Goal: Task Accomplishment & Management: Use online tool/utility

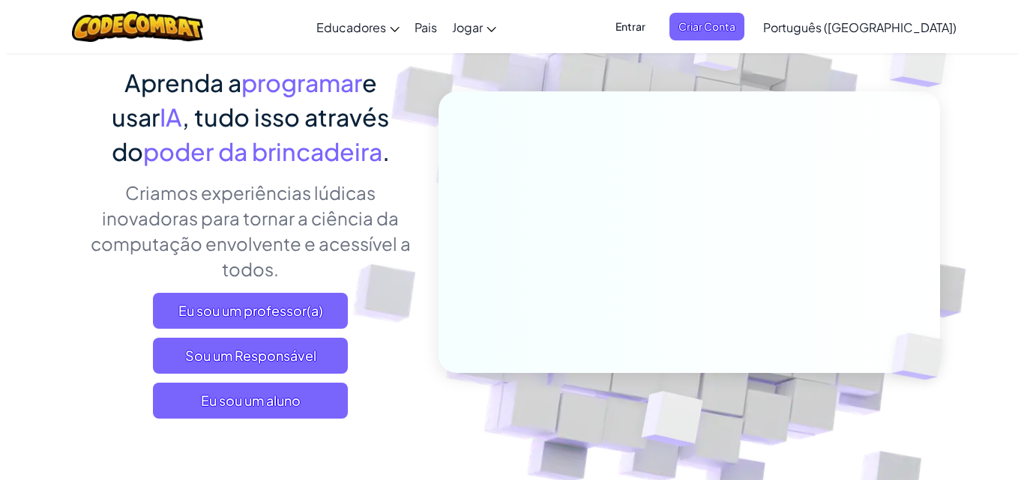
scroll to position [250, 0]
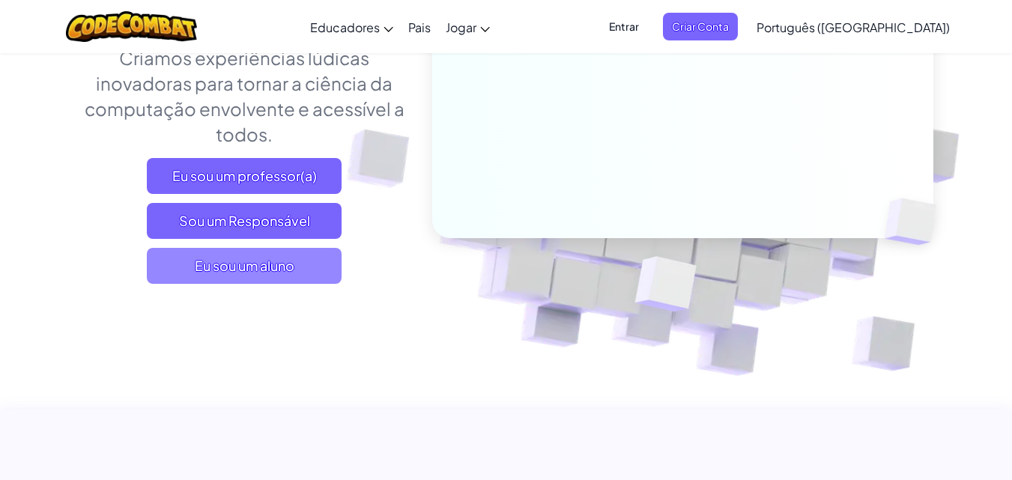
click at [289, 259] on font "Eu sou um aluno" at bounding box center [245, 265] width 100 height 17
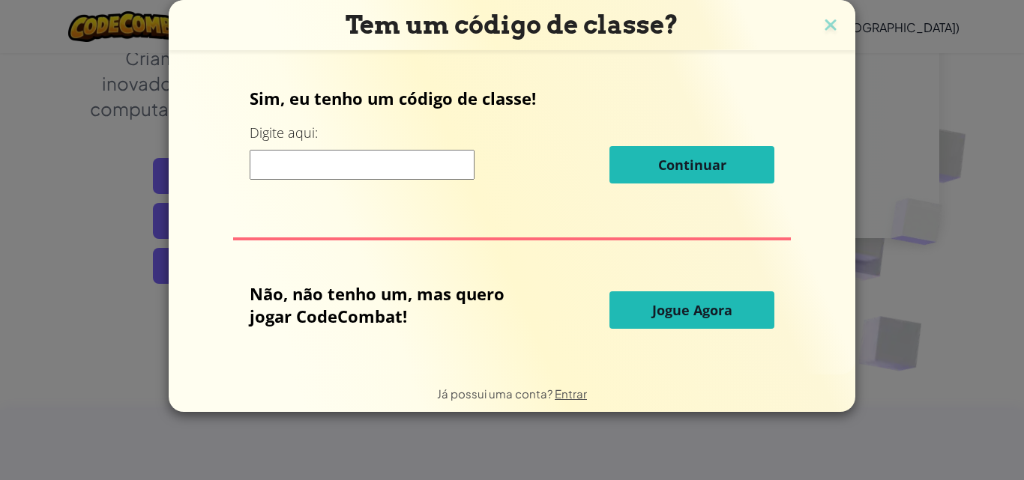
click at [697, 304] on font "Jogue Agora" at bounding box center [692, 310] width 80 height 18
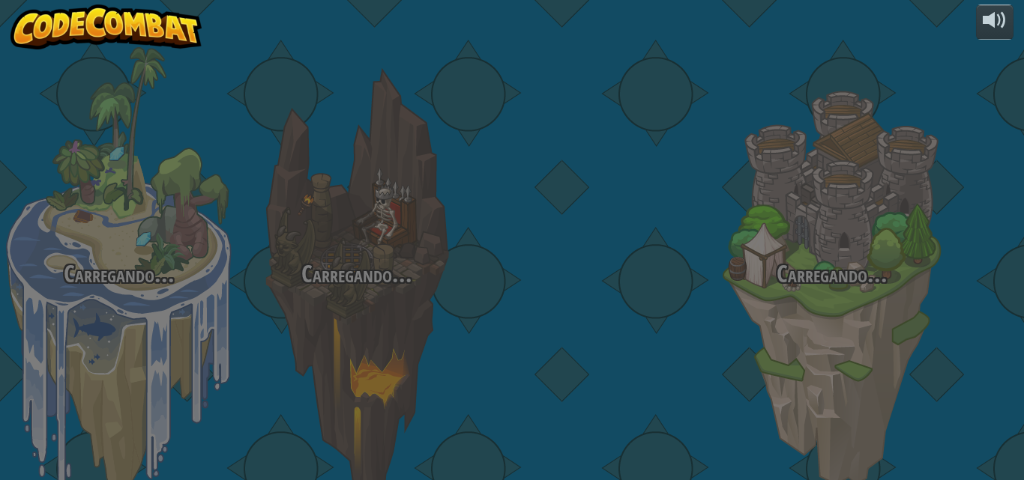
select select "pt-BR"
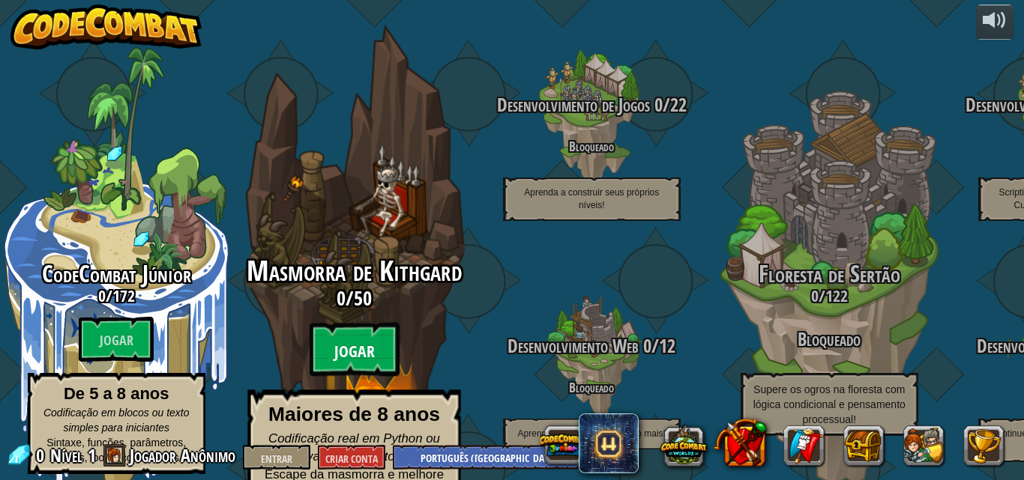
click at [350, 341] on font "Jogar" at bounding box center [353, 352] width 40 height 22
select select "pt-BR"
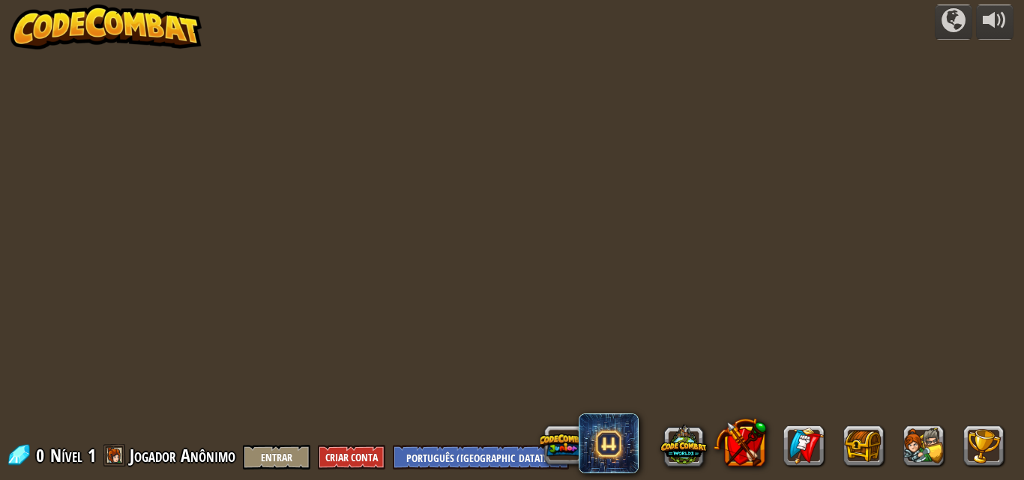
select select "pt-BR"
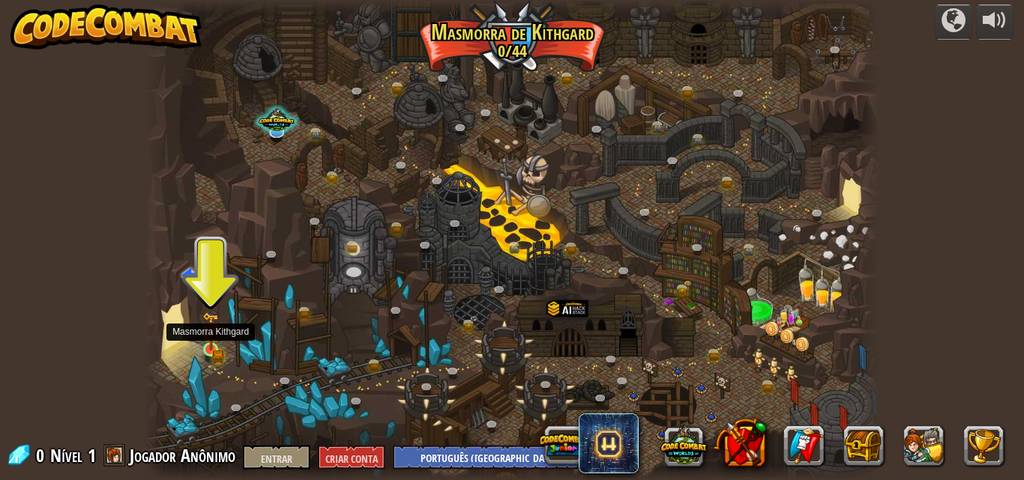
click at [203, 351] on div at bounding box center [210, 349] width 15 height 15
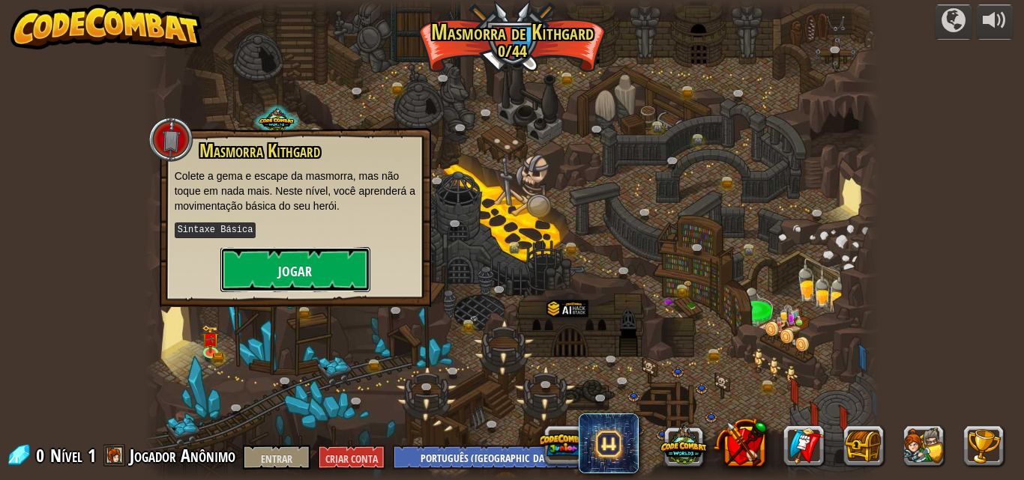
click at [291, 274] on font "Jogar" at bounding box center [295, 271] width 34 height 19
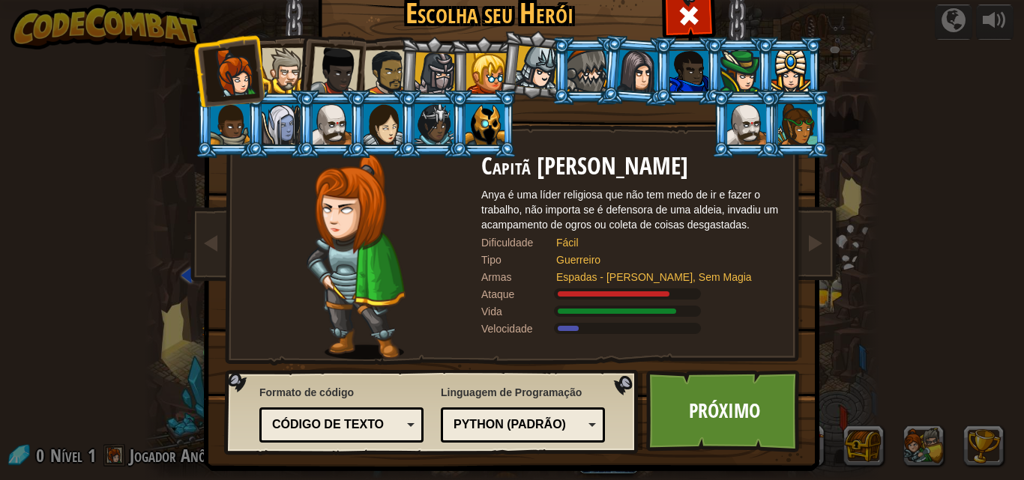
click at [384, 139] on div at bounding box center [382, 124] width 39 height 40
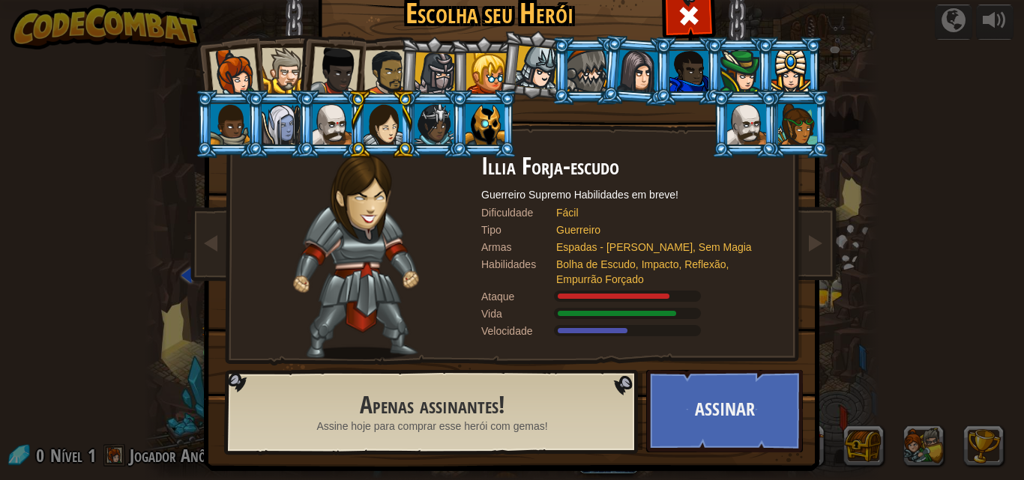
click at [791, 118] on div at bounding box center [797, 124] width 39 height 40
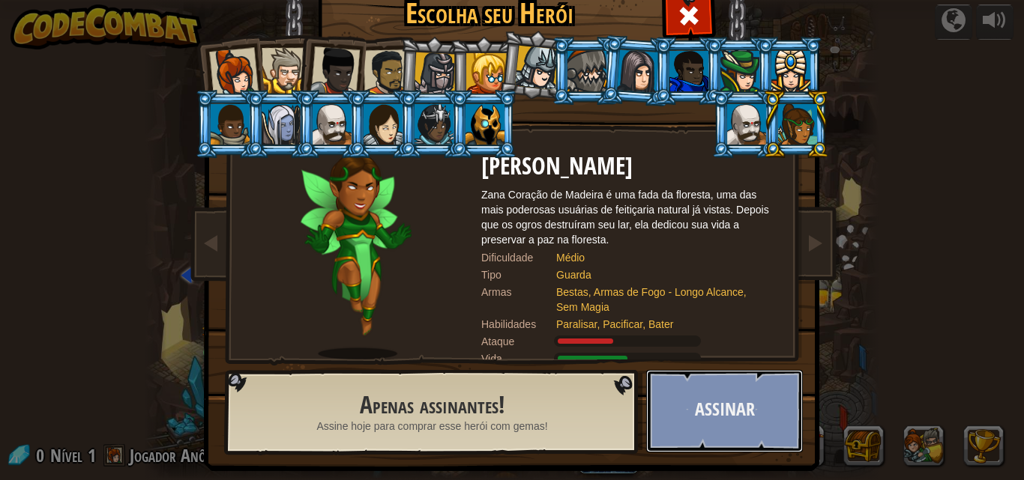
click at [701, 406] on button "Assinar" at bounding box center [724, 411] width 157 height 82
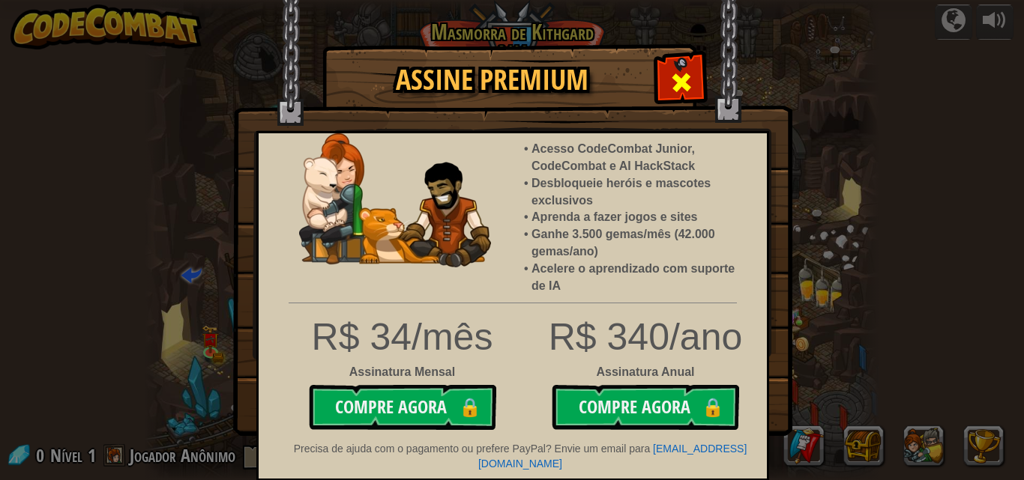
click at [686, 65] on div at bounding box center [680, 80] width 47 height 47
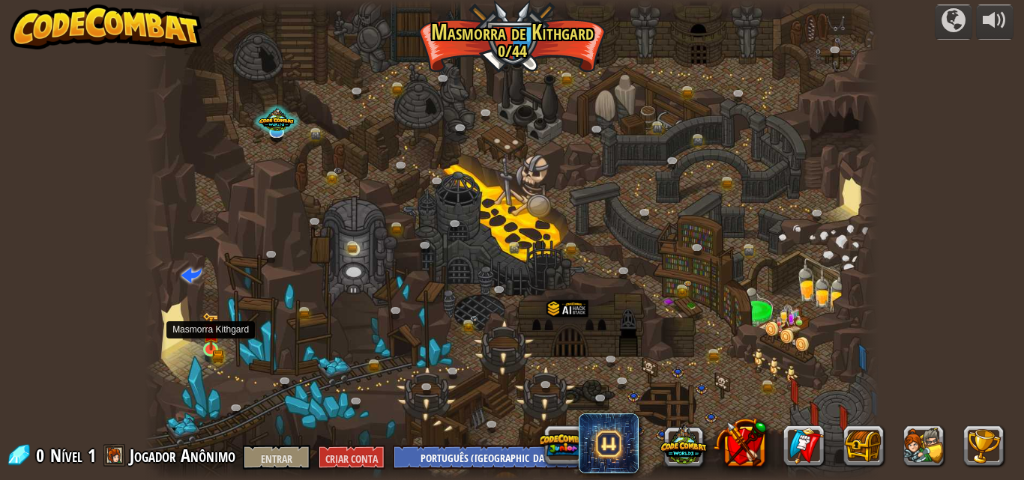
click at [206, 327] on img at bounding box center [210, 331] width 17 height 38
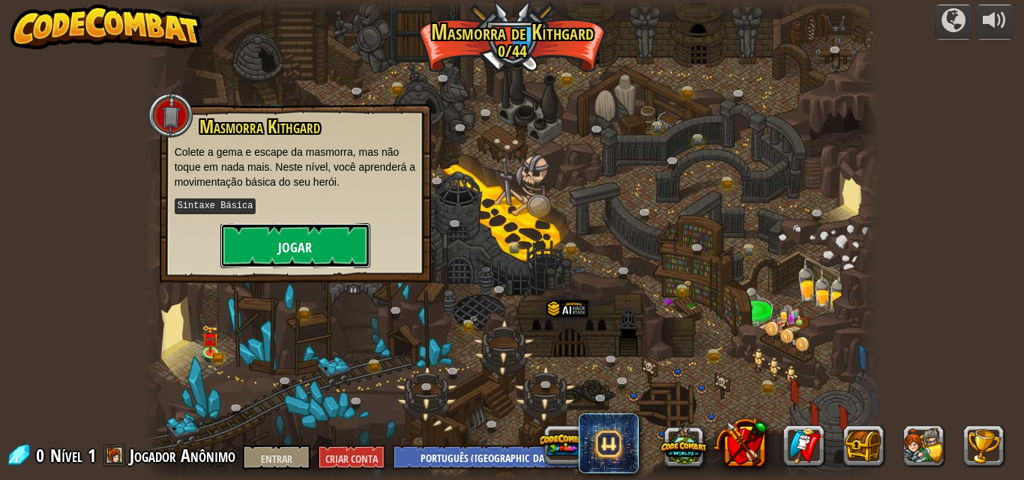
click at [281, 239] on font "Jogar" at bounding box center [295, 247] width 34 height 19
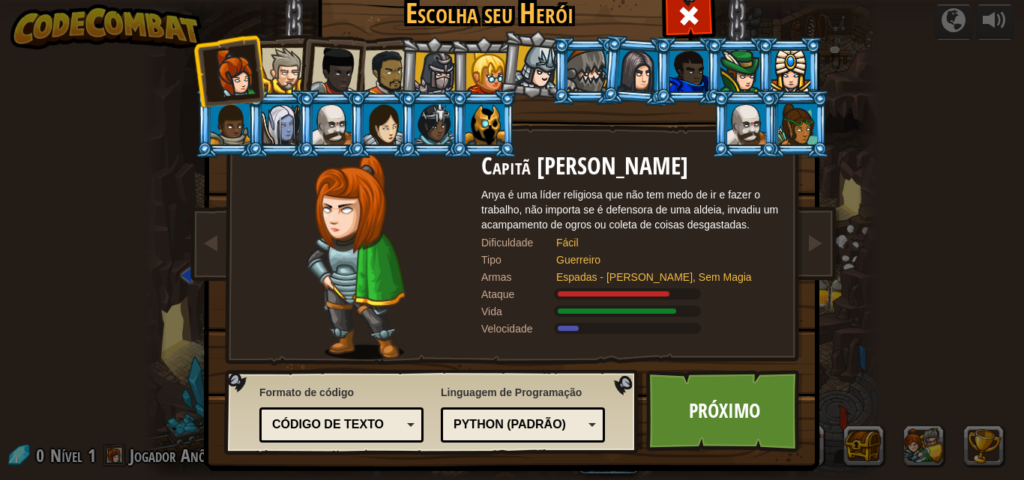
click at [244, 68] on div at bounding box center [233, 72] width 49 height 49
click at [274, 59] on div at bounding box center [285, 71] width 46 height 46
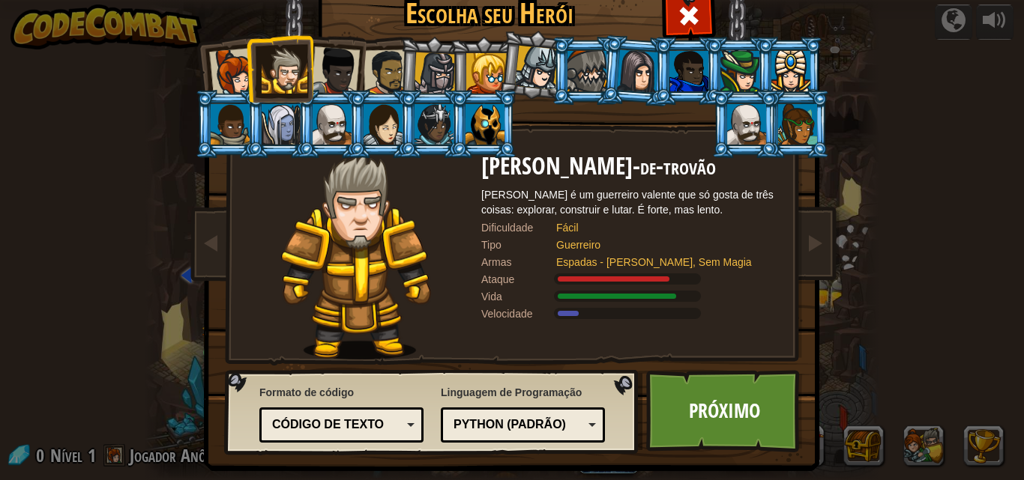
click at [515, 68] on div at bounding box center [537, 68] width 44 height 44
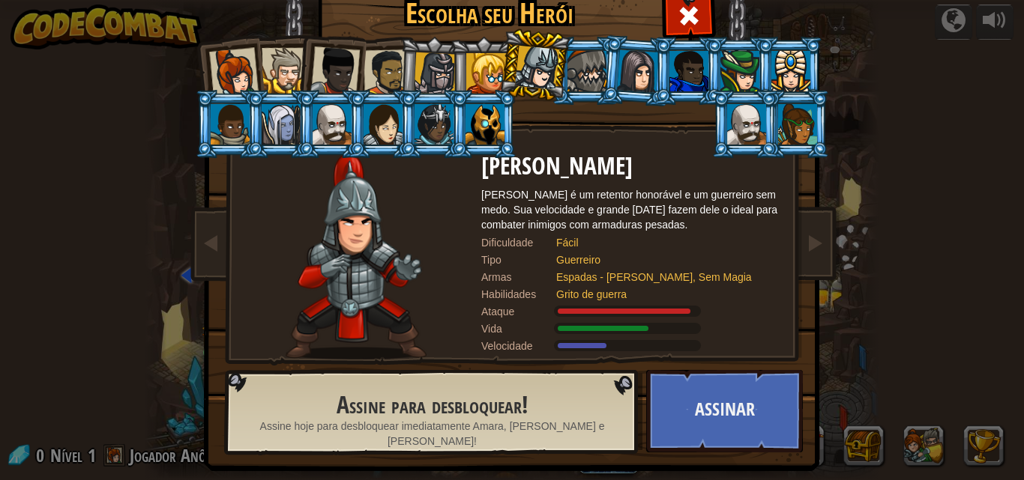
click at [435, 44] on li at bounding box center [432, 71] width 71 height 72
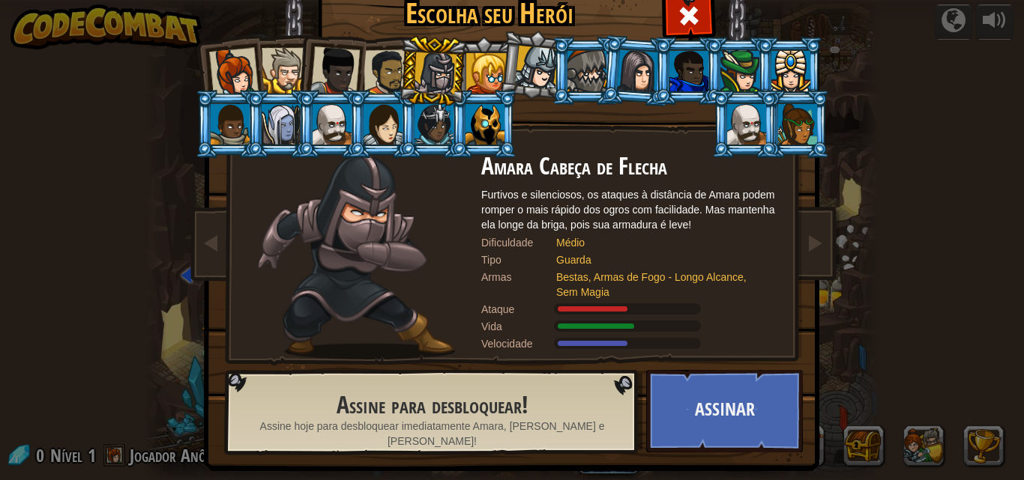
click at [306, 54] on li at bounding box center [330, 67] width 73 height 73
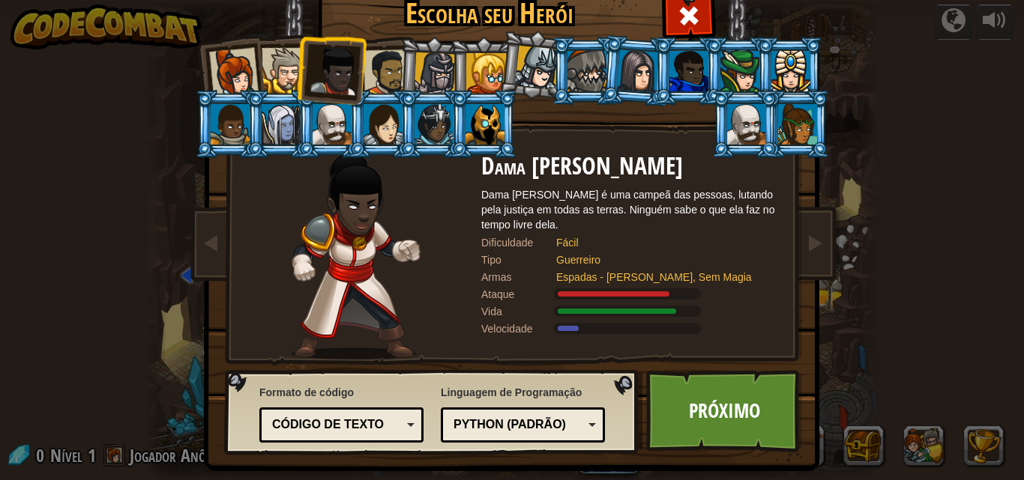
click at [251, 70] on div at bounding box center [233, 72] width 49 height 49
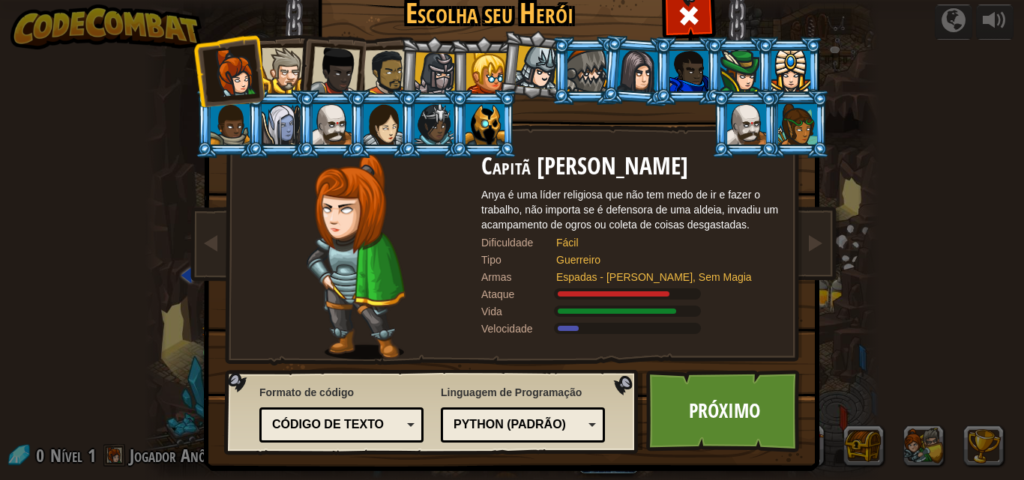
click at [277, 61] on div at bounding box center [285, 71] width 46 height 46
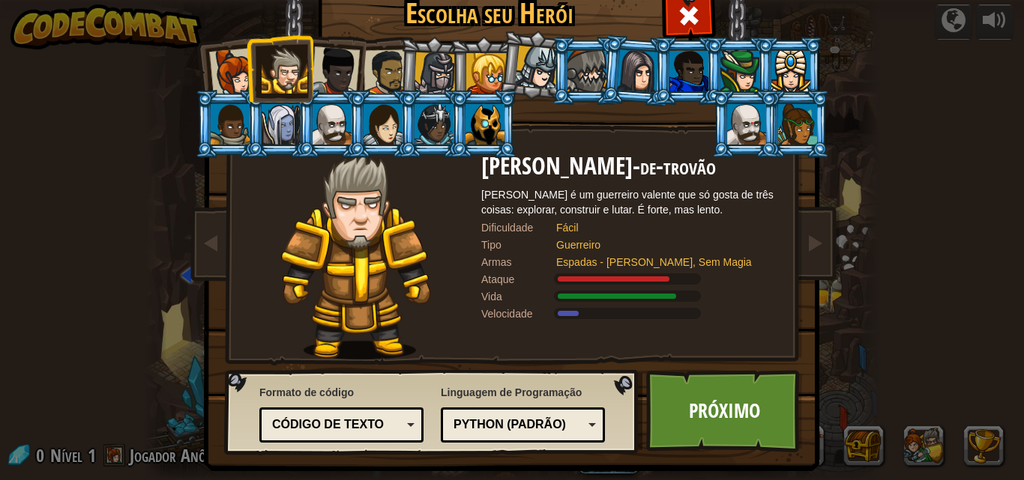
click at [483, 208] on font "Tharin é um guerreiro valente que só gosta de três coisas: explorar, construir …" at bounding box center [627, 202] width 292 height 27
click at [318, 56] on div at bounding box center [334, 70] width 49 height 49
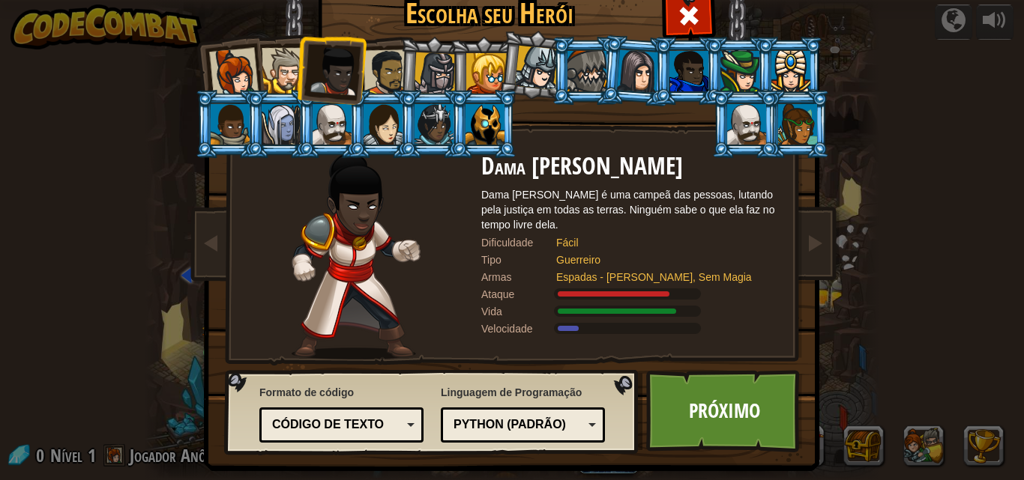
click at [387, 61] on div at bounding box center [386, 72] width 46 height 46
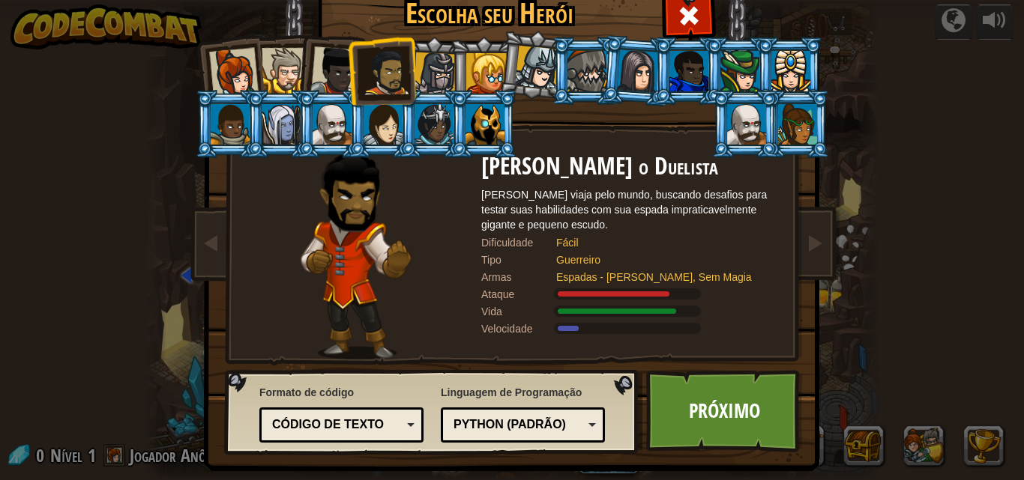
click at [233, 61] on div at bounding box center [233, 72] width 49 height 49
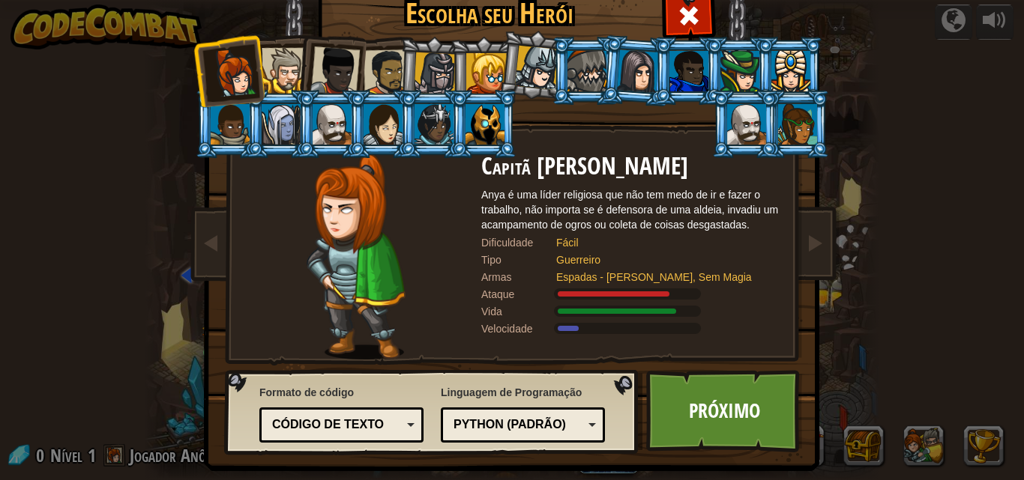
click at [420, 74] on div at bounding box center [435, 73] width 43 height 43
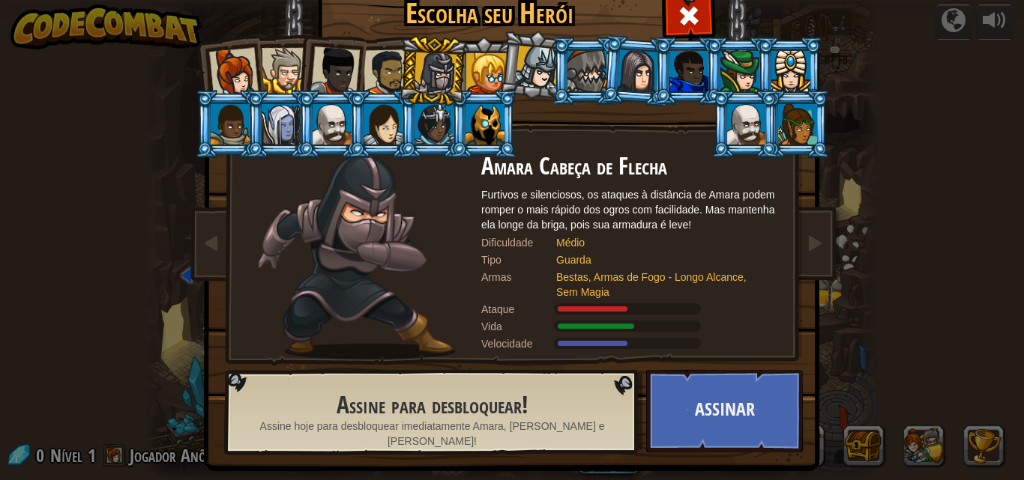
click at [225, 65] on div at bounding box center [233, 72] width 49 height 49
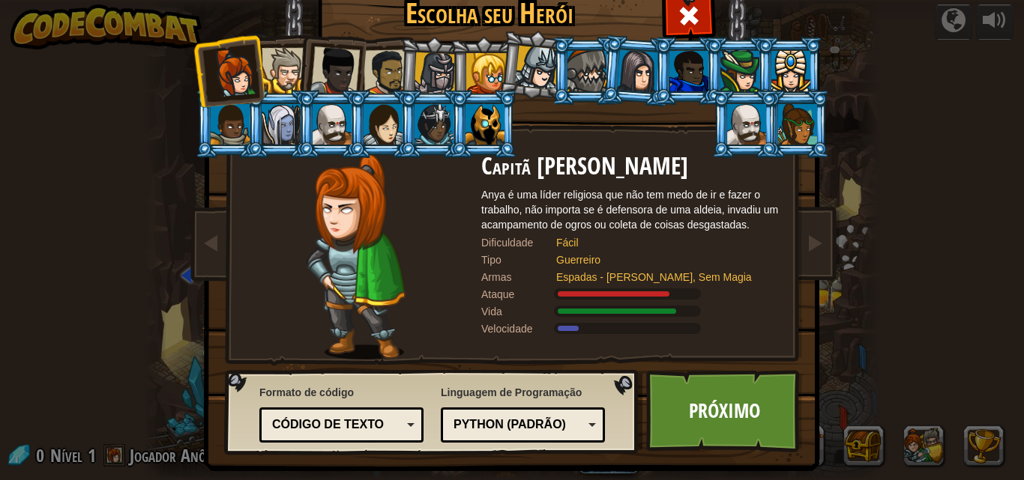
click at [337, 56] on div at bounding box center [334, 70] width 49 height 49
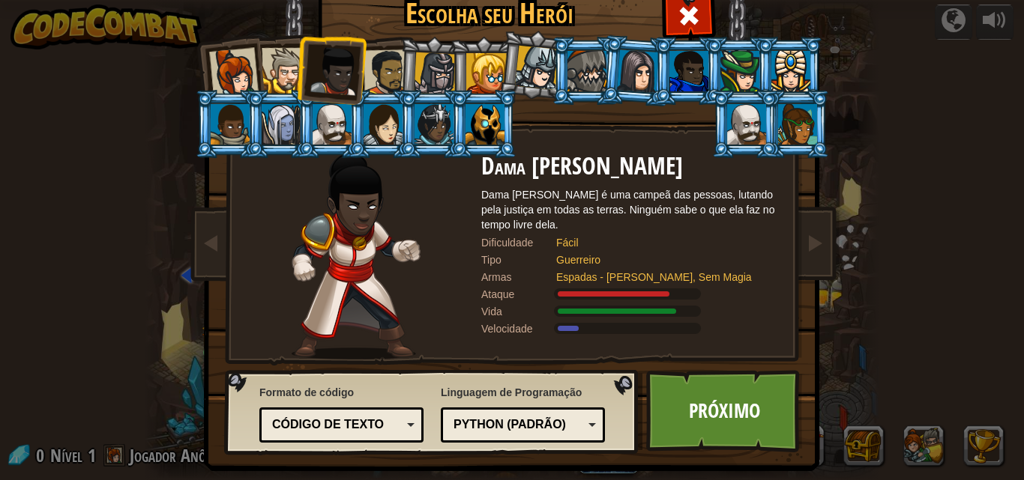
click at [387, 58] on div at bounding box center [386, 72] width 46 height 46
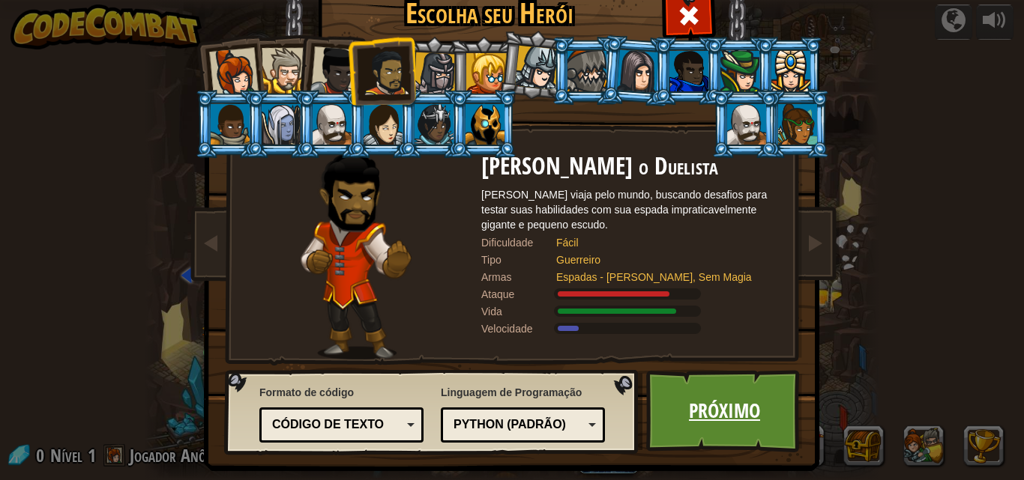
click at [729, 432] on link "Próximo" at bounding box center [724, 411] width 157 height 82
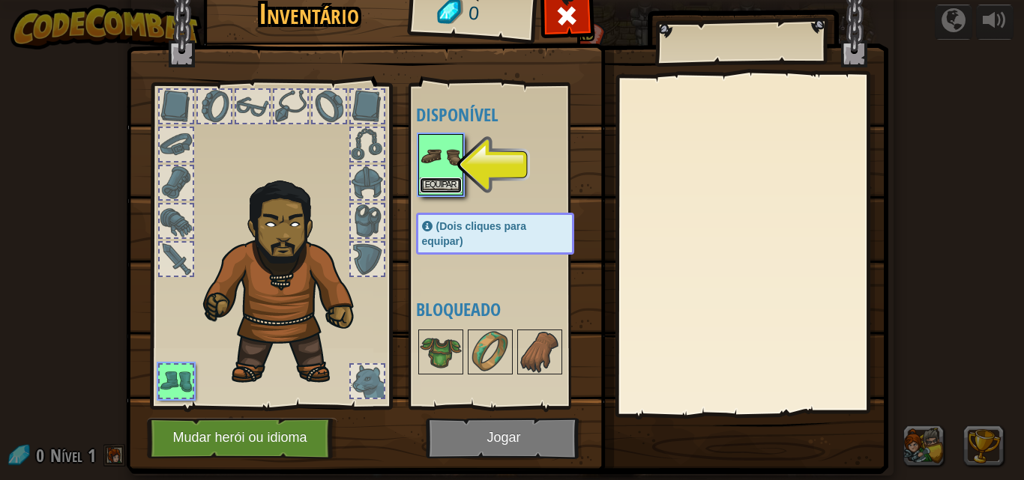
click at [432, 184] on font "Equipar" at bounding box center [440, 185] width 31 height 9
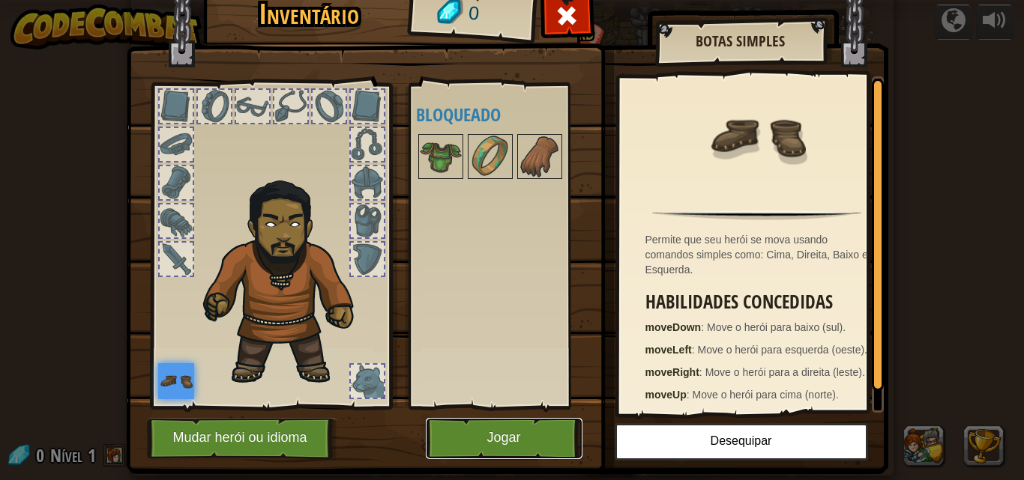
click at [556, 435] on button "Jogar" at bounding box center [504, 438] width 157 height 41
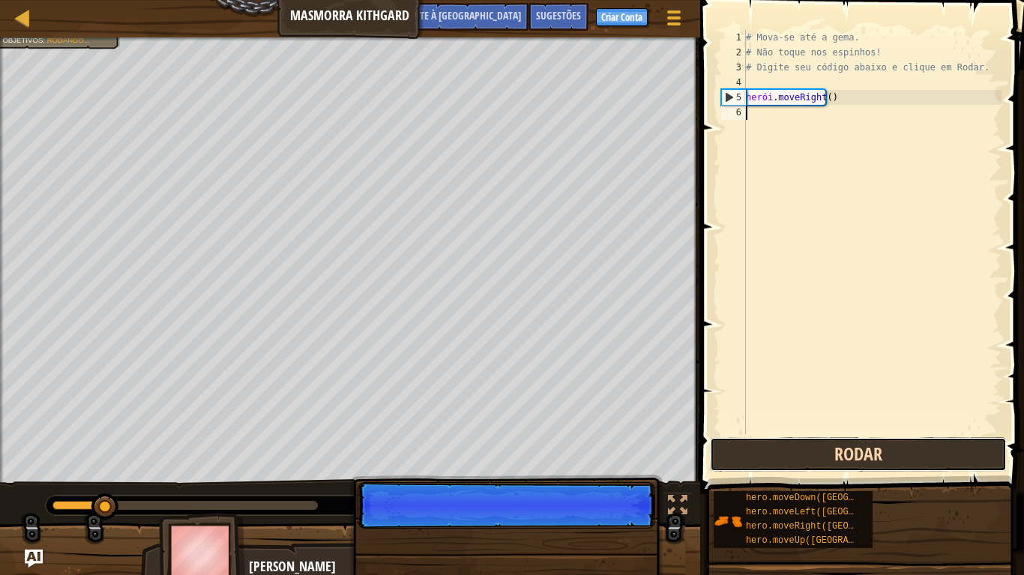
click at [800, 458] on button "Rodar" at bounding box center [858, 455] width 297 height 34
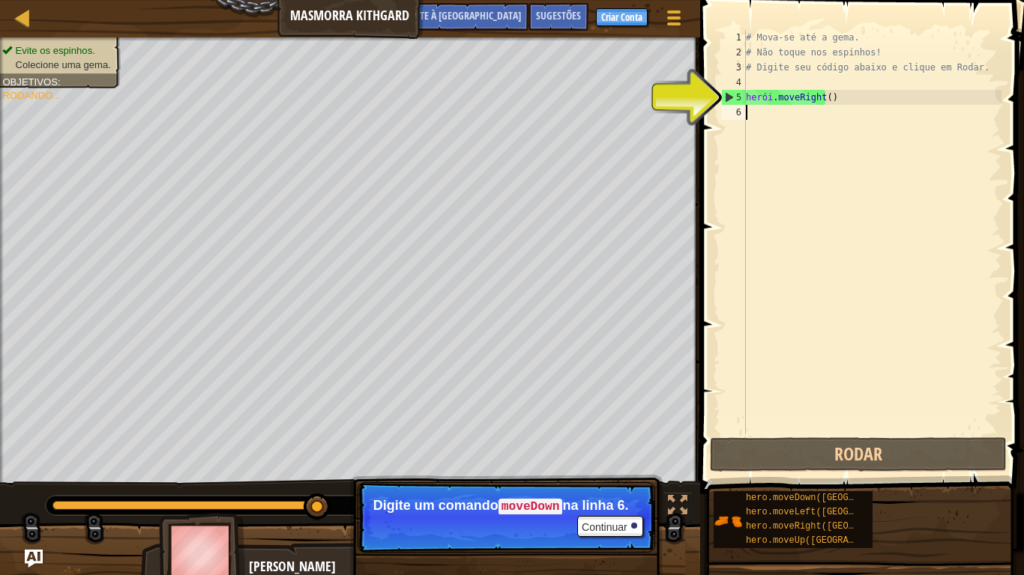
type textarea "hero.moveRight()"
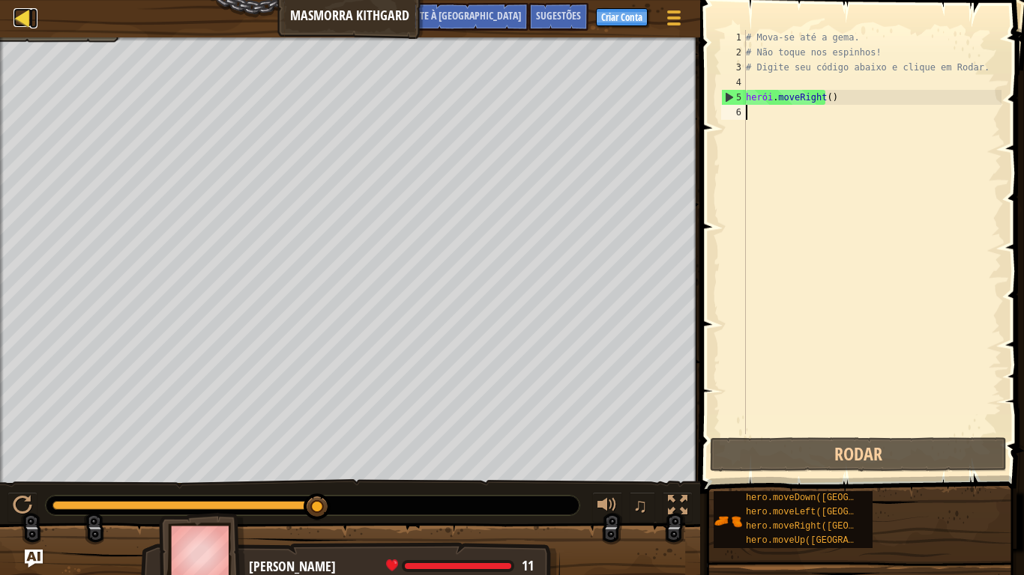
click at [23, 18] on div at bounding box center [22, 17] width 19 height 19
select select "pt-BR"
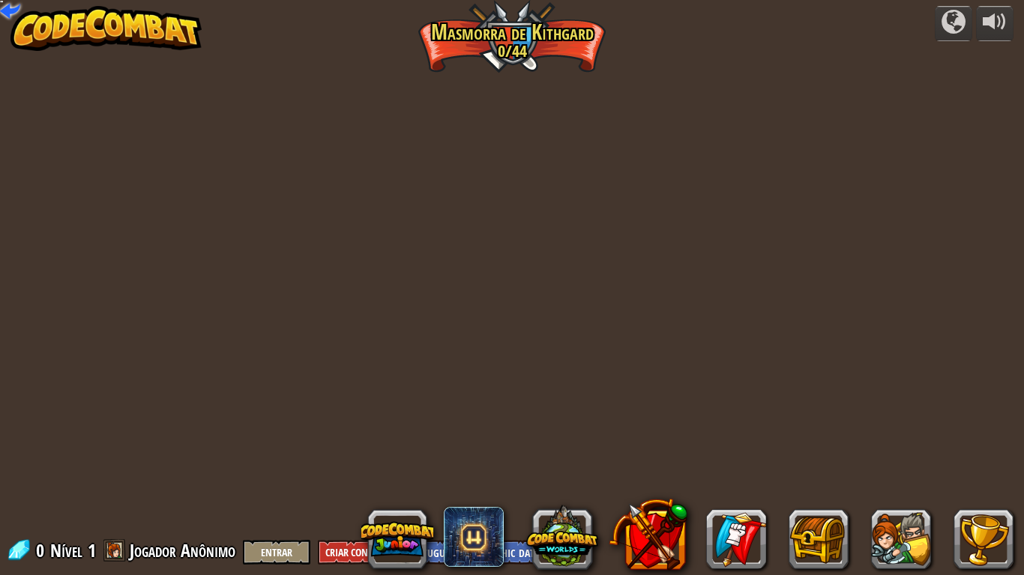
select select "pt-BR"
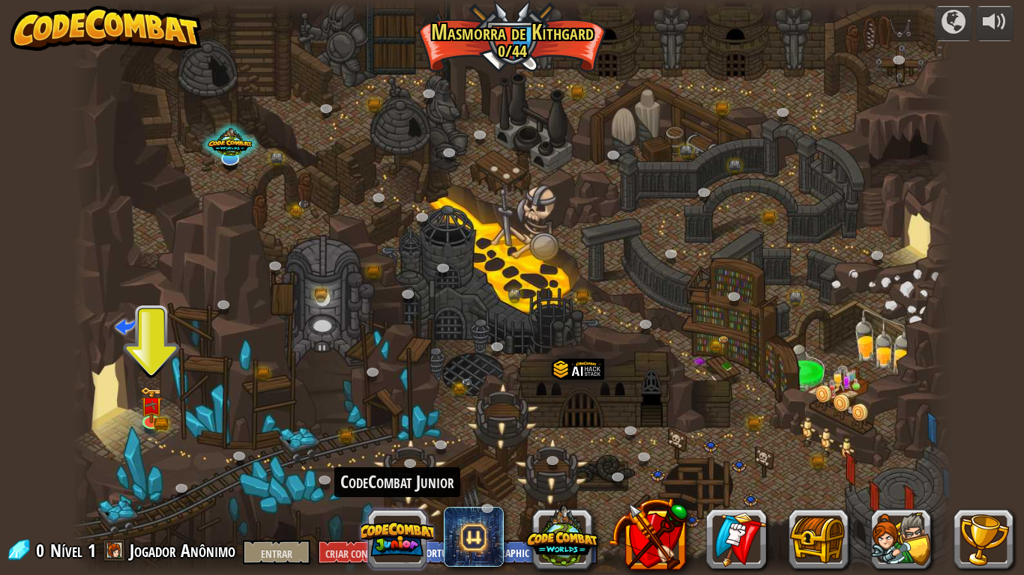
click at [412, 480] on button at bounding box center [397, 540] width 72 height 72
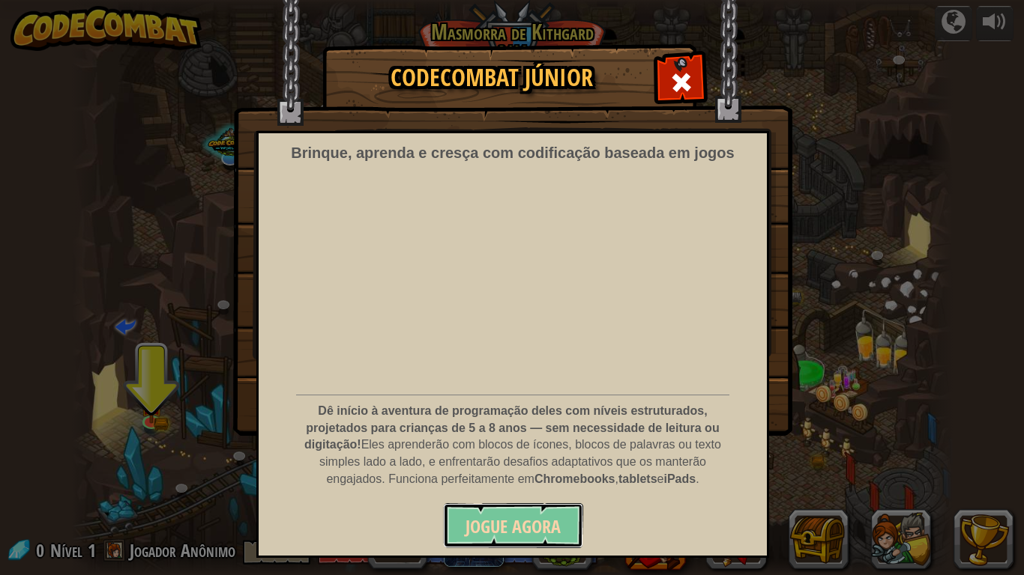
click at [546, 480] on font "Jogue Agora" at bounding box center [512, 527] width 95 height 24
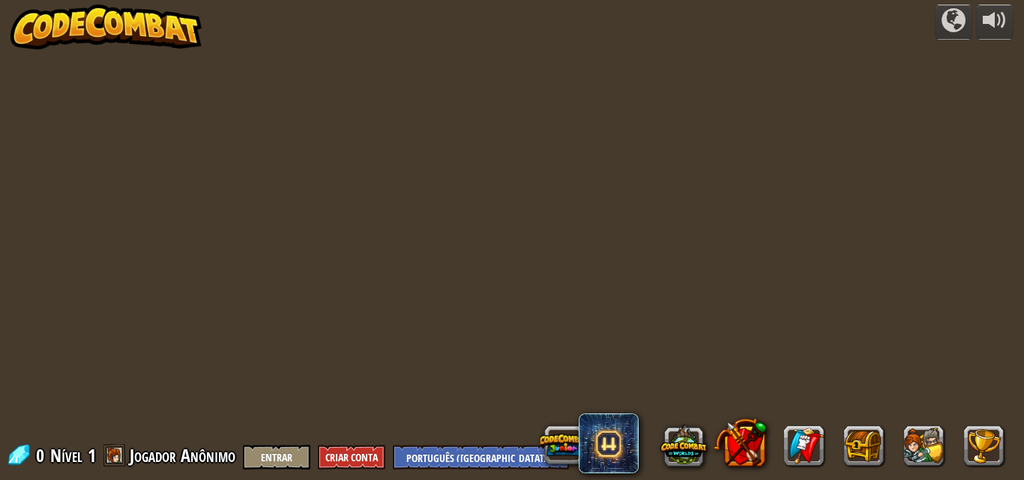
select select "pt-BR"
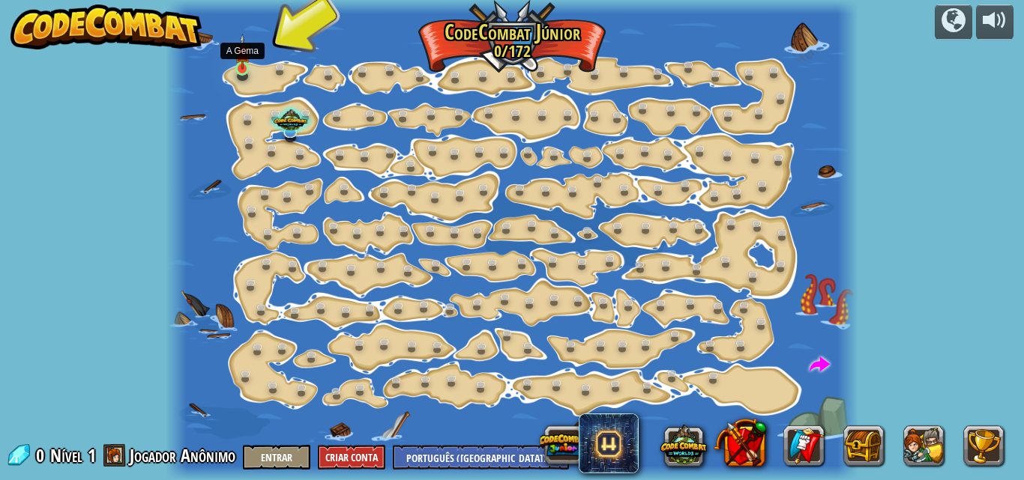
click at [244, 72] on div at bounding box center [241, 68] width 13 height 15
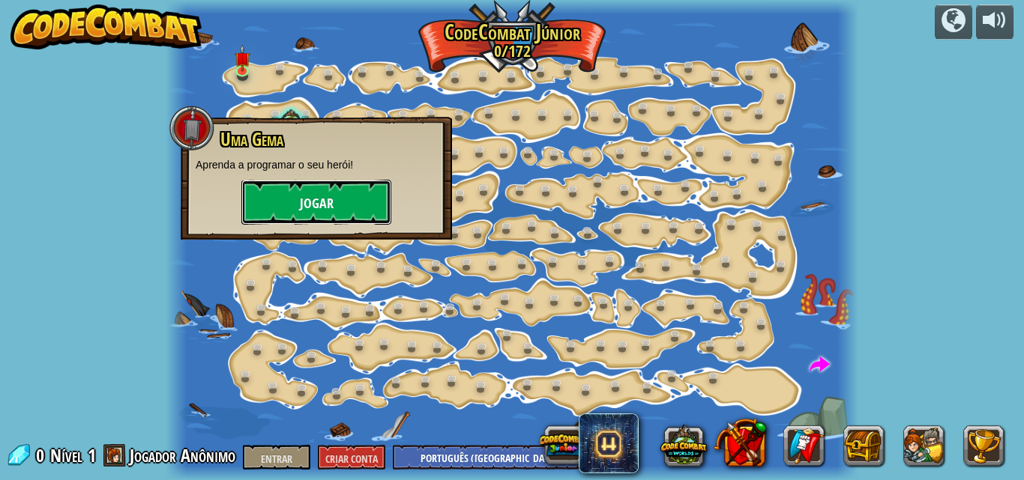
click at [321, 196] on font "Jogar" at bounding box center [317, 204] width 34 height 19
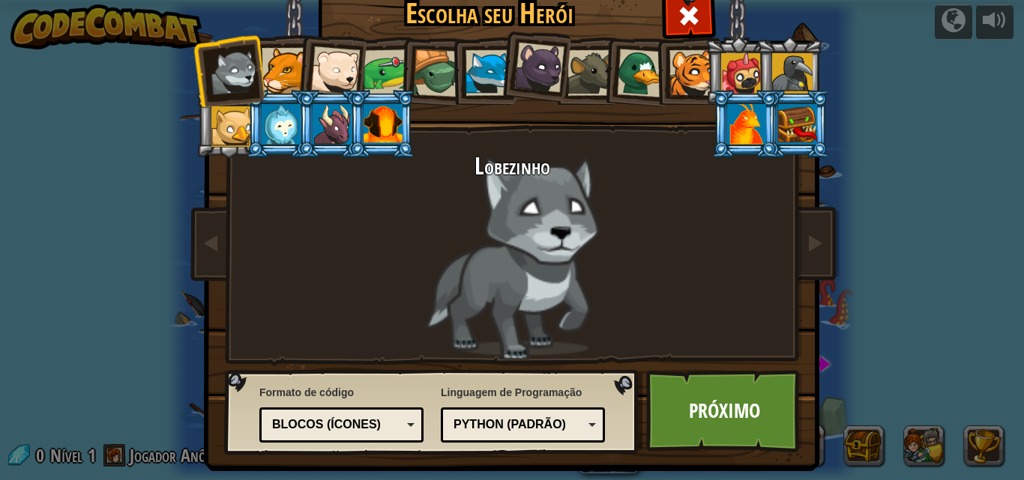
click at [687, 64] on div at bounding box center [692, 73] width 46 height 46
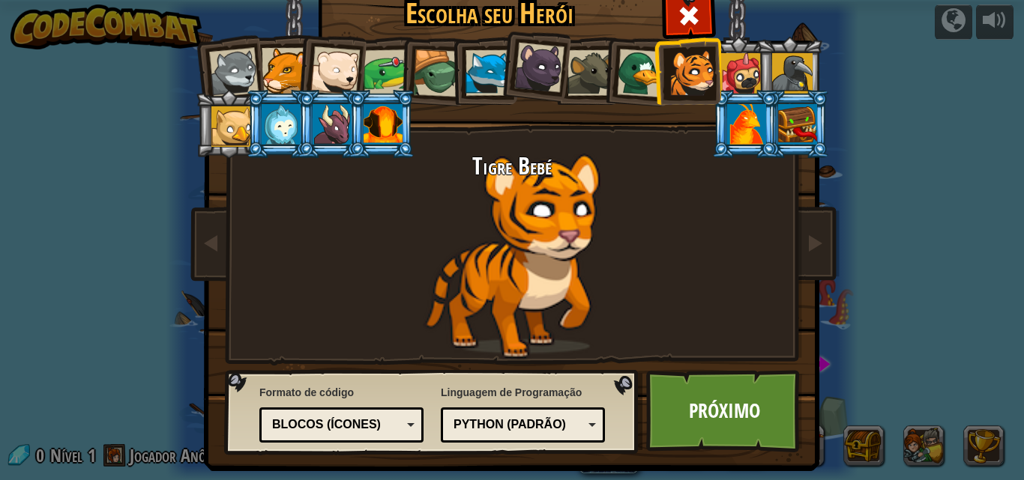
click at [391, 62] on div at bounding box center [386, 72] width 46 height 46
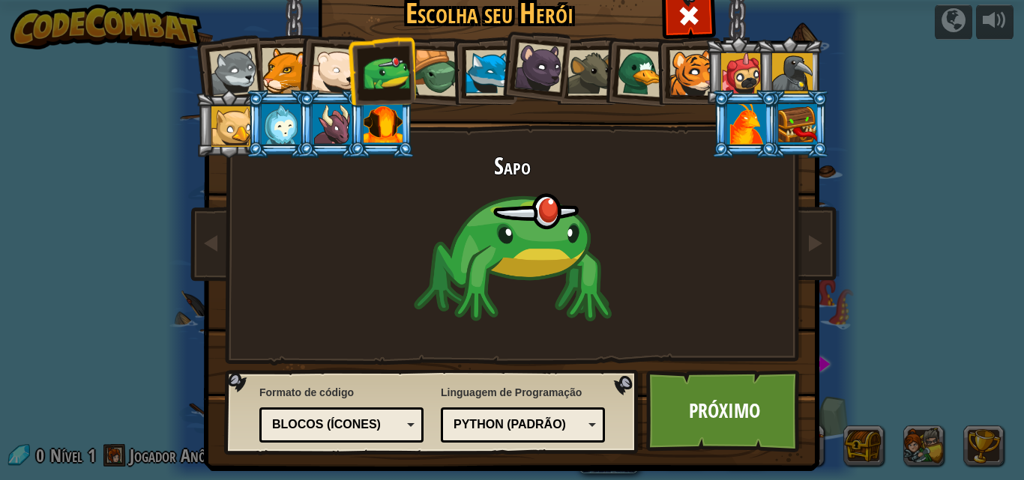
click at [623, 67] on div at bounding box center [641, 73] width 49 height 49
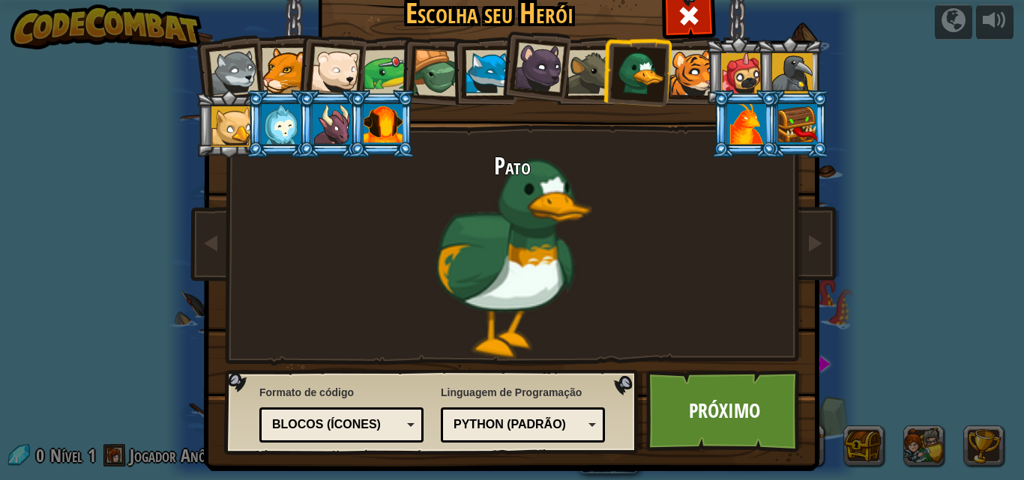
click at [588, 61] on div at bounding box center [590, 73] width 46 height 46
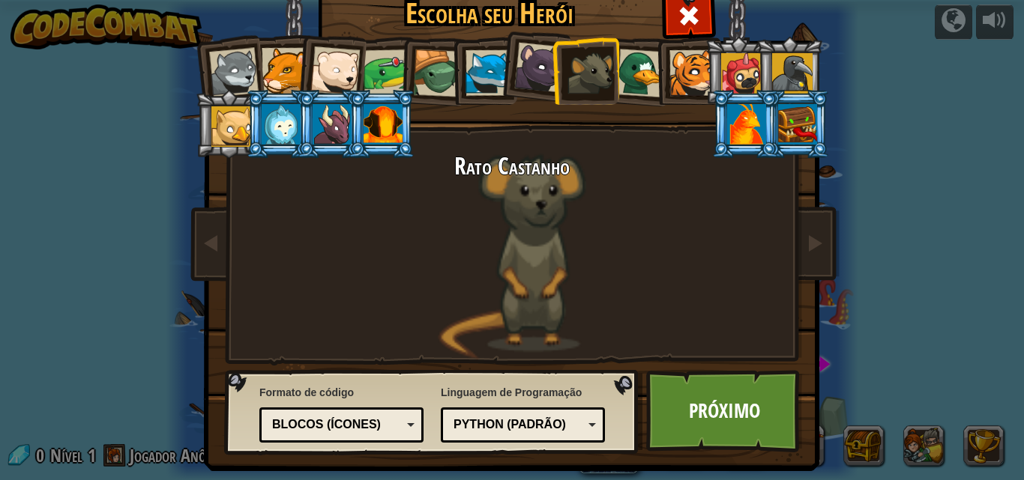
click at [738, 119] on div at bounding box center [746, 124] width 39 height 40
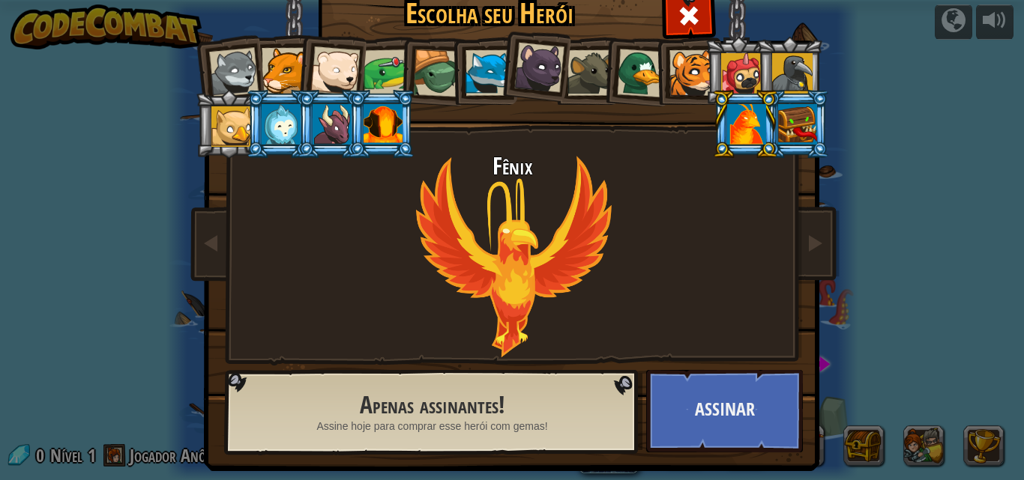
click at [342, 71] on div at bounding box center [334, 70] width 49 height 49
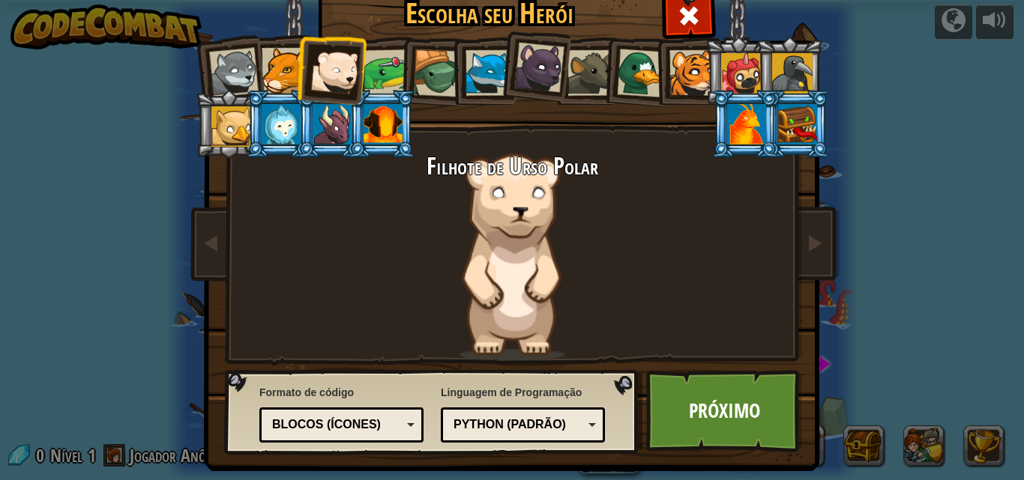
click at [626, 70] on div at bounding box center [641, 73] width 49 height 49
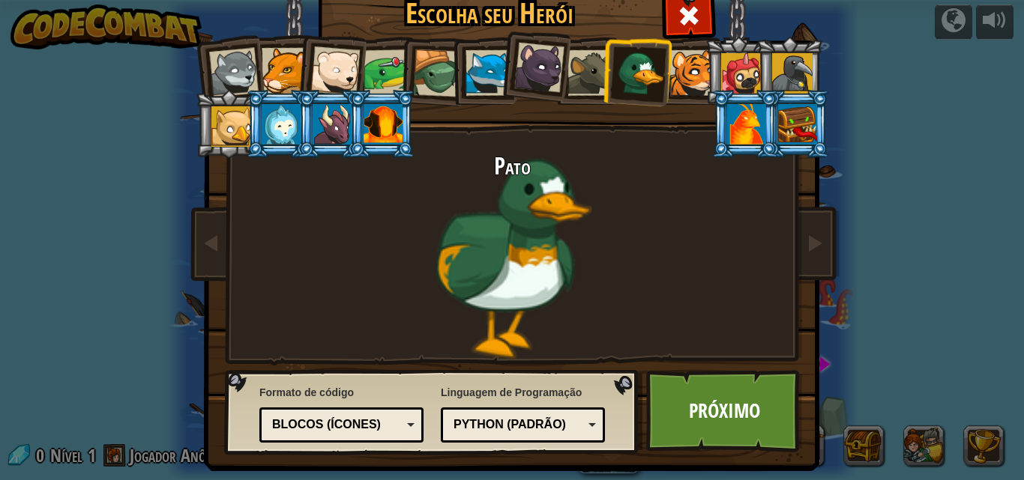
click at [438, 81] on div at bounding box center [437, 73] width 48 height 48
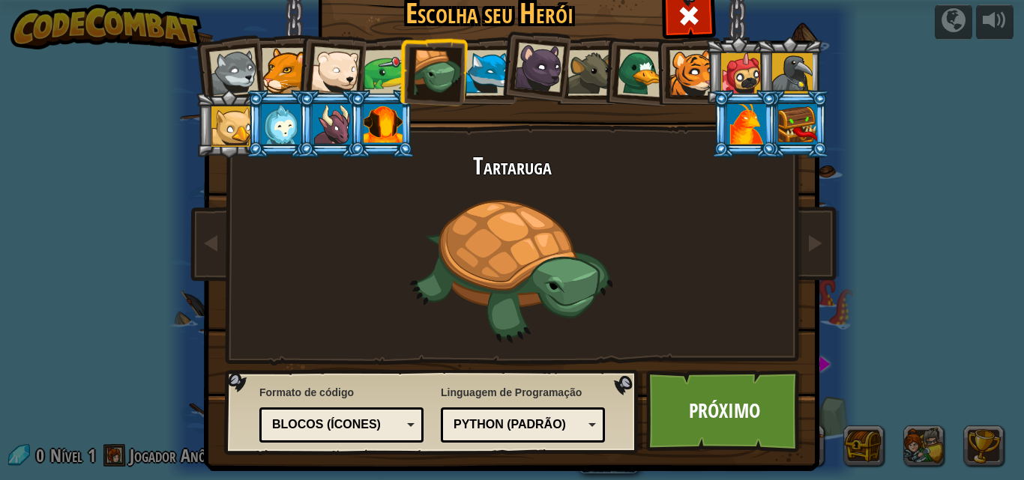
click at [381, 80] on div at bounding box center [386, 72] width 46 height 46
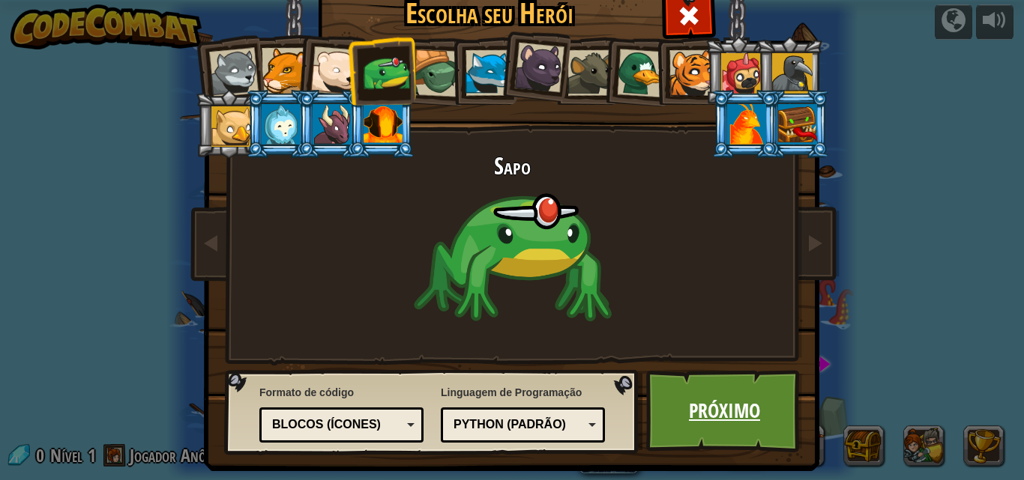
click at [698, 423] on font "Próximo" at bounding box center [724, 410] width 71 height 27
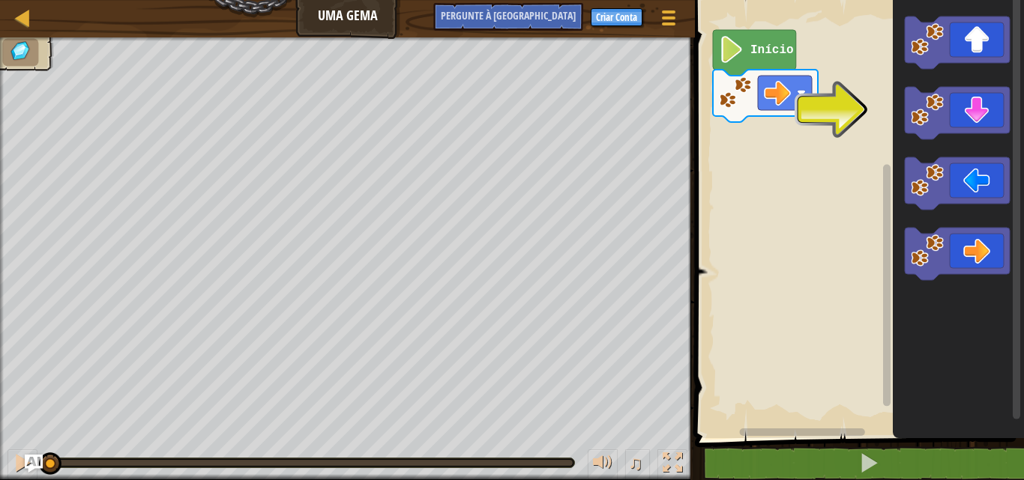
click at [962, 120] on icon "Espaço de trabalho do Blockly" at bounding box center [956, 113] width 105 height 52
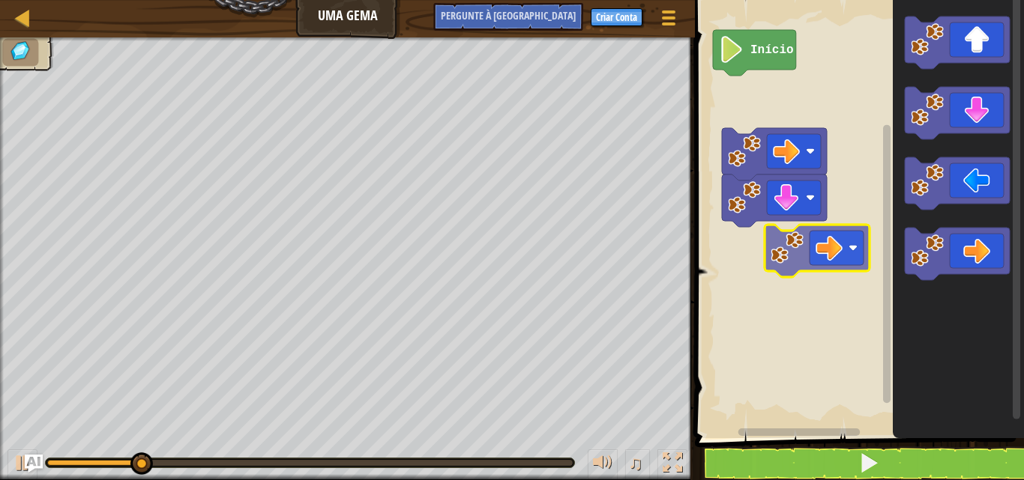
click at [825, 254] on div "Início" at bounding box center [856, 216] width 333 height 446
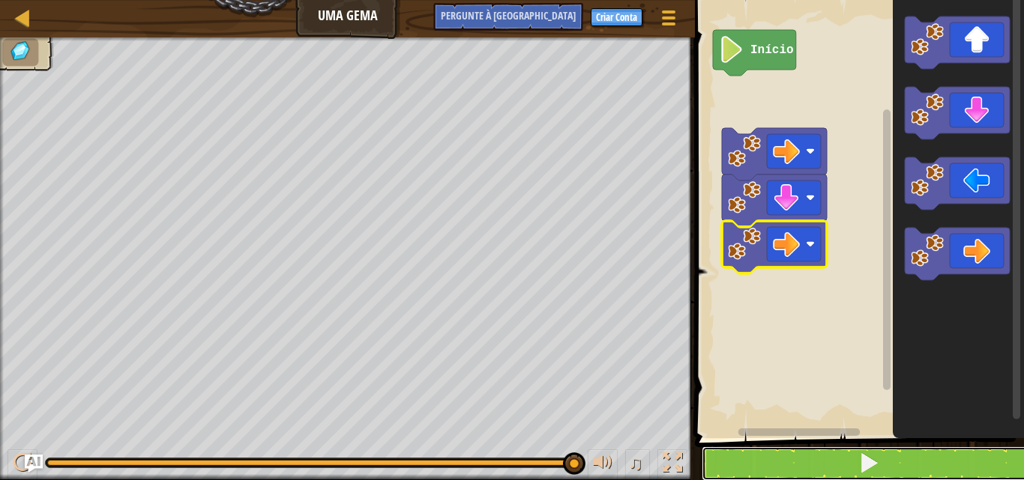
click at [793, 468] on button at bounding box center [867, 464] width 333 height 34
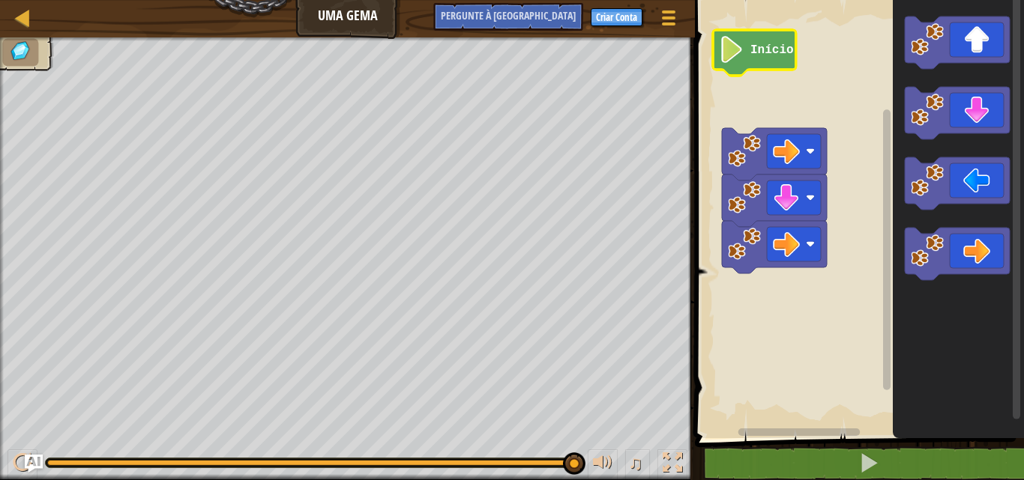
click at [762, 54] on text "Início" at bounding box center [771, 49] width 43 height 13
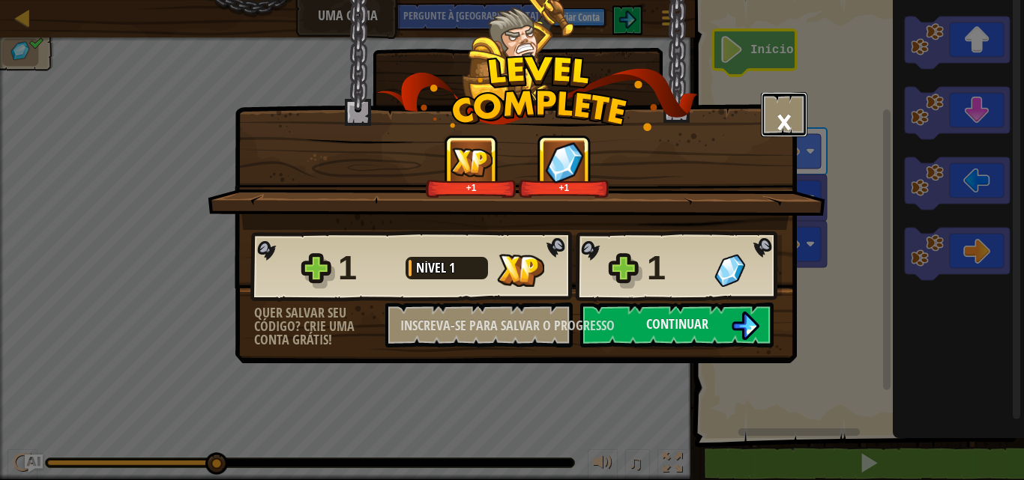
click at [778, 120] on font "×" at bounding box center [784, 121] width 16 height 51
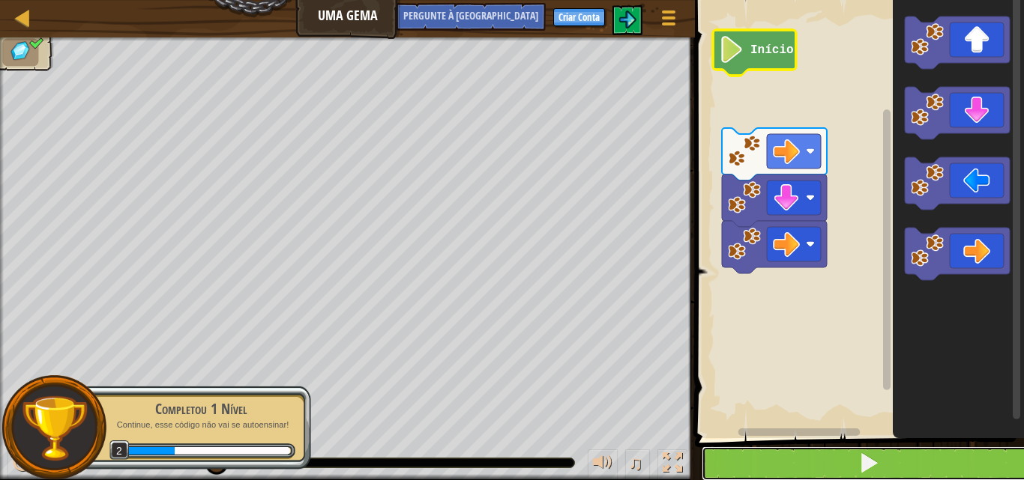
click at [816, 471] on button at bounding box center [867, 464] width 333 height 34
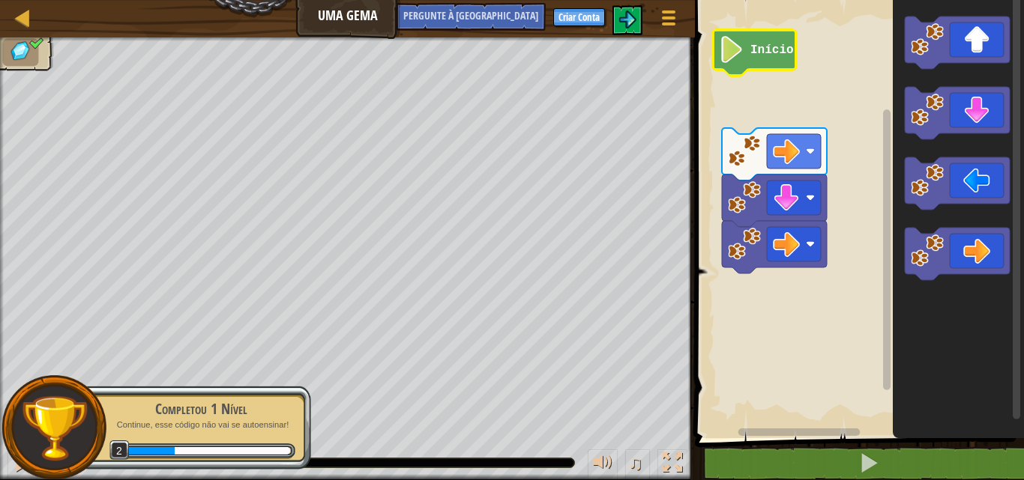
click at [758, 41] on icon "Espaço de trabalho do Blockly" at bounding box center [754, 53] width 83 height 46
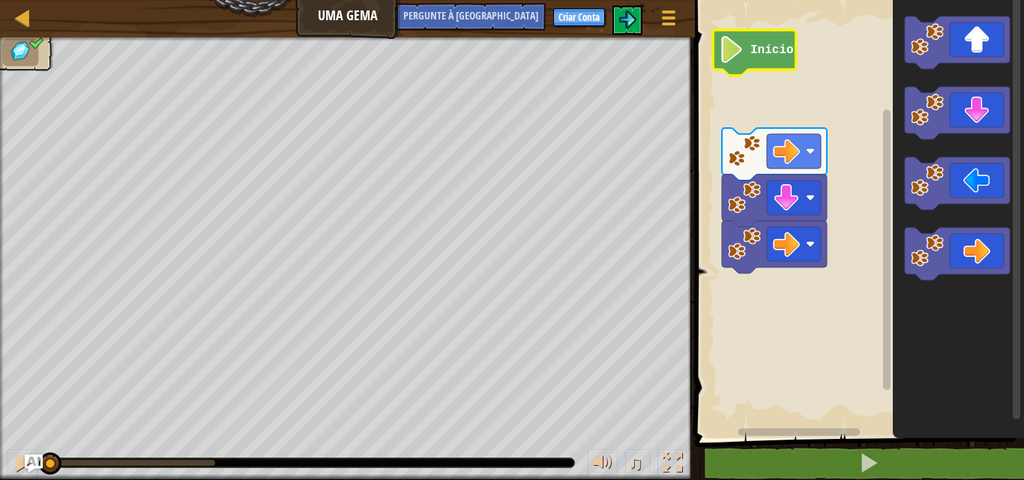
click at [762, 52] on text "Início" at bounding box center [771, 49] width 43 height 13
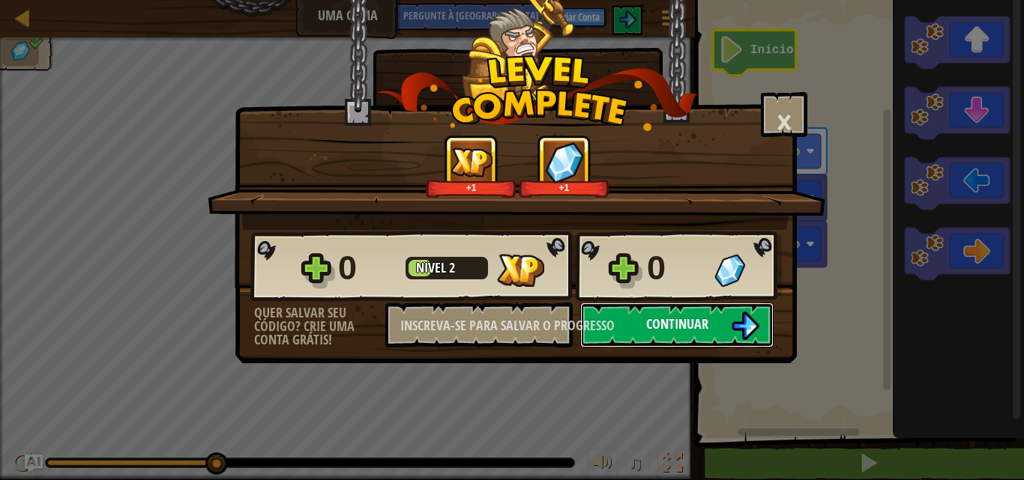
click at [641, 330] on button "Continuar" at bounding box center [676, 325] width 193 height 45
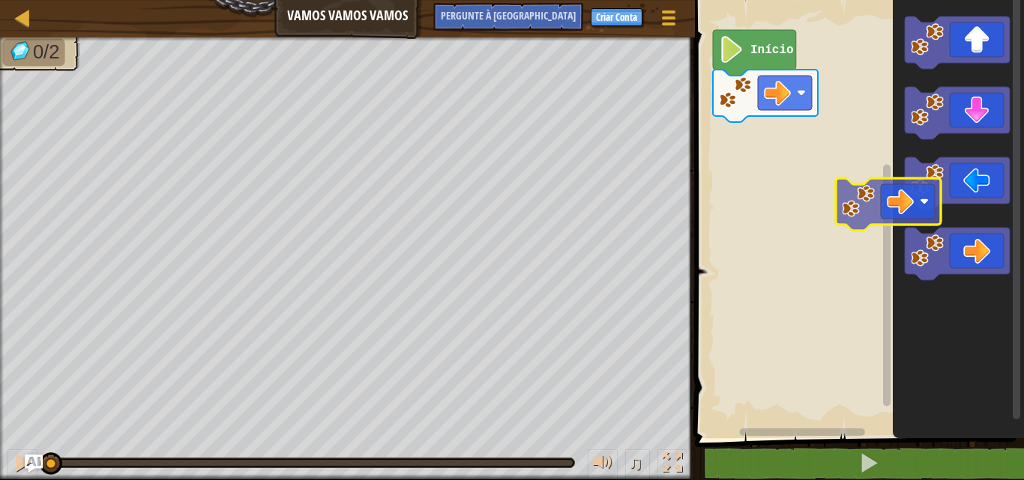
click at [928, 253] on g "Espaço de trabalho do Blockly" at bounding box center [956, 254] width 105 height 52
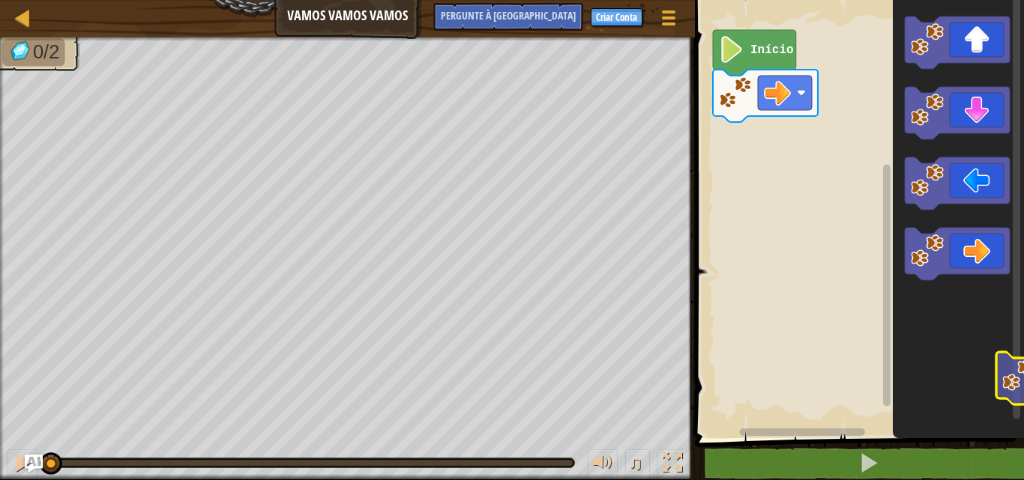
click at [1023, 384] on icon "Espaço de trabalho do Blockly" at bounding box center [957, 216] width 131 height 446
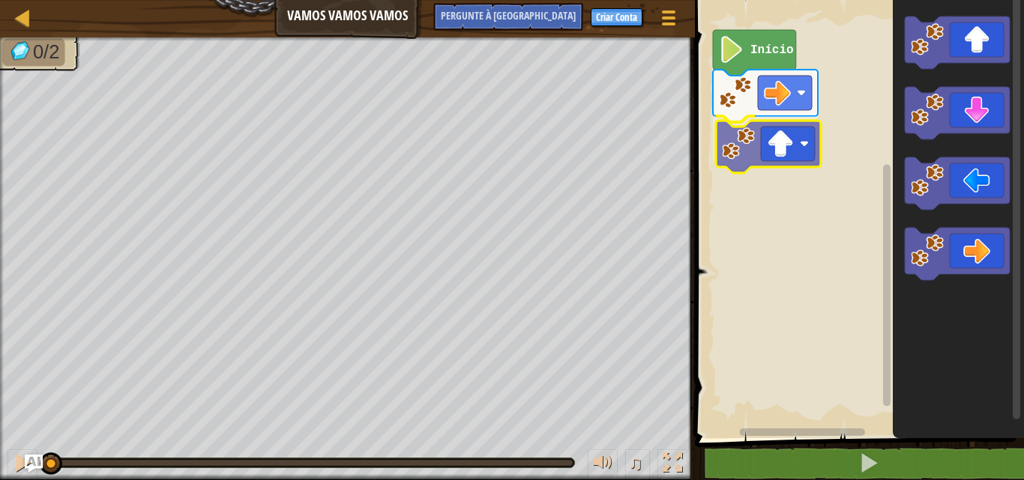
click at [753, 129] on div "Início" at bounding box center [856, 216] width 333 height 446
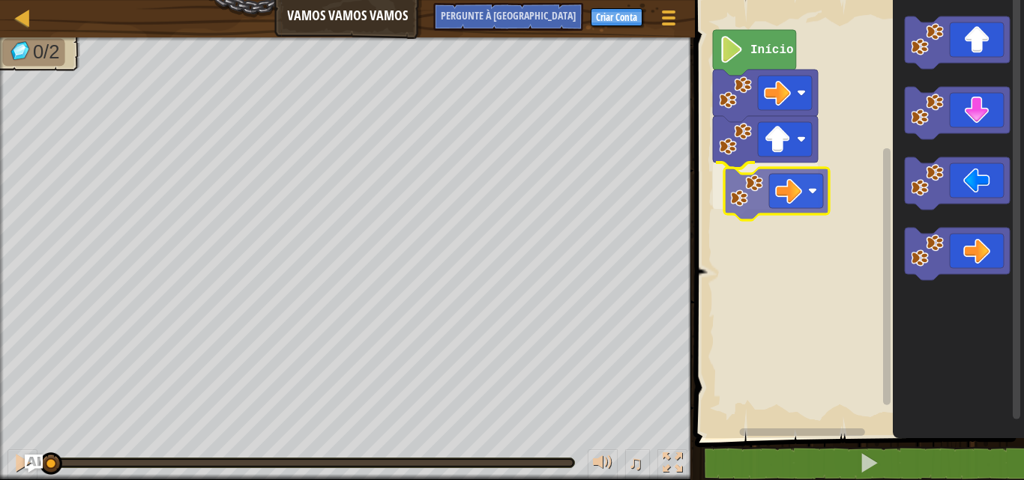
click at [764, 182] on div "Início" at bounding box center [856, 216] width 333 height 446
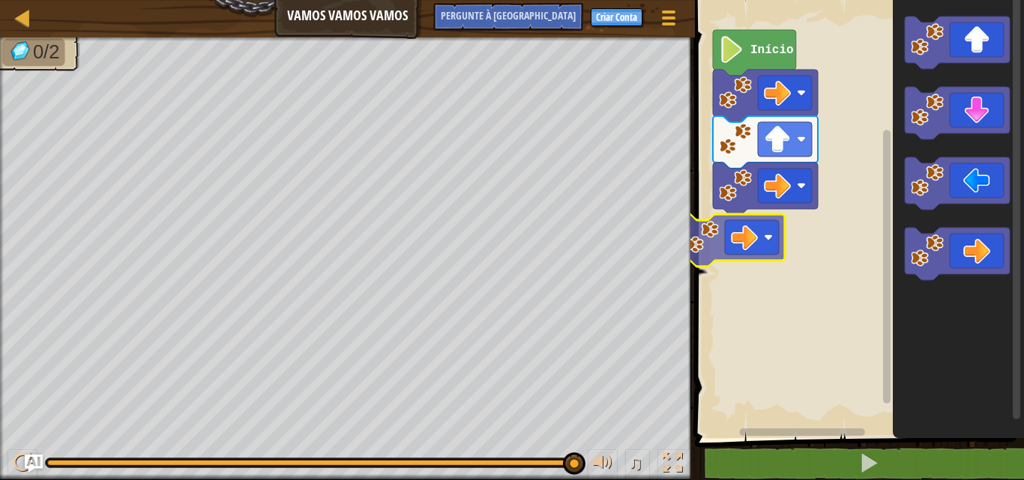
click at [737, 247] on div "Início" at bounding box center [856, 216] width 333 height 446
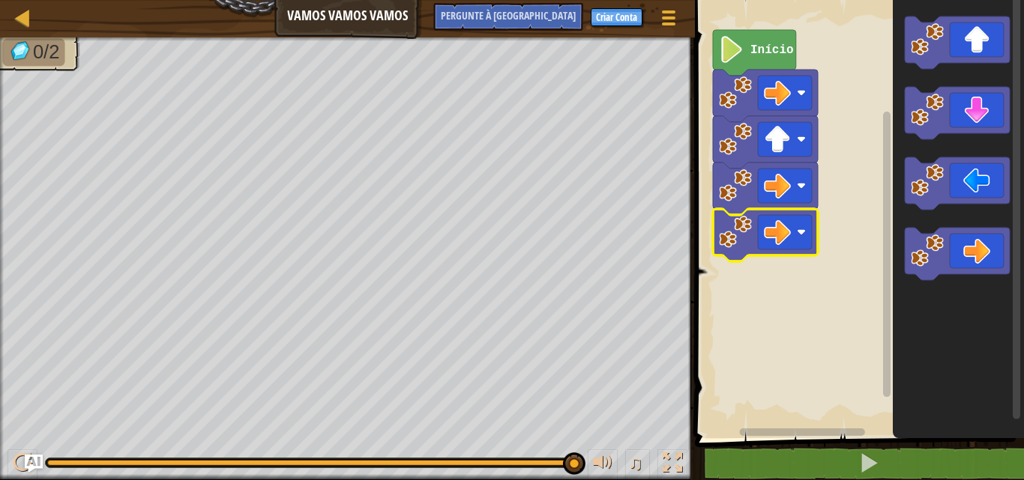
click at [760, 57] on icon "Espaço de trabalho do Blockly" at bounding box center [754, 53] width 83 height 46
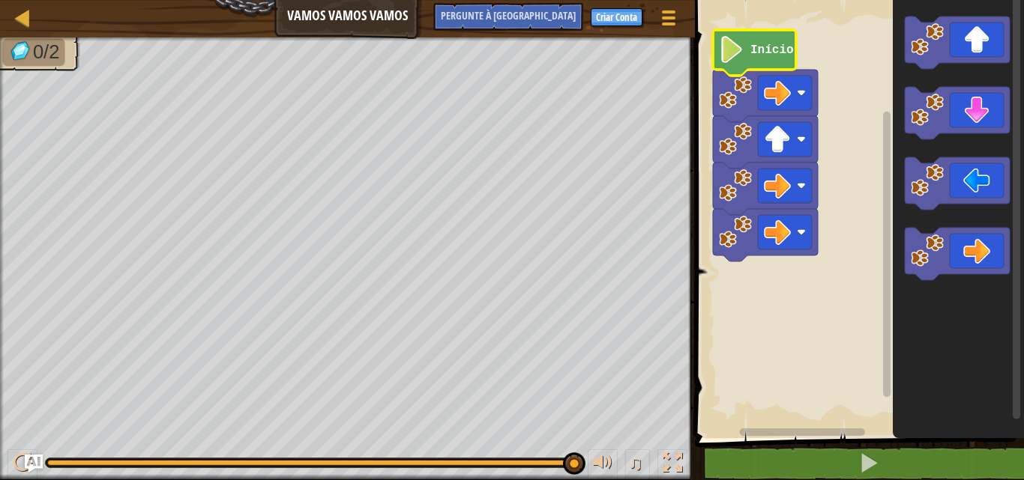
click at [758, 58] on icon "Espaço de trabalho do Blockly" at bounding box center [754, 53] width 83 height 46
click at [759, 51] on text "Início" at bounding box center [771, 49] width 43 height 13
click at [756, 47] on text "Início" at bounding box center [771, 49] width 43 height 13
click at [750, 47] on text "Início" at bounding box center [771, 49] width 43 height 13
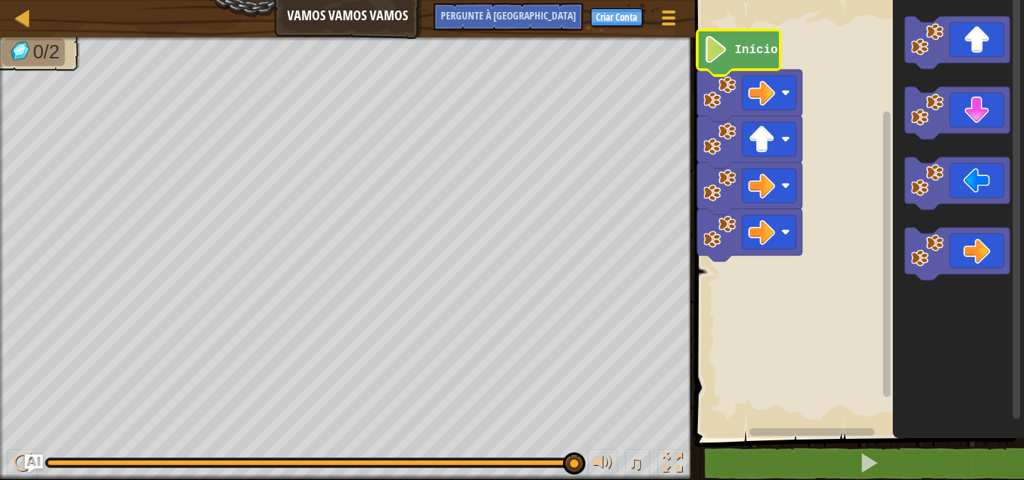
click at [733, 47] on icon "Espaço de trabalho do Blockly" at bounding box center [738, 53] width 83 height 46
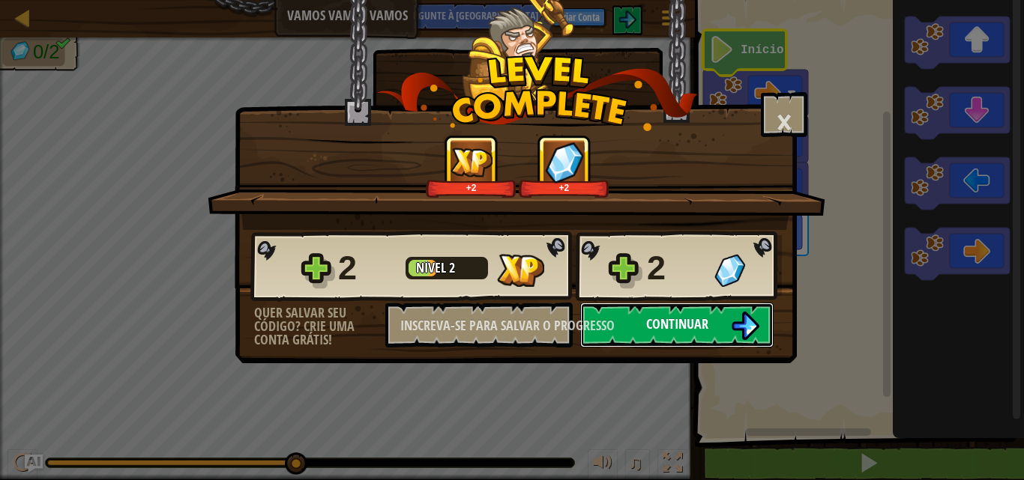
click at [671, 309] on button "Continuar" at bounding box center [676, 325] width 193 height 45
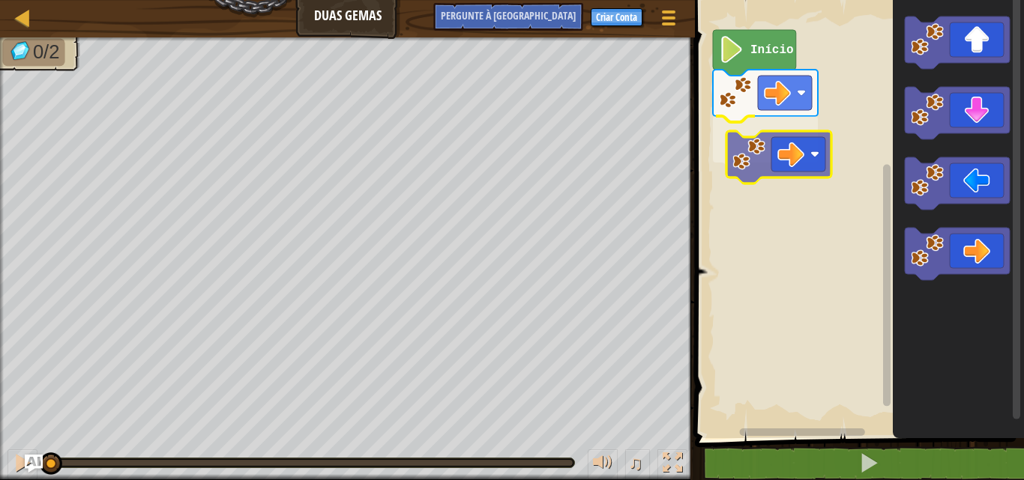
click at [758, 147] on div "Início" at bounding box center [856, 216] width 333 height 446
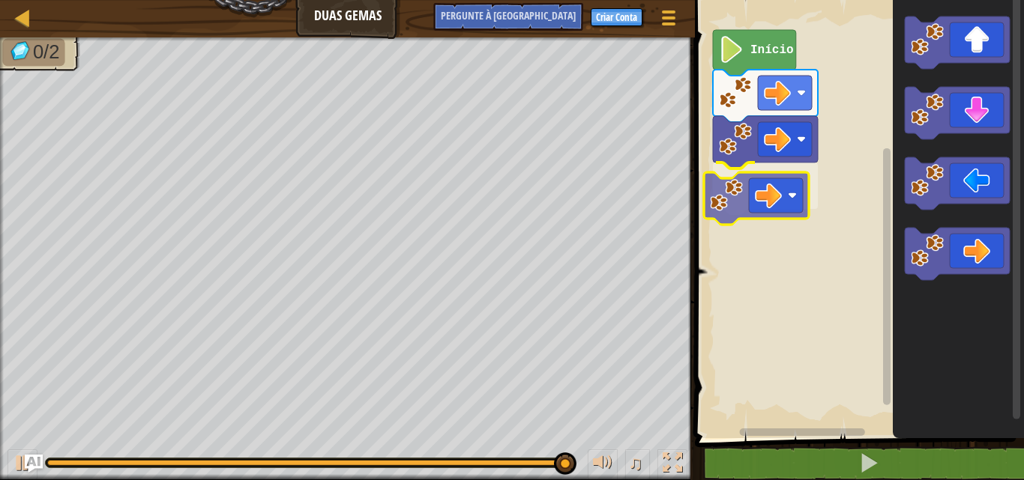
click at [789, 170] on div "Início" at bounding box center [856, 216] width 333 height 446
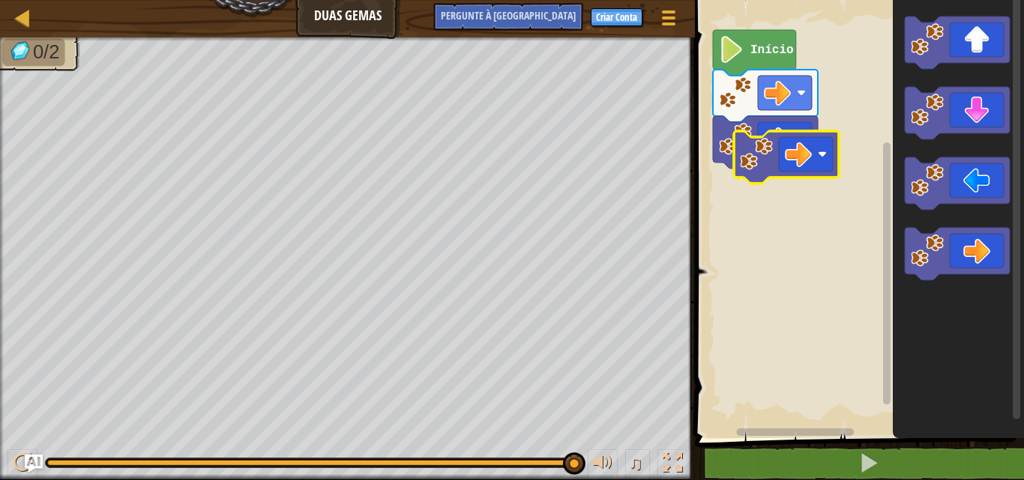
click at [790, 169] on rect "Espaço de trabalho do Blockly" at bounding box center [806, 154] width 54 height 34
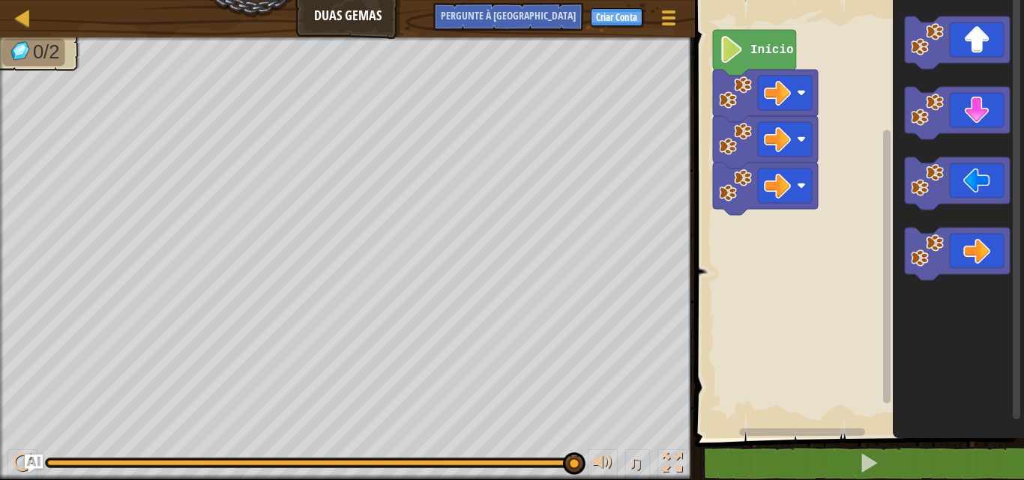
click at [758, 34] on icon "Espaço de trabalho do Blockly" at bounding box center [754, 53] width 83 height 46
click at [776, 57] on icon "Espaço de trabalho do Blockly" at bounding box center [754, 53] width 83 height 46
click at [881, 0] on html "Mapa Duas Gemas Menu do Jogo Criar Conta Pergunte à [GEOGRAPHIC_DATA] 1 ???????…" at bounding box center [512, 0] width 1024 height 0
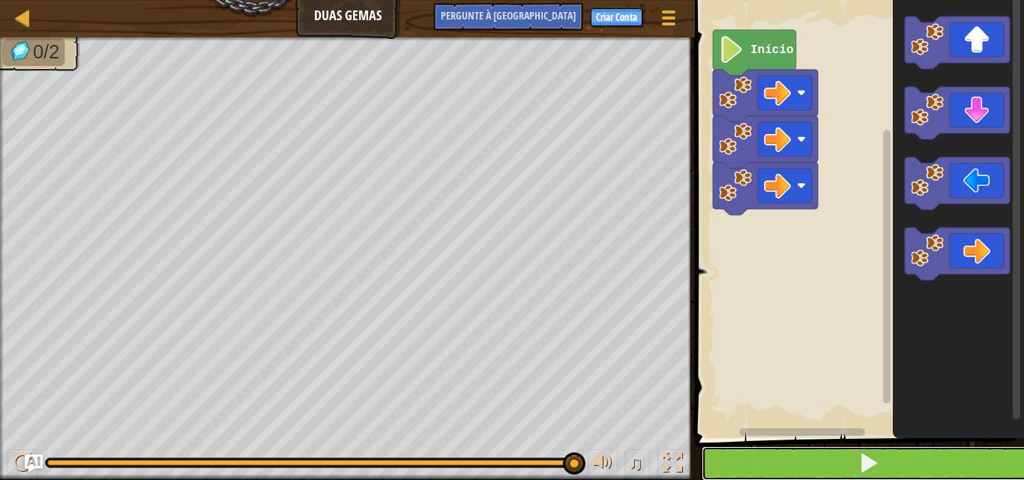
click at [818, 462] on button at bounding box center [867, 464] width 333 height 34
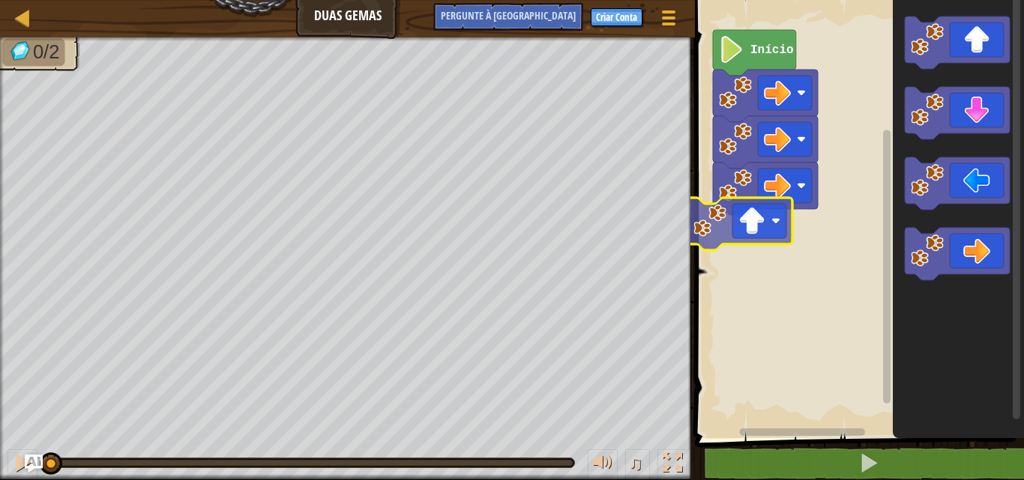
click at [765, 213] on div "Início" at bounding box center [856, 216] width 333 height 446
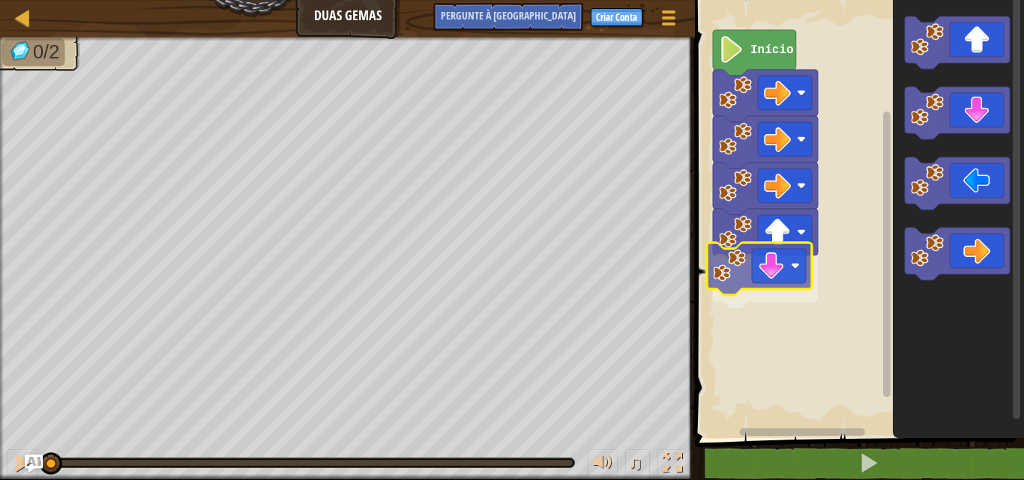
click at [761, 271] on div "Início" at bounding box center [856, 216] width 333 height 446
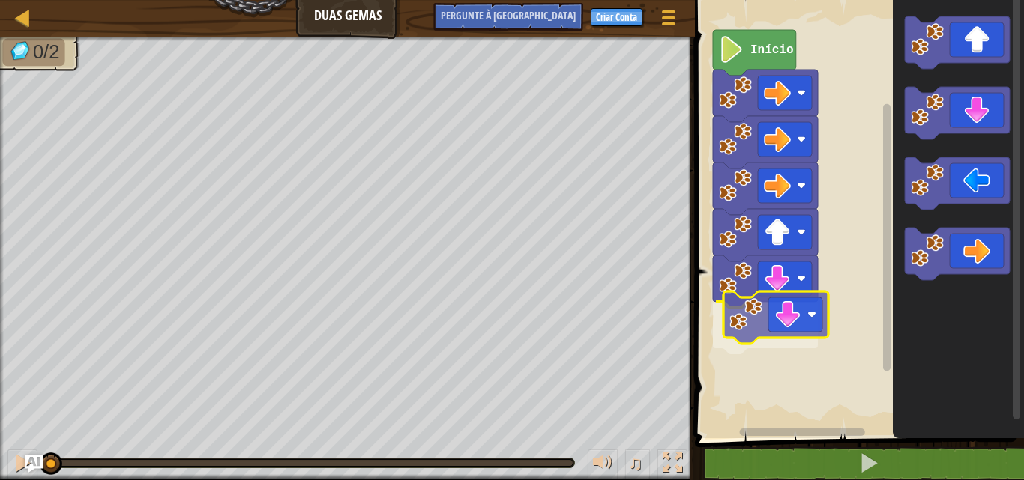
click at [771, 320] on div "Início" at bounding box center [856, 216] width 333 height 446
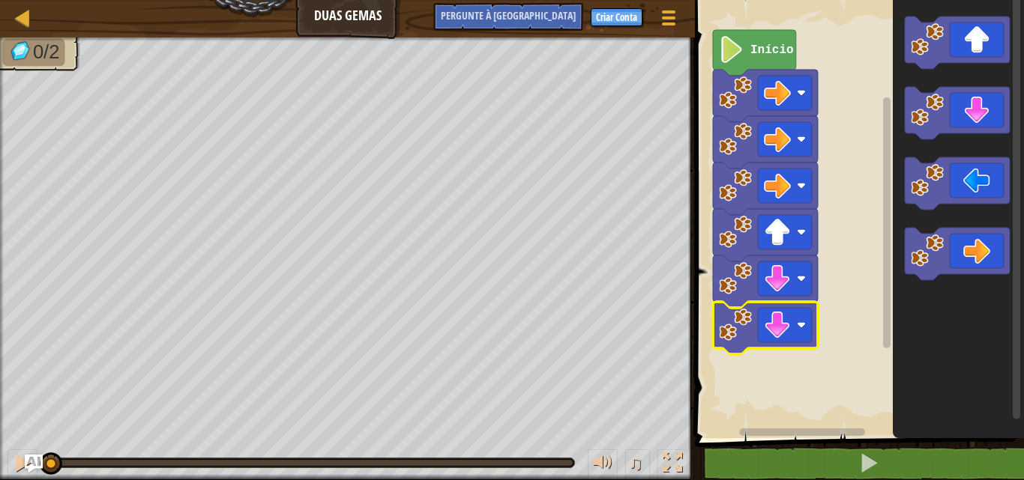
click at [759, 60] on icon "Espaço de trabalho do Blockly" at bounding box center [754, 53] width 83 height 46
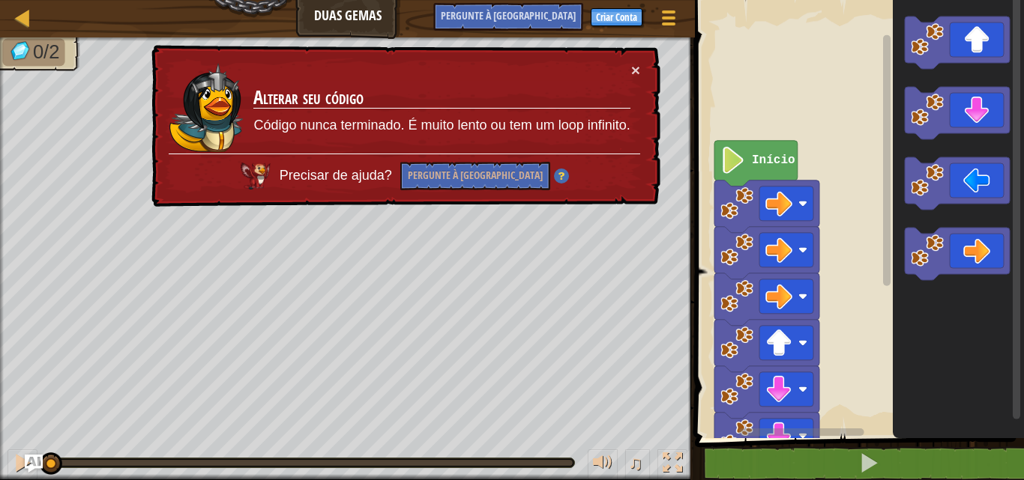
click at [773, 151] on icon "Espaço de trabalho do Blockly" at bounding box center [755, 164] width 83 height 46
click at [632, 70] on font "×" at bounding box center [635, 69] width 9 height 17
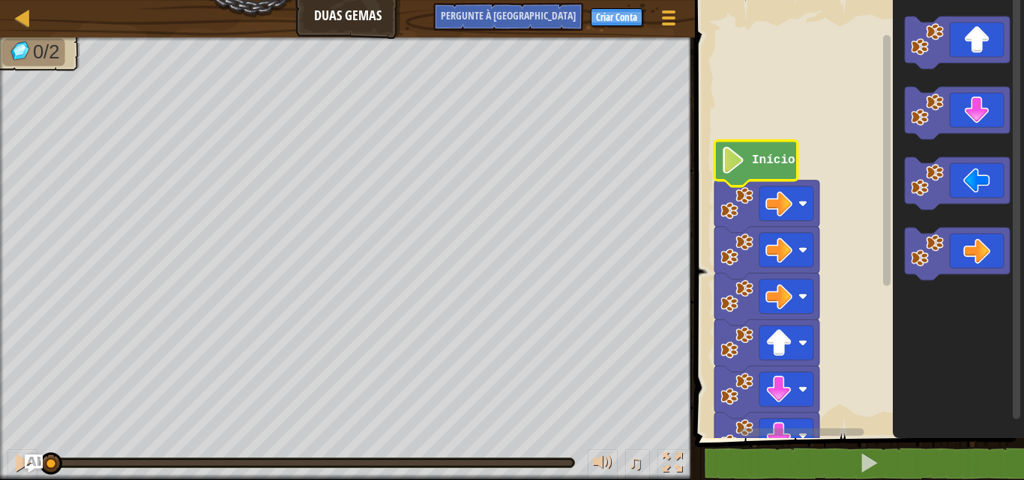
click at [785, 149] on icon "Espaço de trabalho do Blockly" at bounding box center [755, 164] width 83 height 46
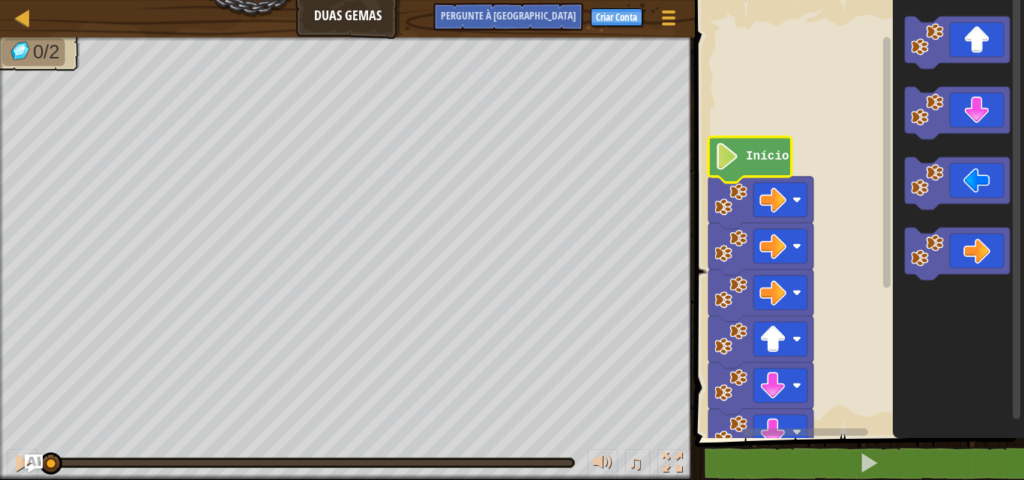
click at [740, 167] on icon "Espaço de trabalho do Blockly" at bounding box center [749, 160] width 83 height 46
click at [740, 168] on icon "Espaço de trabalho do Blockly" at bounding box center [749, 160] width 83 height 46
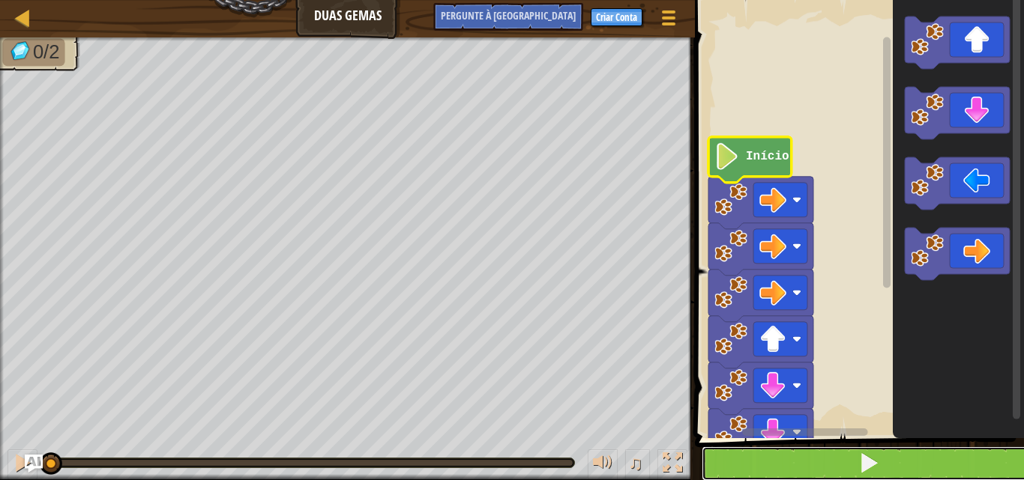
click at [776, 465] on button at bounding box center [867, 464] width 333 height 34
click at [765, 453] on button at bounding box center [867, 464] width 333 height 34
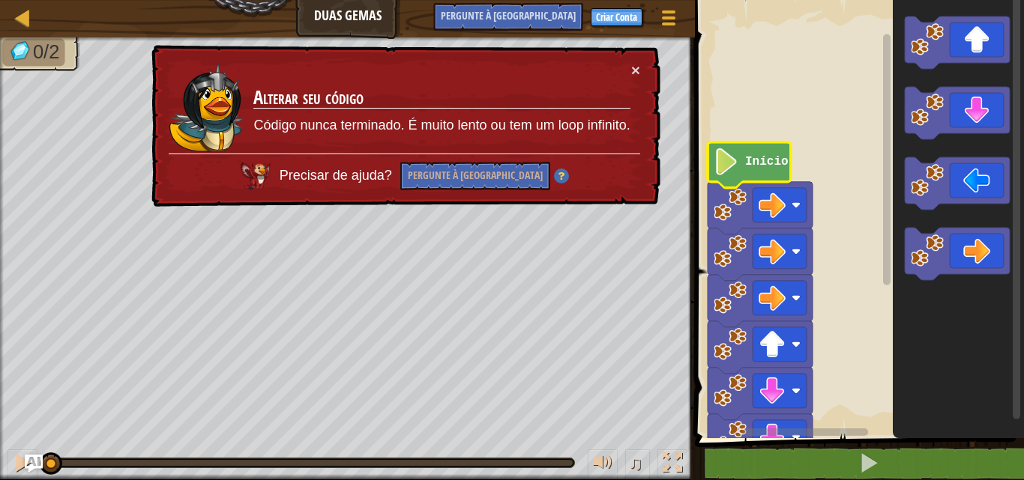
drag, startPoint x: 593, startPoint y: 113, endPoint x: 581, endPoint y: 119, distance: 12.7
click at [775, 61] on rect "Espaço de trabalho do Blockly" at bounding box center [856, 216] width 333 height 446
click at [763, 166] on text "Início" at bounding box center [766, 161] width 43 height 13
click at [20, 16] on div at bounding box center [22, 17] width 19 height 19
select select "pt-BR"
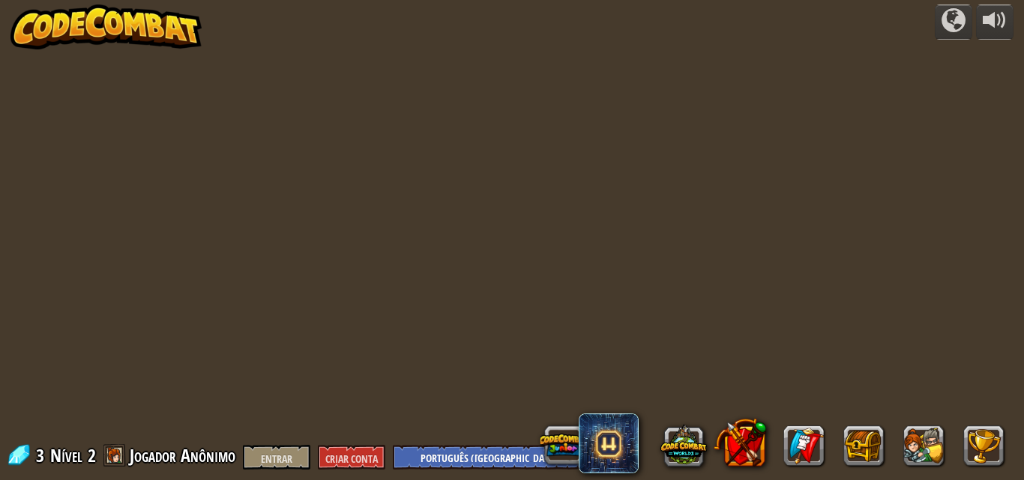
select select "pt-BR"
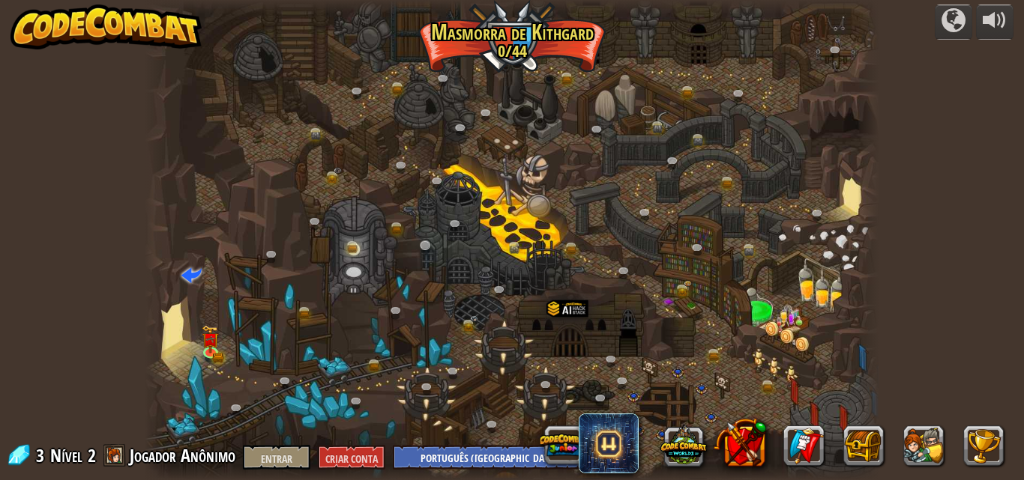
select select "pt-BR"
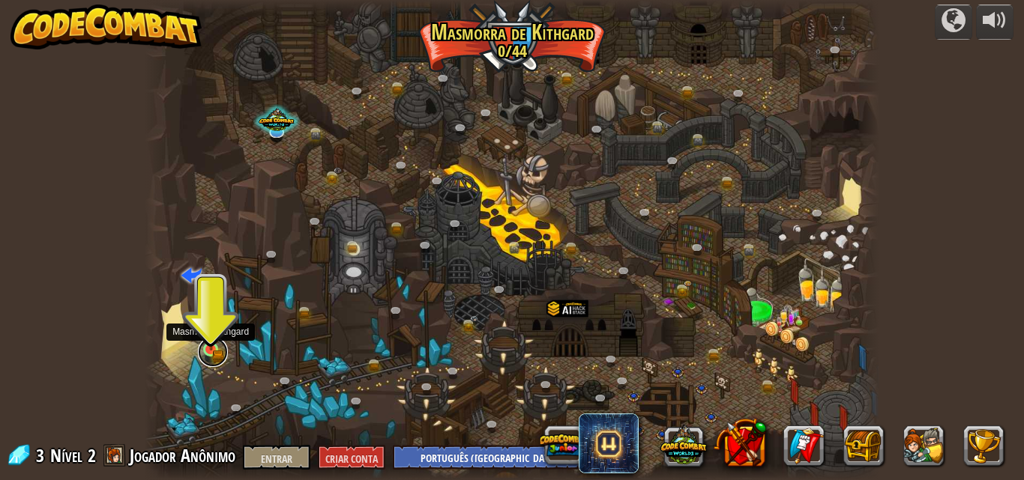
click at [212, 353] on link at bounding box center [213, 352] width 30 height 30
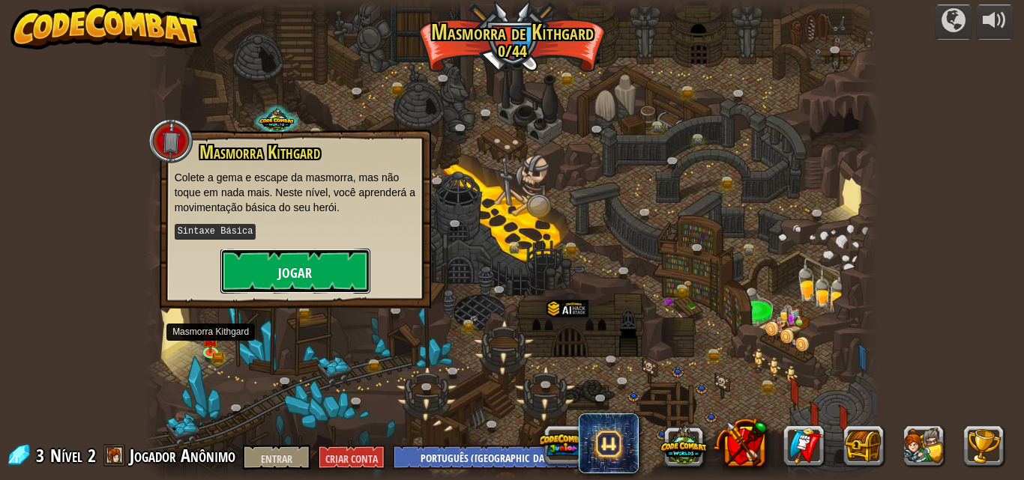
click at [285, 261] on button "Jogar" at bounding box center [295, 271] width 150 height 45
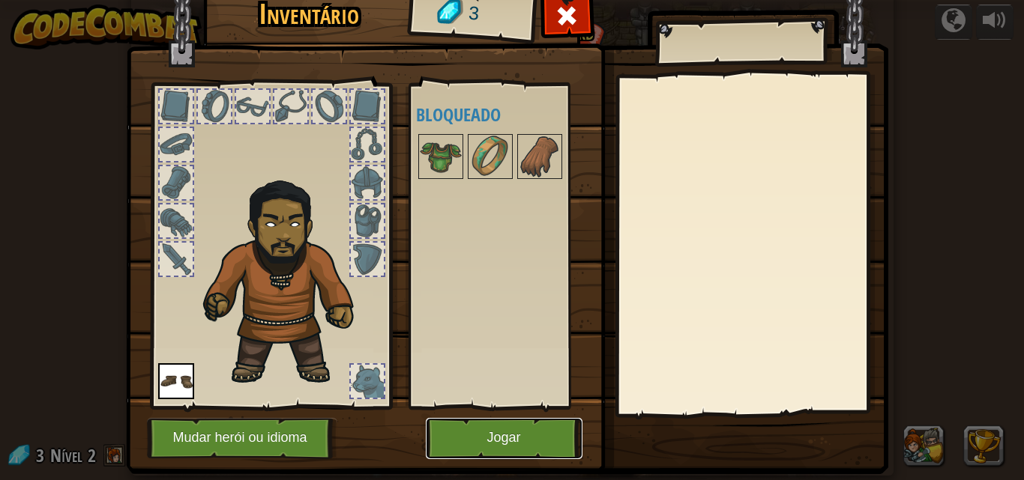
click at [506, 443] on font "Jogar" at bounding box center [503, 438] width 34 height 15
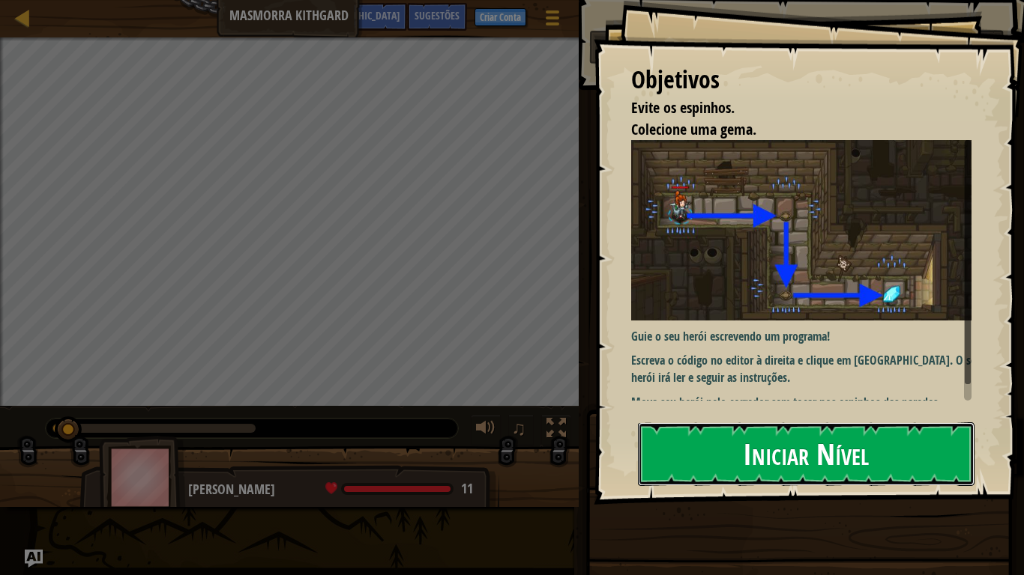
click at [682, 439] on button "Iniciar Nível" at bounding box center [806, 454] width 336 height 63
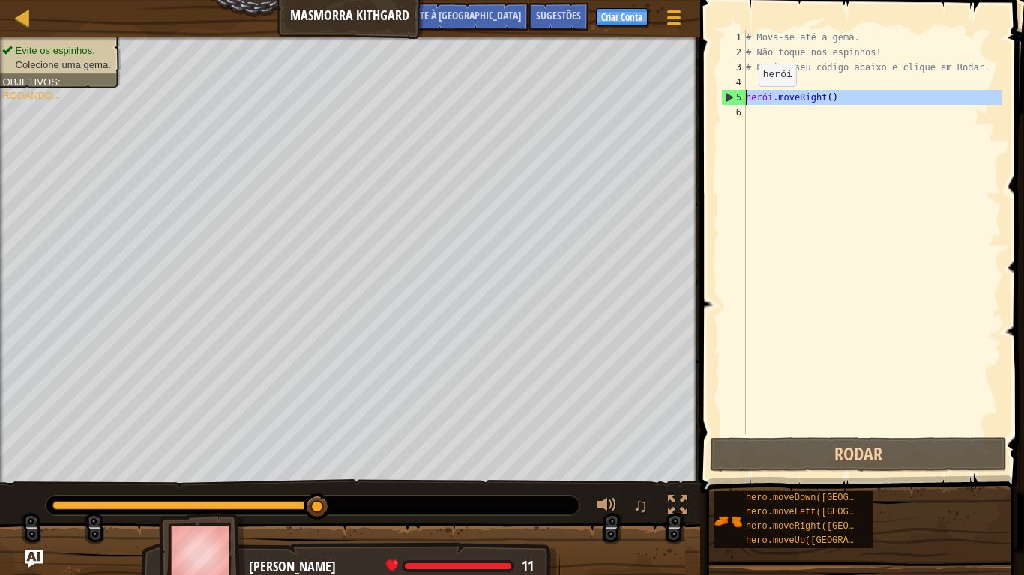
click at [737, 97] on font "5" at bounding box center [738, 97] width 5 height 10
click at [723, 95] on div "5" at bounding box center [734, 97] width 24 height 15
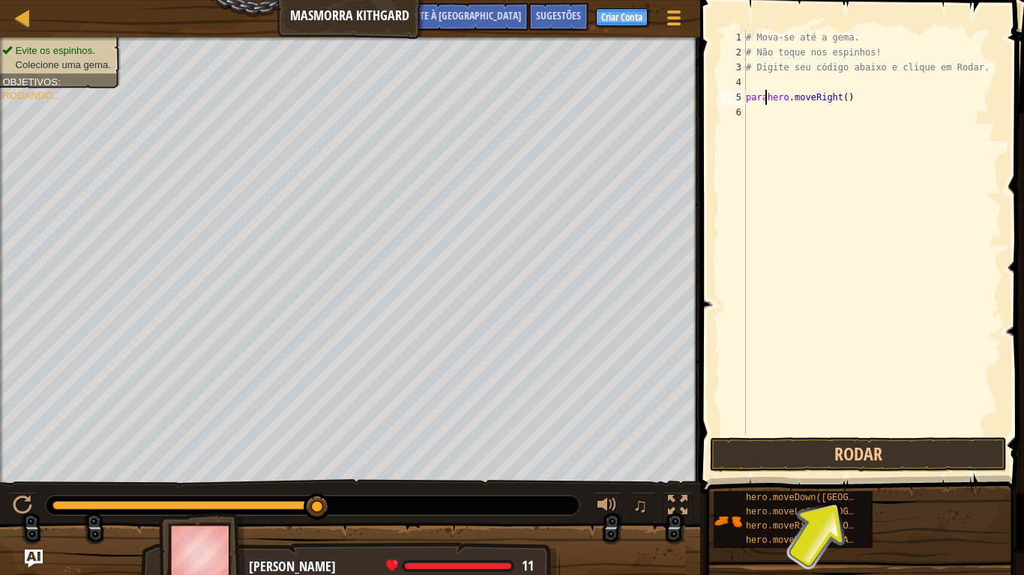
scroll to position [7, 1]
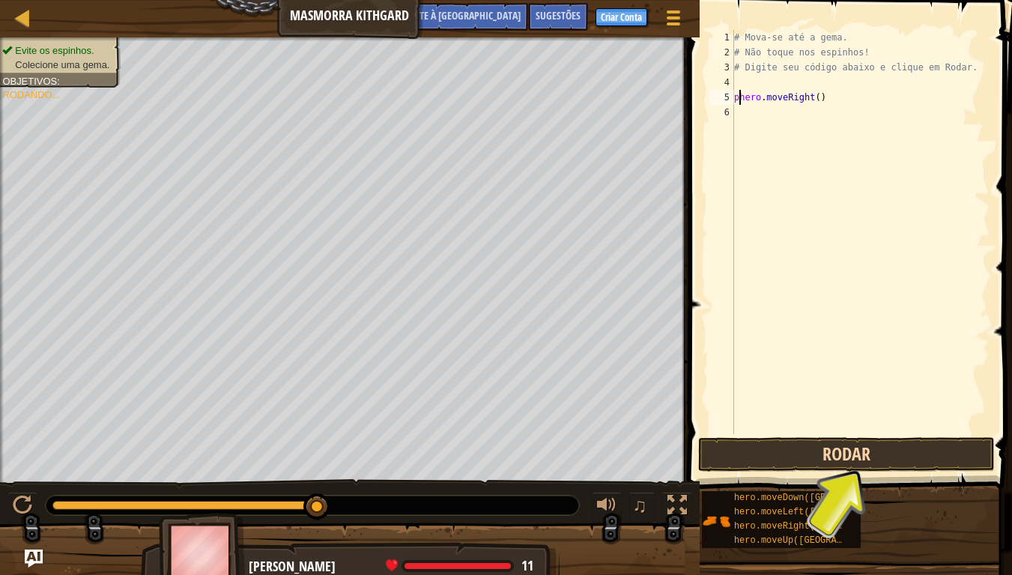
type textarea "hero.moveRight()"
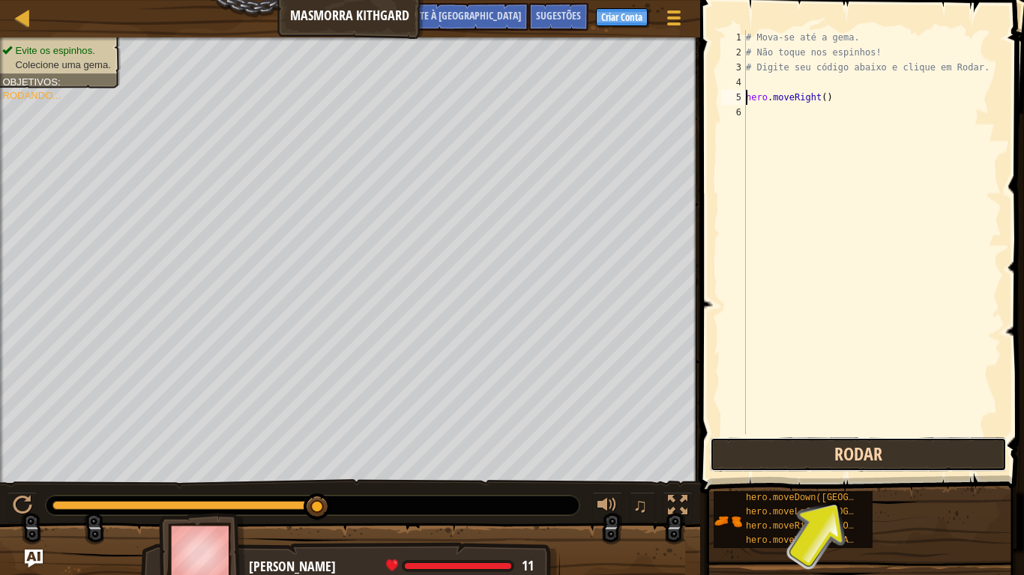
click at [916, 447] on button "Rodar" at bounding box center [858, 455] width 297 height 34
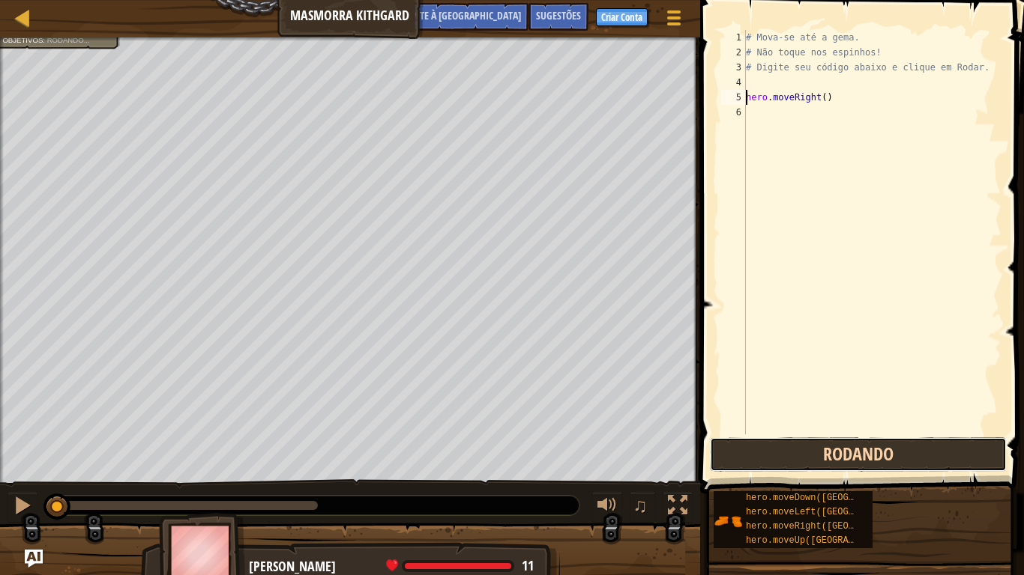
click at [909, 459] on button "Rodando" at bounding box center [858, 455] width 297 height 34
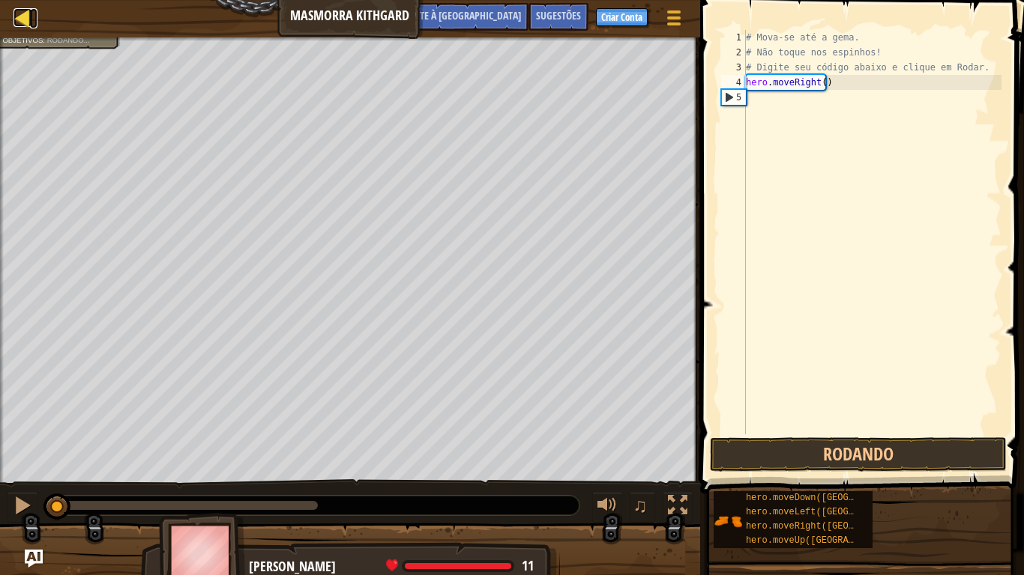
click at [26, 15] on div at bounding box center [22, 17] width 19 height 19
select select "pt-BR"
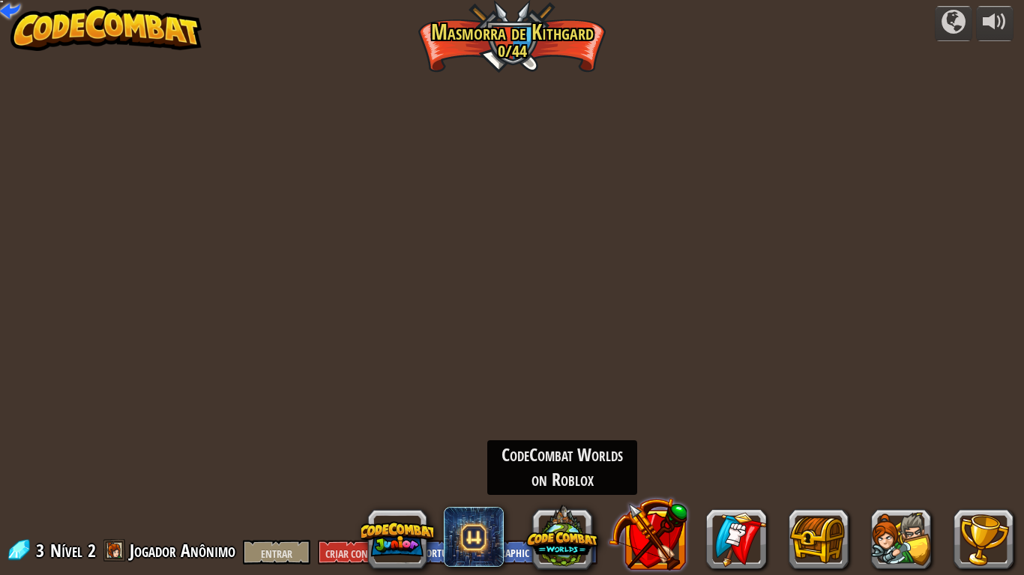
select select "pt-BR"
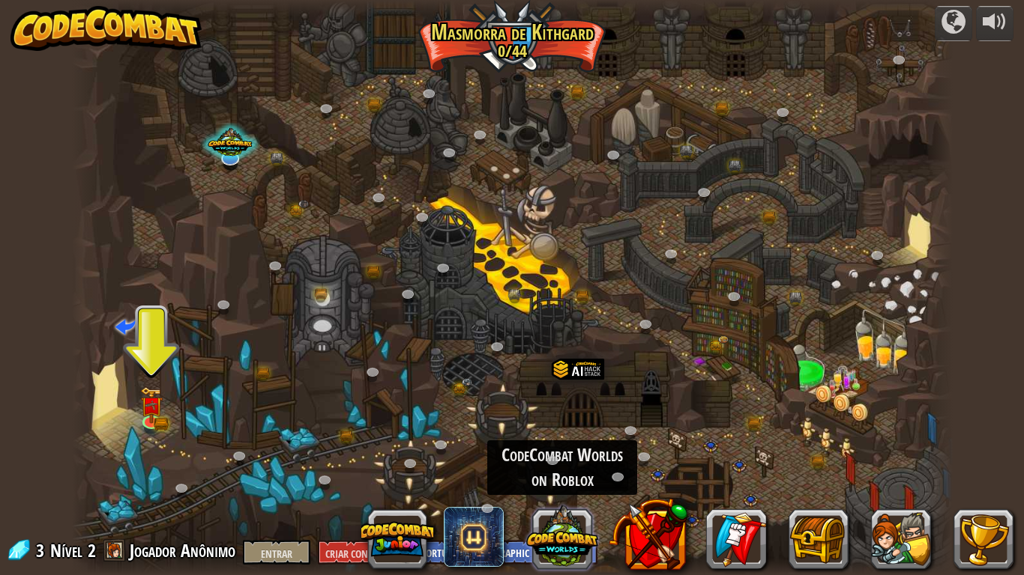
click at [565, 480] on button at bounding box center [562, 537] width 72 height 72
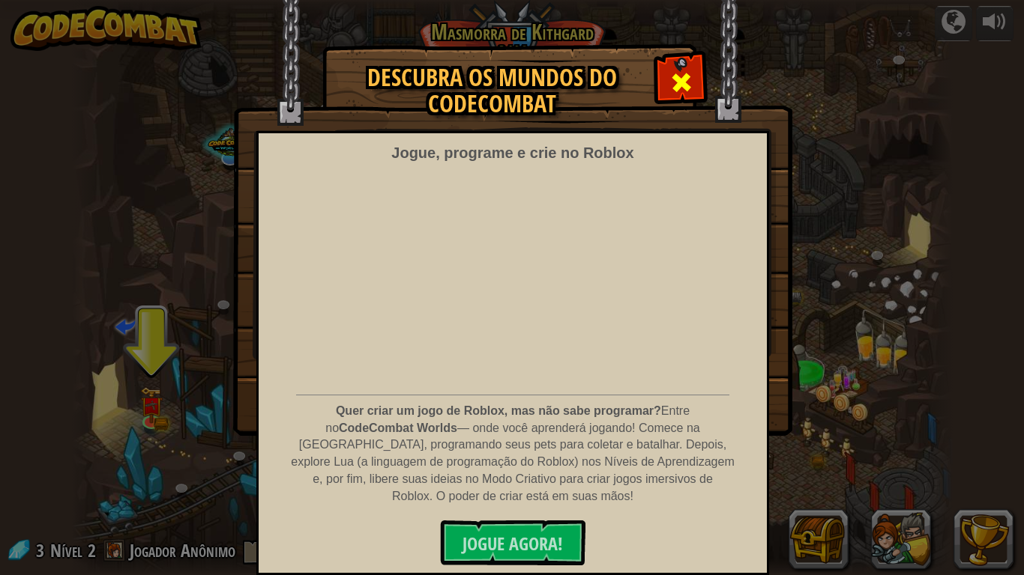
click at [688, 79] on span at bounding box center [681, 82] width 24 height 24
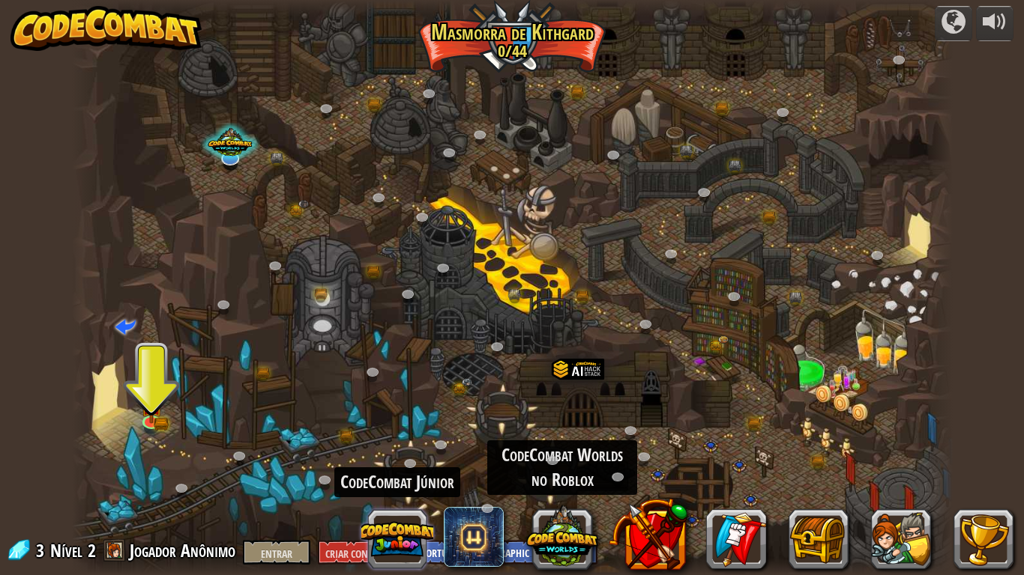
click at [403, 480] on button at bounding box center [397, 540] width 72 height 72
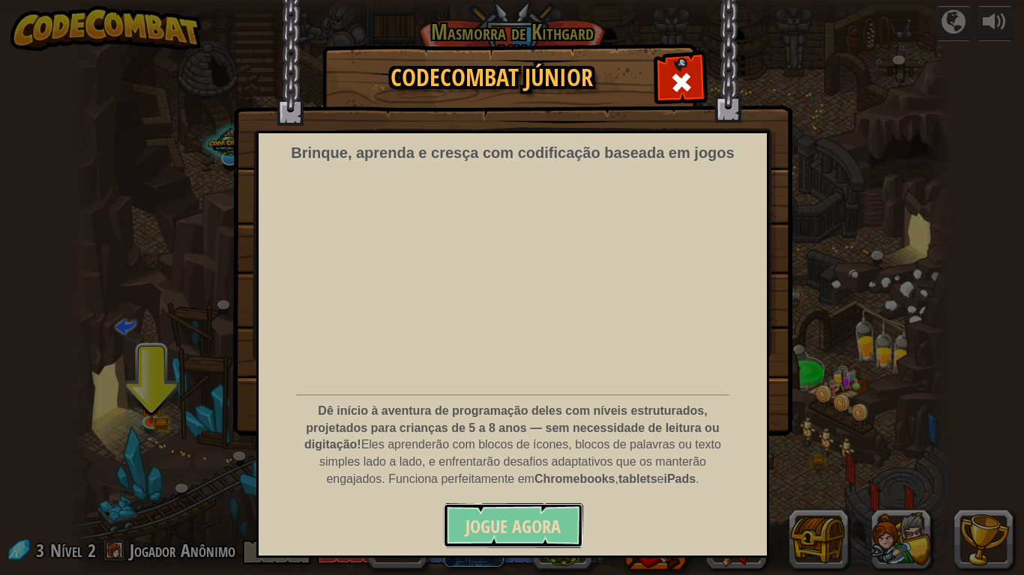
click at [483, 480] on font "Jogue Agora" at bounding box center [512, 527] width 95 height 24
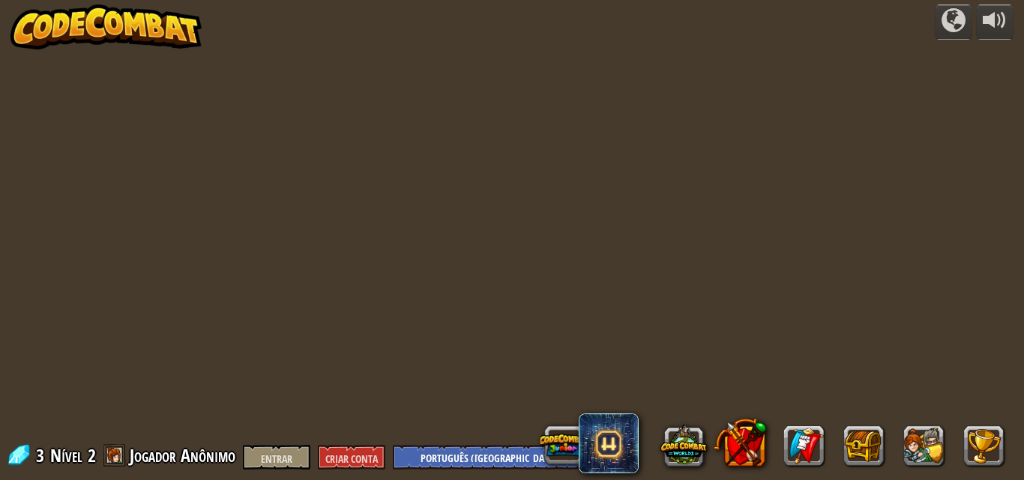
select select "pt-BR"
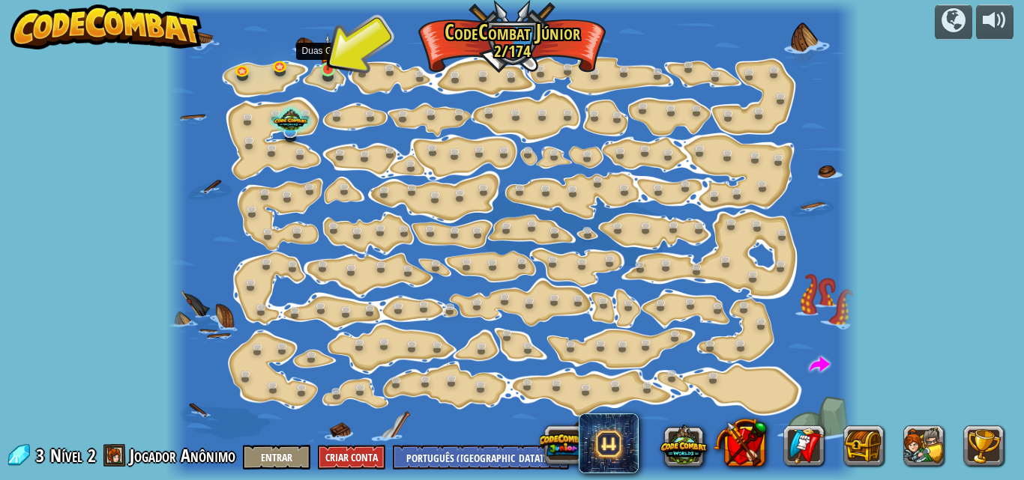
click at [331, 66] on img at bounding box center [328, 52] width 16 height 37
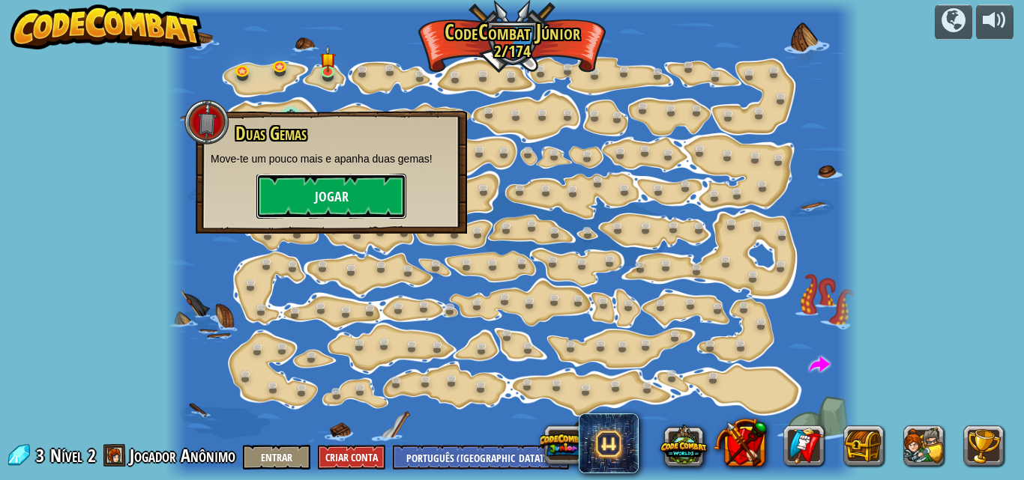
click at [330, 192] on button "Jogar" at bounding box center [331, 196] width 150 height 45
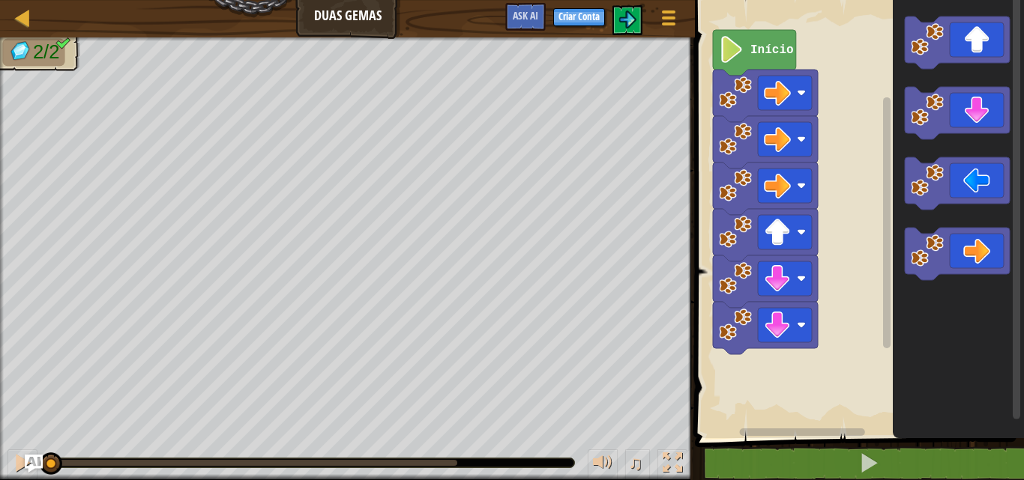
click at [764, 52] on text "Início" at bounding box center [771, 49] width 43 height 13
click at [19, 49] on img at bounding box center [20, 51] width 25 height 22
click at [617, 25] on button at bounding box center [627, 20] width 30 height 30
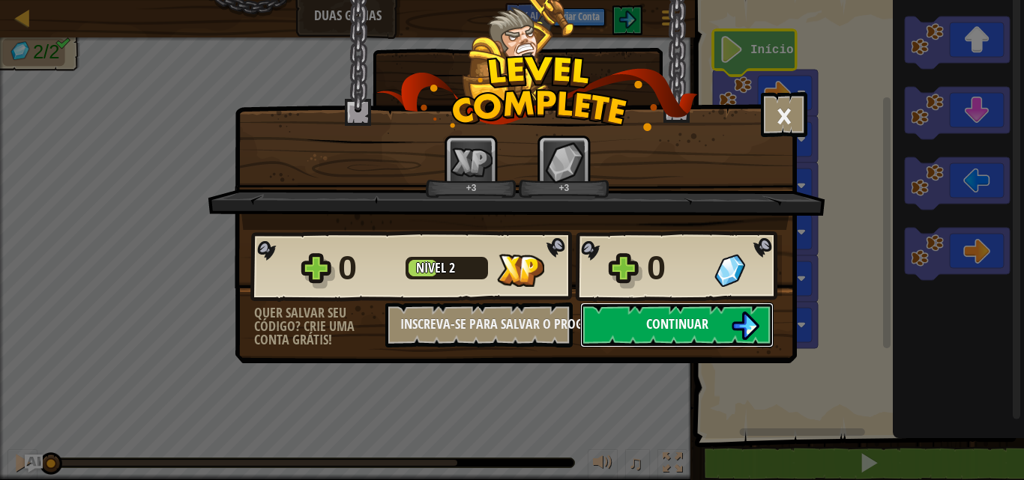
click at [665, 336] on button "Continuar" at bounding box center [676, 325] width 193 height 45
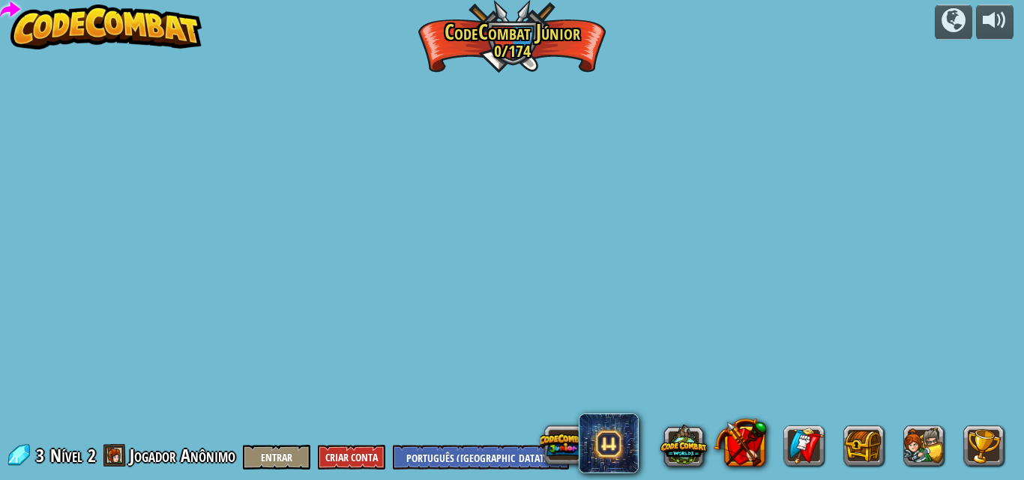
select select "pt-BR"
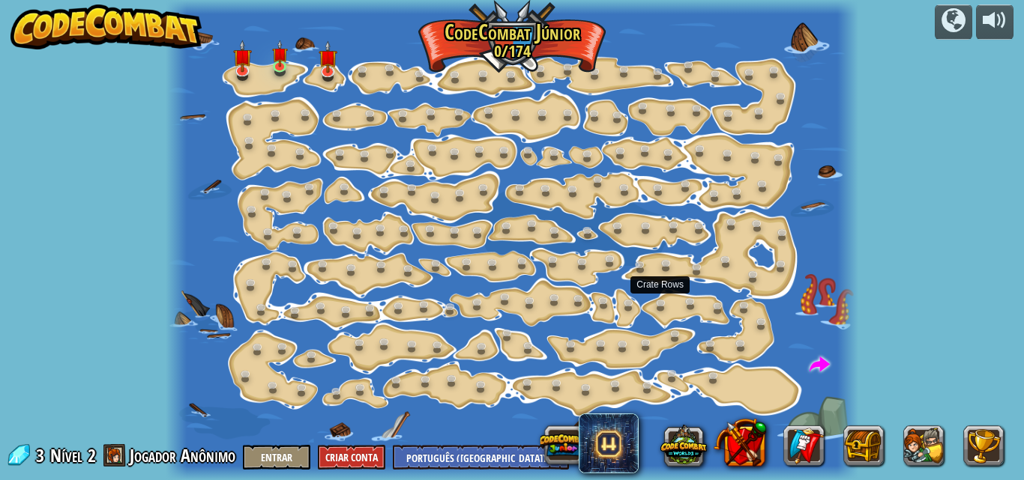
select select "pt-BR"
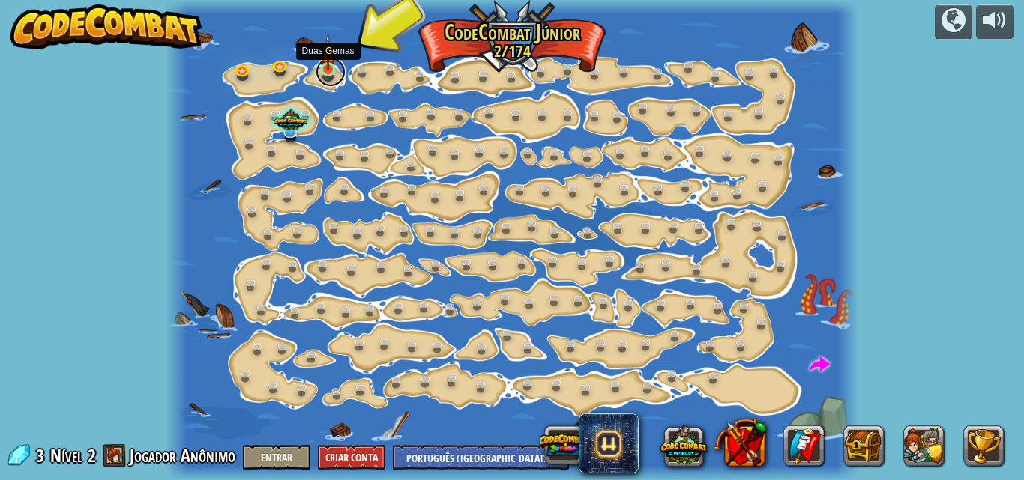
click at [322, 73] on link at bounding box center [330, 72] width 30 height 30
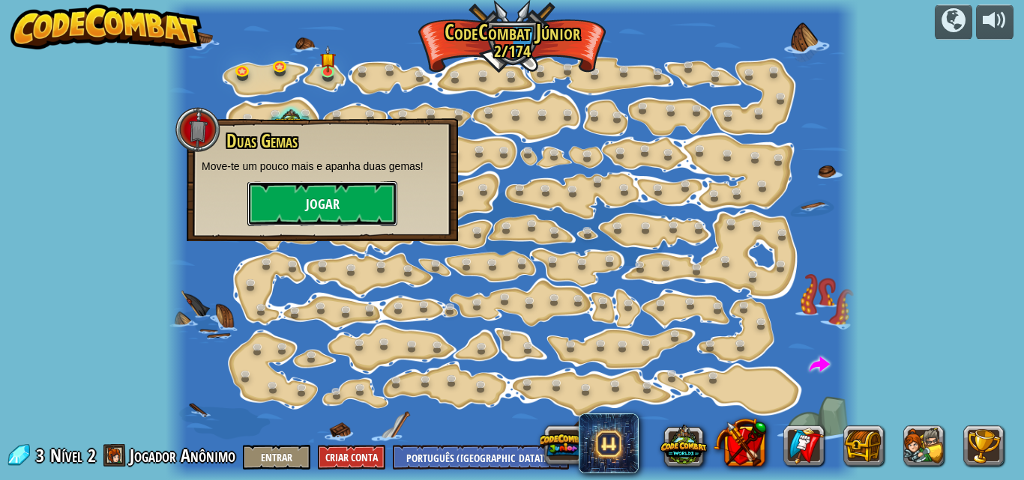
click at [354, 196] on button "Jogar" at bounding box center [322, 203] width 150 height 45
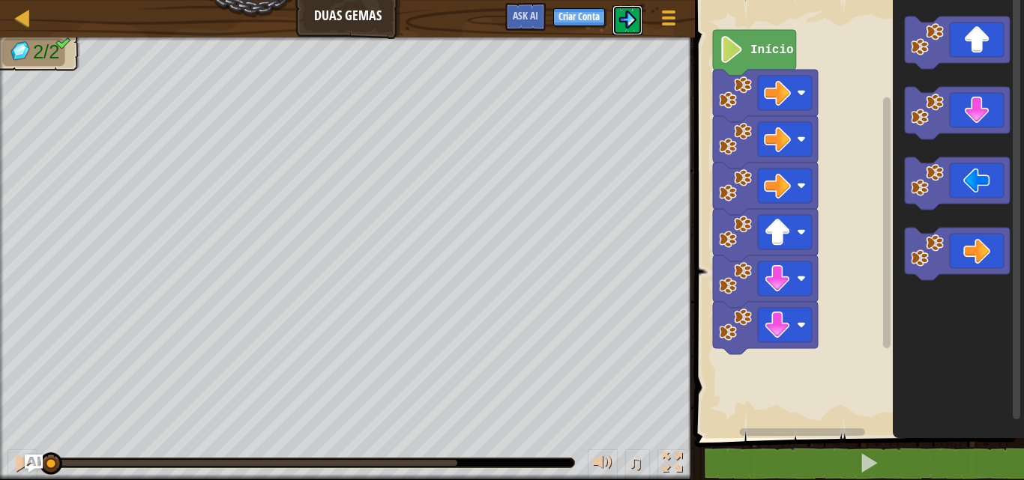
click at [631, 26] on img at bounding box center [627, 19] width 18 height 18
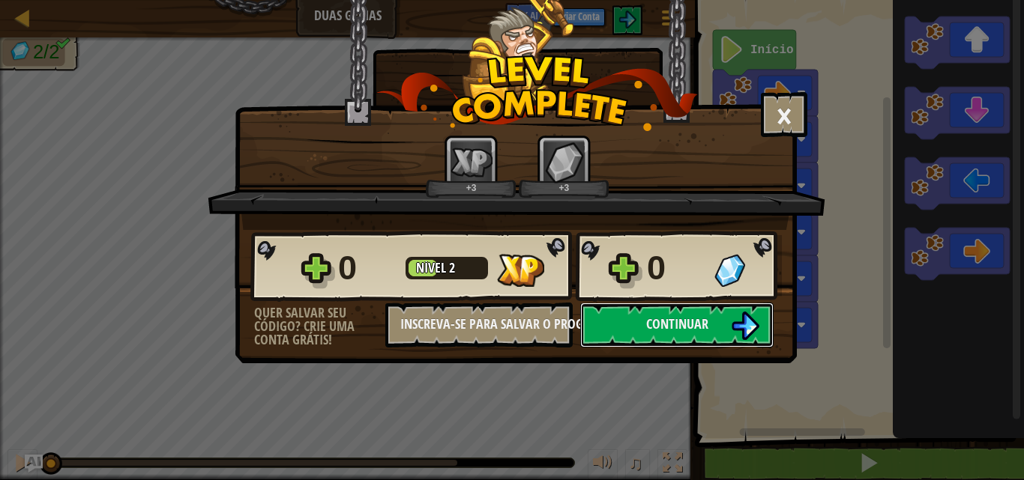
click button "Continuar" at bounding box center [676, 325] width 193 height 45
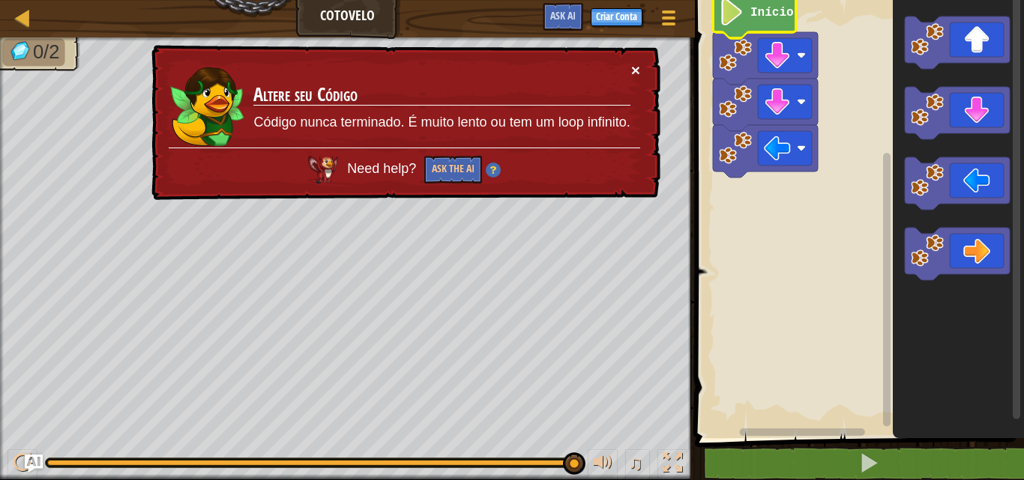
click at [638, 70] on button "×" at bounding box center [635, 70] width 9 height 16
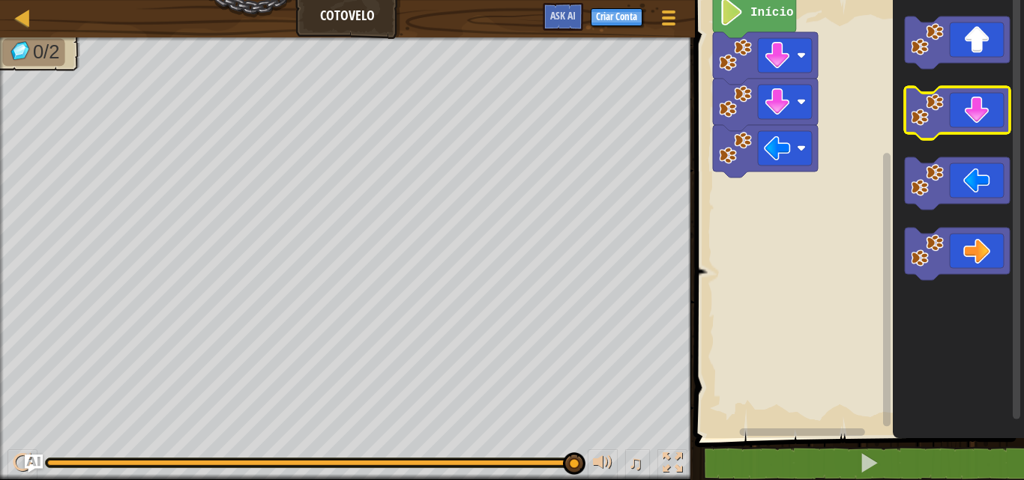
click at [879, 137] on div "Início" at bounding box center [856, 216] width 333 height 446
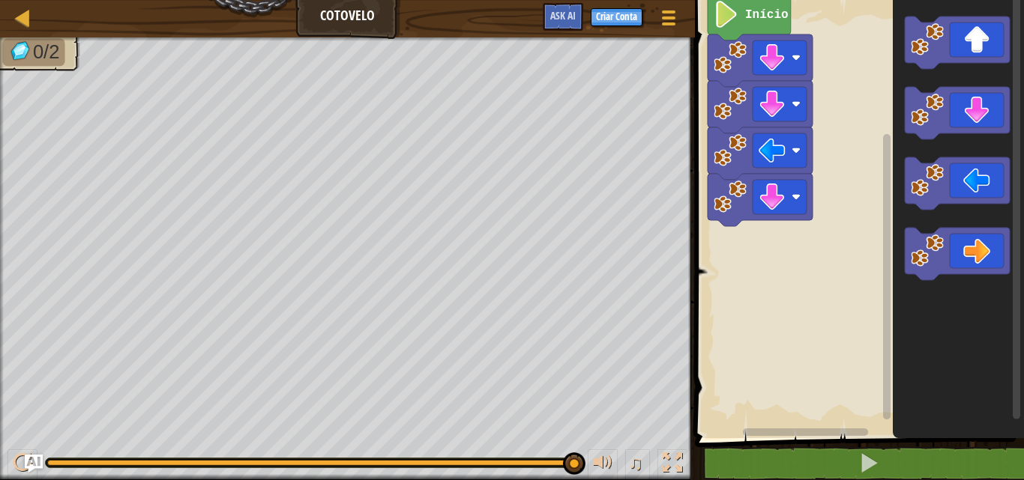
click at [777, 158] on g "Início" at bounding box center [856, 216] width 333 height 446
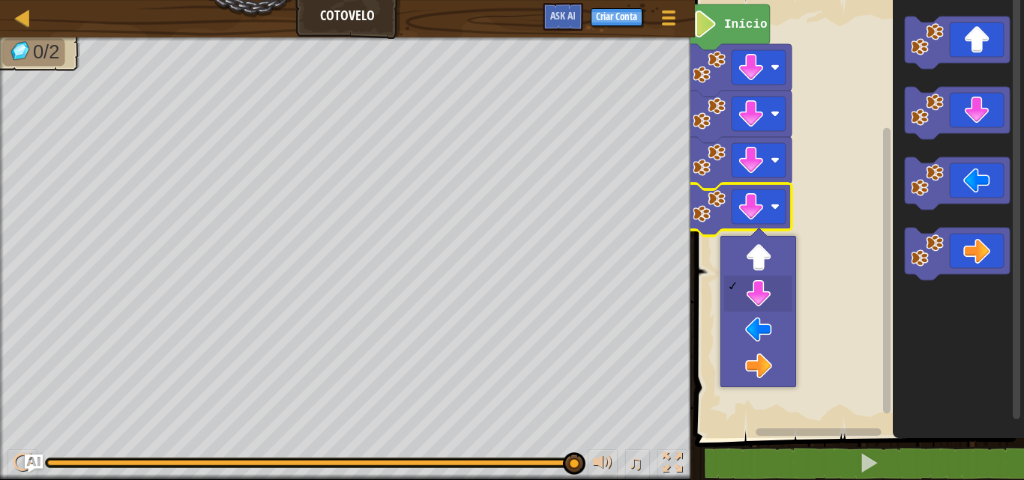
click at [752, 322] on rect "Espaço de trabalho do Blockly" at bounding box center [856, 216] width 333 height 446
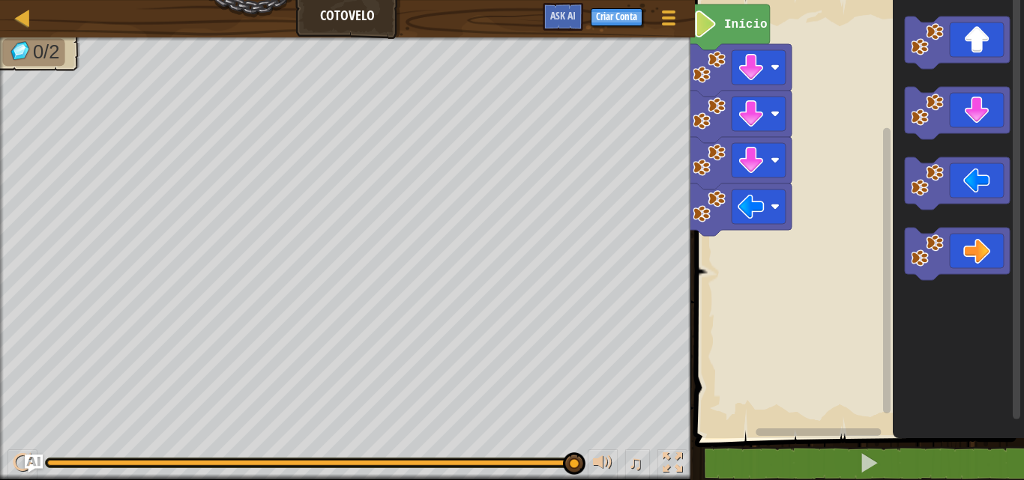
click at [741, 18] on text "Início" at bounding box center [745, 24] width 43 height 13
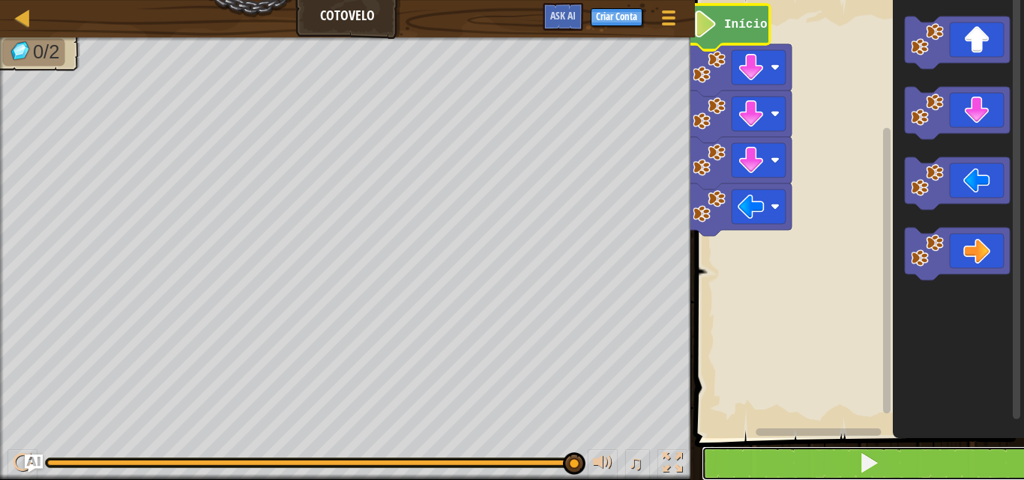
click at [879, 466] on span at bounding box center [868, 463] width 21 height 21
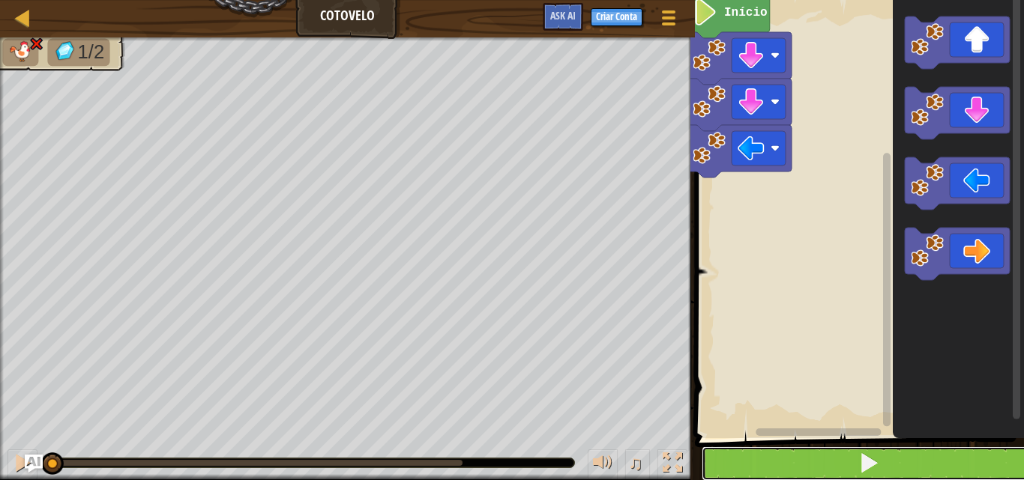
click at [755, 463] on button at bounding box center [867, 464] width 333 height 34
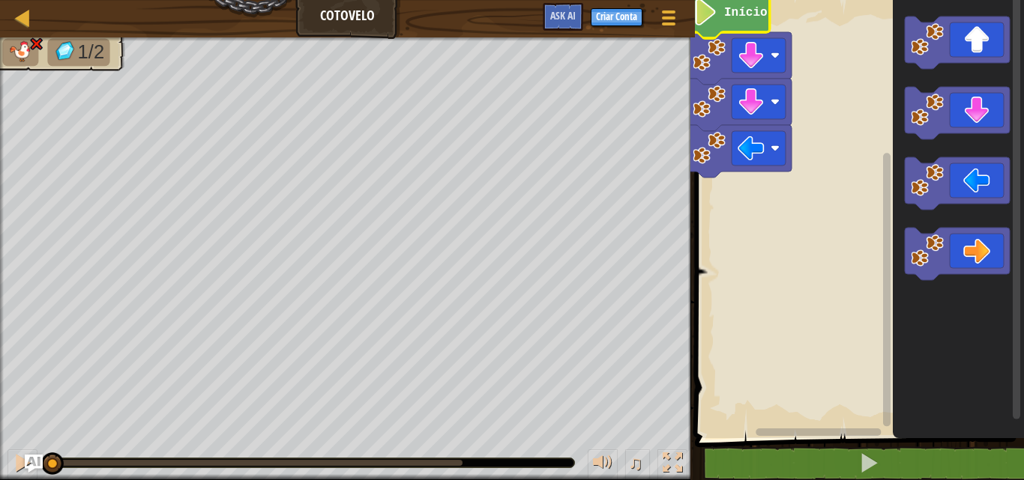
click at [717, 13] on image "Espaço de trabalho do Blockly" at bounding box center [704, 12] width 25 height 27
click at [717, 11] on image "Espaço de trabalho do Blockly" at bounding box center [704, 12] width 25 height 27
click at [717, 10] on image "Espaço de trabalho do Blockly" at bounding box center [704, 12] width 25 height 27
click at [717, 8] on image "Espaço de trabalho do Blockly" at bounding box center [704, 12] width 25 height 27
click at [718, 5] on image "Espaço de trabalho do Blockly" at bounding box center [704, 12] width 25 height 27
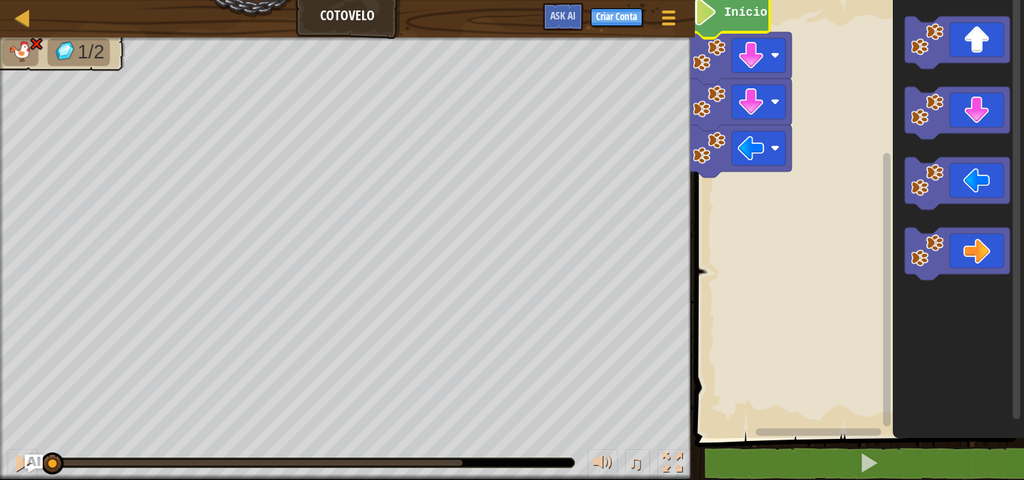
click at [718, 4] on image "Espaço de trabalho do Blockly" at bounding box center [704, 12] width 25 height 27
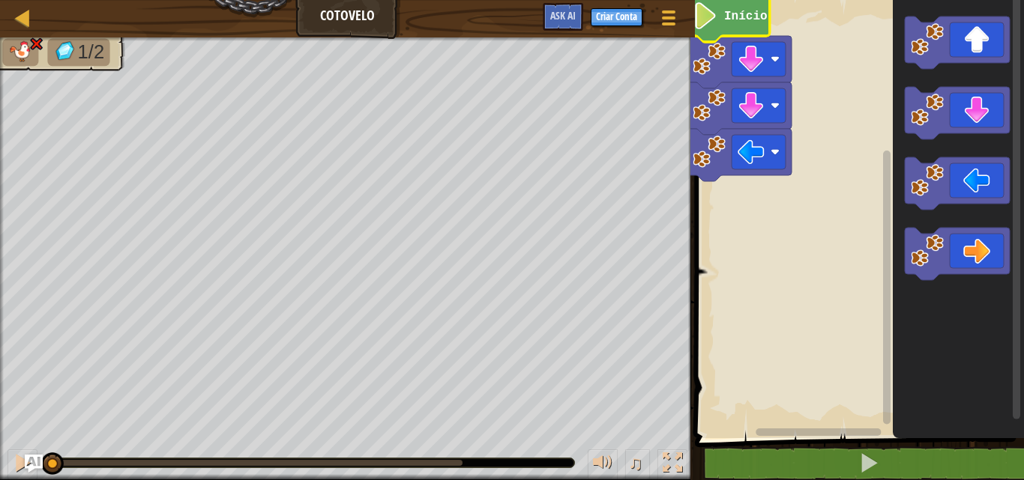
click at [791, 444] on span at bounding box center [860, 198] width 341 height 499
click at [737, 25] on icon "Espaço de trabalho do Blockly" at bounding box center [727, 19] width 83 height 46
click at [735, 24] on icon "Espaço de trabalho do Blockly" at bounding box center [727, 19] width 83 height 46
click at [735, 23] on icon "Espaço de trabalho do Blockly" at bounding box center [727, 19] width 83 height 46
click at [735, 22] on text "Início" at bounding box center [745, 16] width 43 height 13
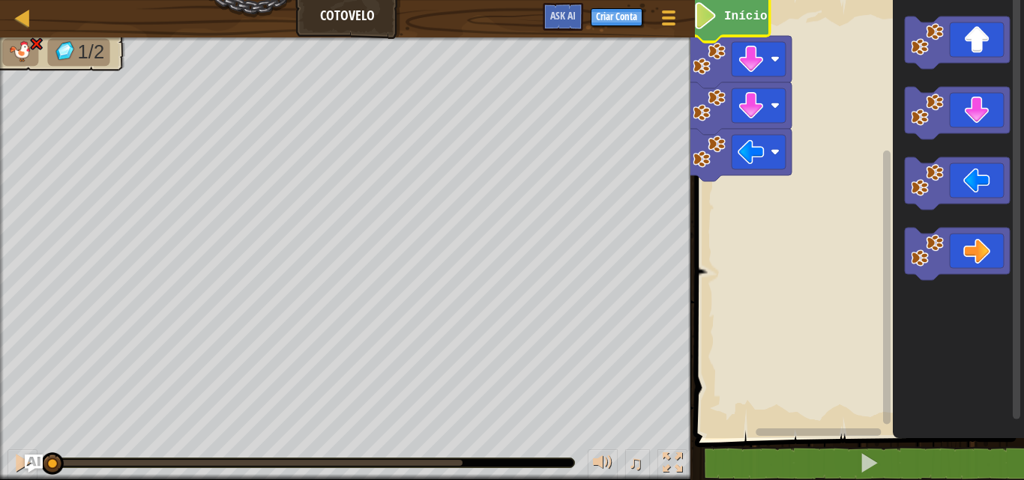
click at [734, 20] on text "Início" at bounding box center [745, 16] width 43 height 13
click at [734, 19] on text "Início" at bounding box center [745, 16] width 43 height 13
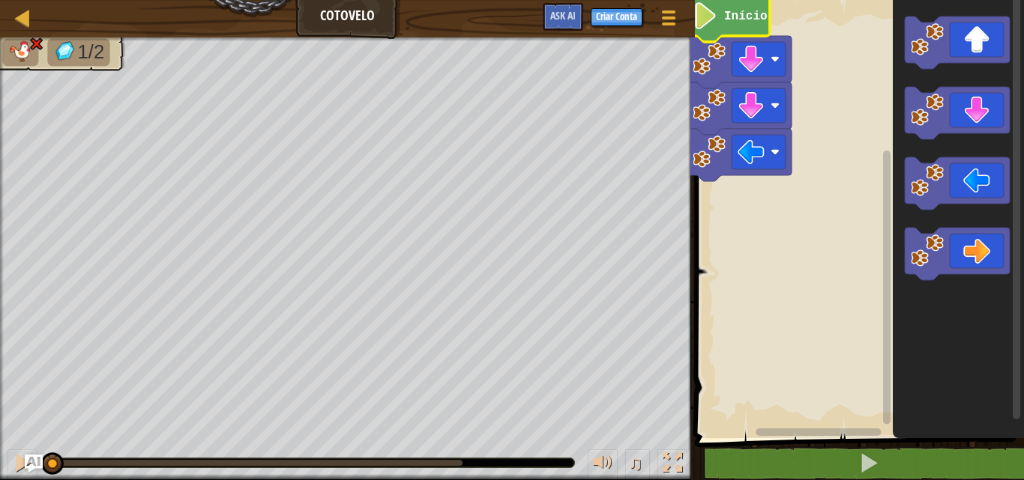
click at [718, 19] on image "Espaço de trabalho do Blockly" at bounding box center [704, 15] width 25 height 27
click at [731, 27] on icon "Espaço de trabalho do Blockly" at bounding box center [727, 19] width 83 height 46
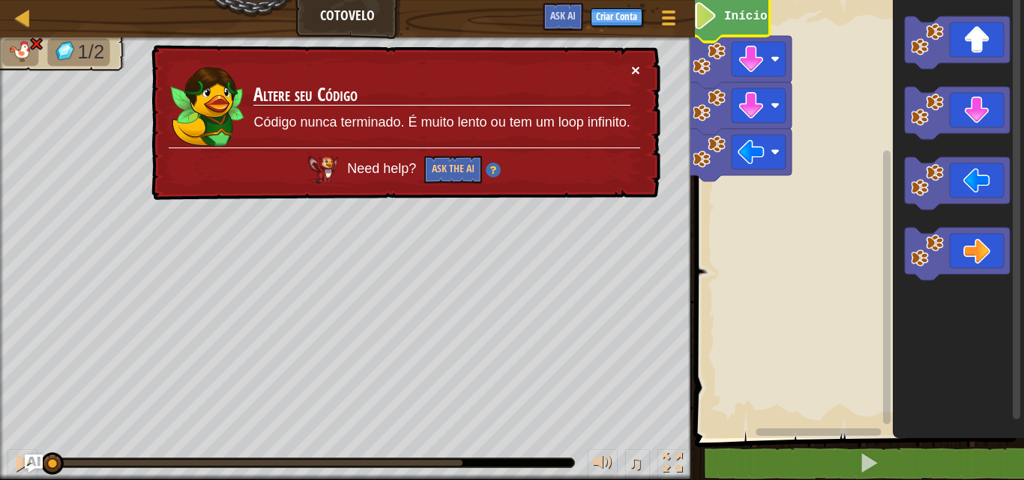
click at [634, 68] on button "×" at bounding box center [635, 70] width 9 height 16
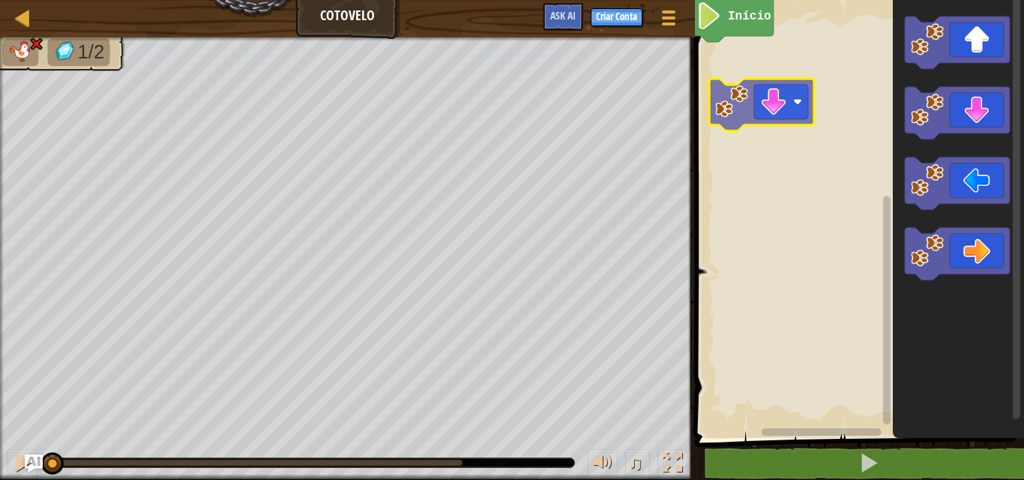
click at [728, 112] on div "Início" at bounding box center [856, 216] width 333 height 446
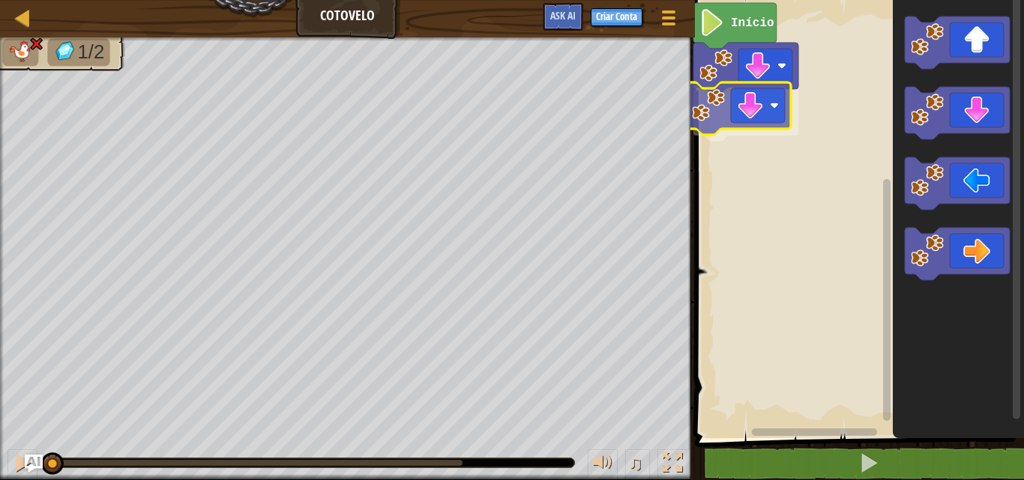
click at [713, 106] on div "Início" at bounding box center [856, 216] width 333 height 446
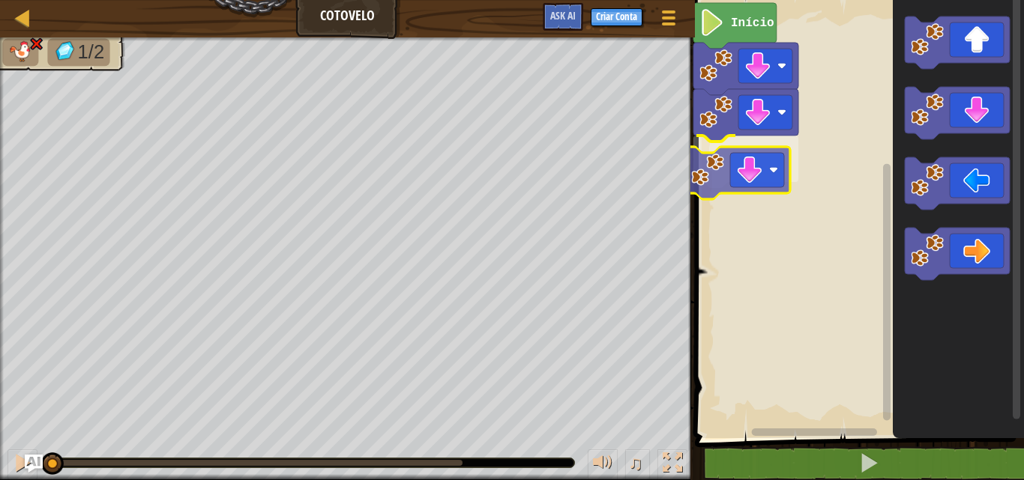
click at [699, 156] on div "Início" at bounding box center [856, 216] width 333 height 446
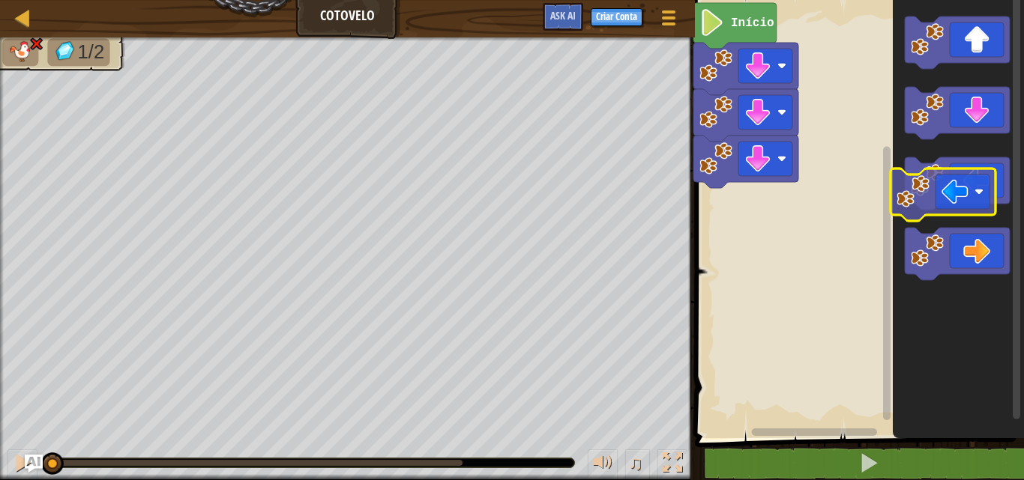
click at [901, 197] on icon "Espaço de trabalho do Blockly" at bounding box center [957, 216] width 131 height 446
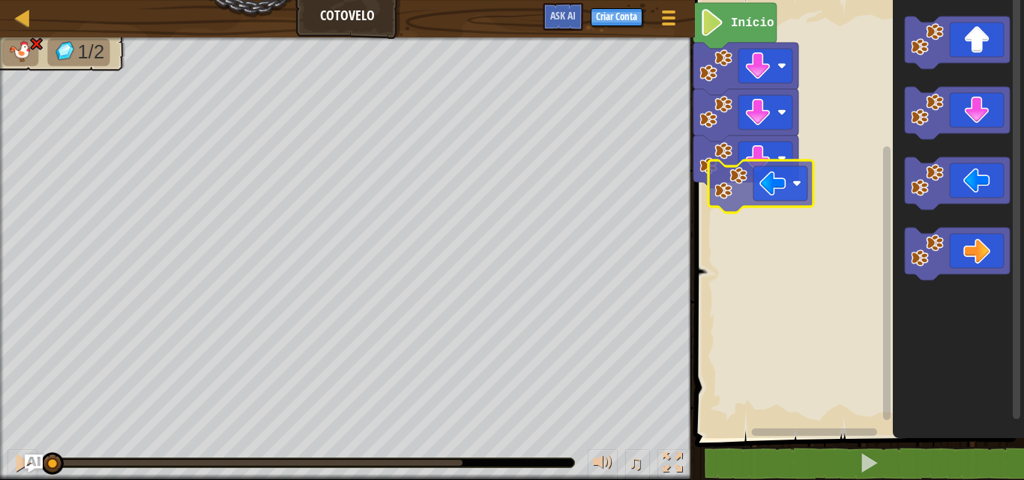
click at [710, 189] on div "Início" at bounding box center [856, 216] width 333 height 446
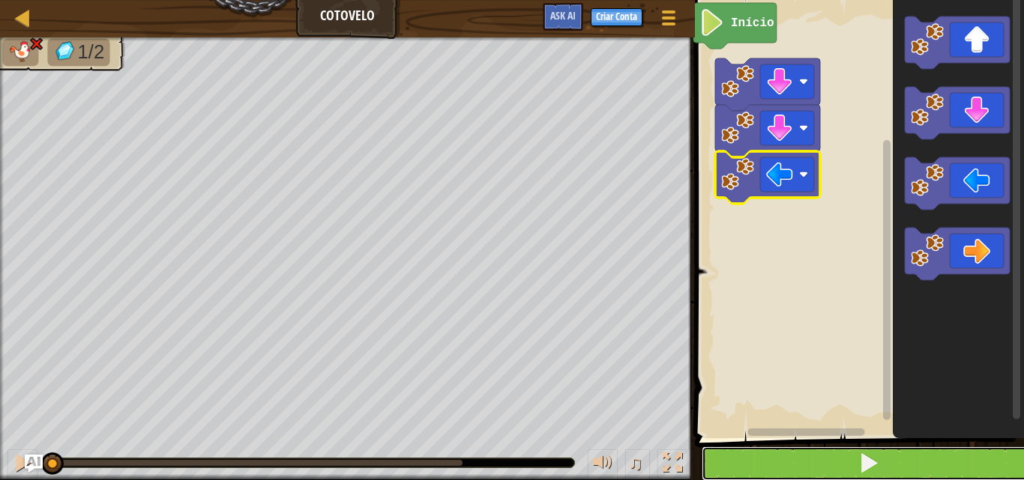
click at [777, 469] on button at bounding box center [867, 464] width 333 height 34
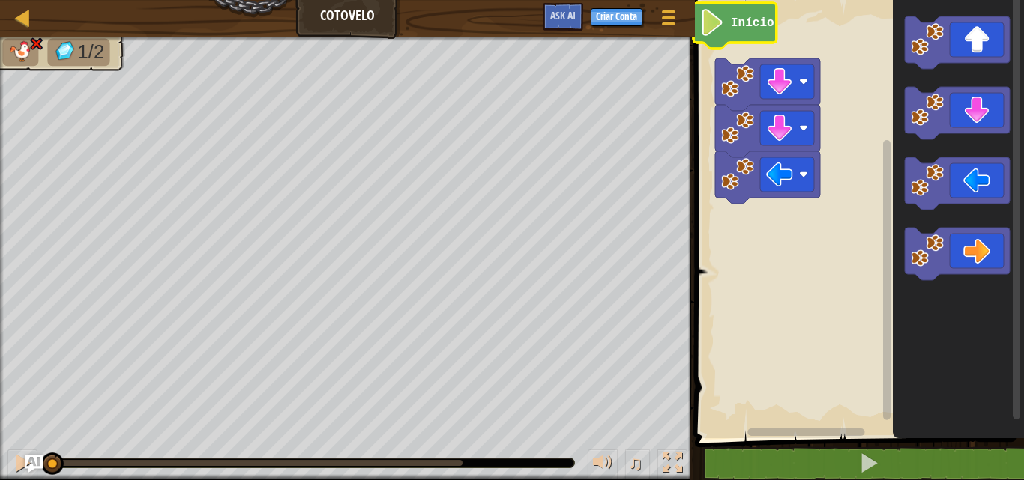
click at [733, 31] on icon "Espaço de trabalho do Blockly" at bounding box center [734, 26] width 83 height 46
click at [731, 31] on icon "Espaço de trabalho do Blockly" at bounding box center [734, 26] width 83 height 46
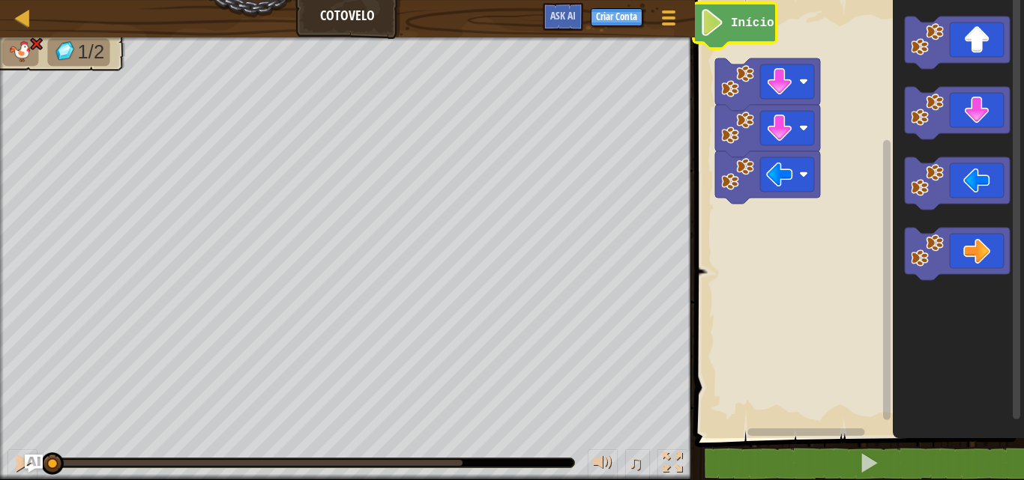
click at [731, 31] on icon "Espaço de trabalho do Blockly" at bounding box center [734, 26] width 83 height 46
click at [730, 31] on icon "Espaço de trabalho do Blockly" at bounding box center [734, 26] width 83 height 46
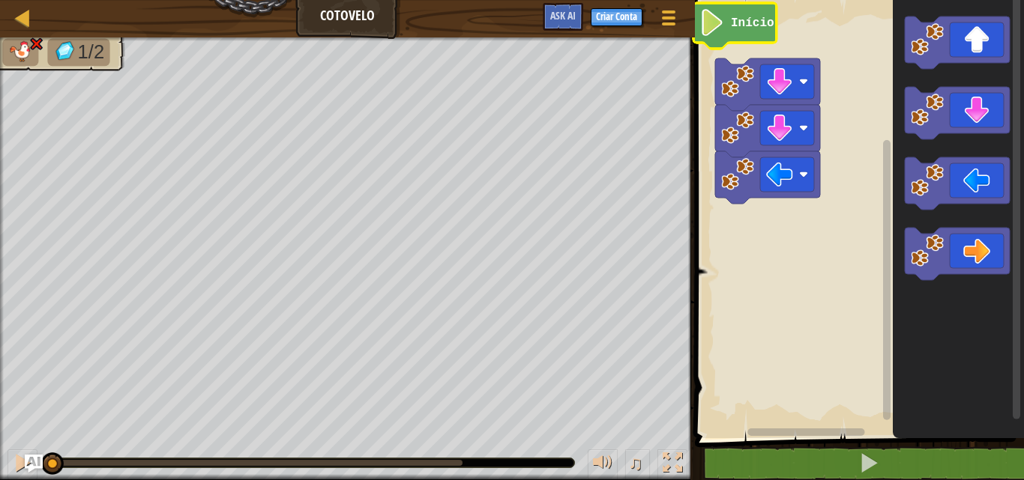
click at [20, 36] on div "Mapa Cotovelo Menu do Jogo Criar Conta Ask AI" at bounding box center [347, 18] width 695 height 37
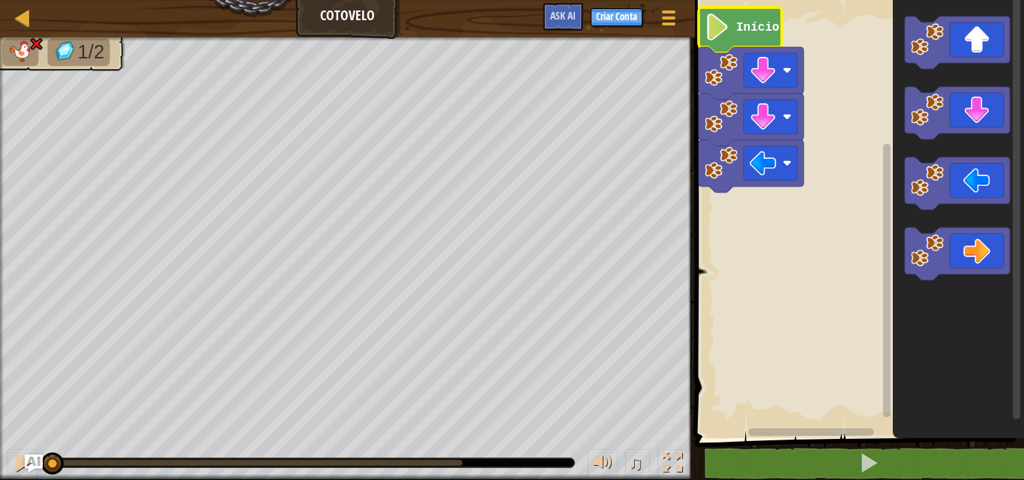
click at [720, 34] on image "Espaço de trabalho do Blockly" at bounding box center [716, 26] width 25 height 27
click at [713, 35] on image "Espaço de trabalho do Blockly" at bounding box center [716, 26] width 25 height 27
click at [702, 22] on icon "Espaço de trabalho do Blockly" at bounding box center [739, 30] width 83 height 46
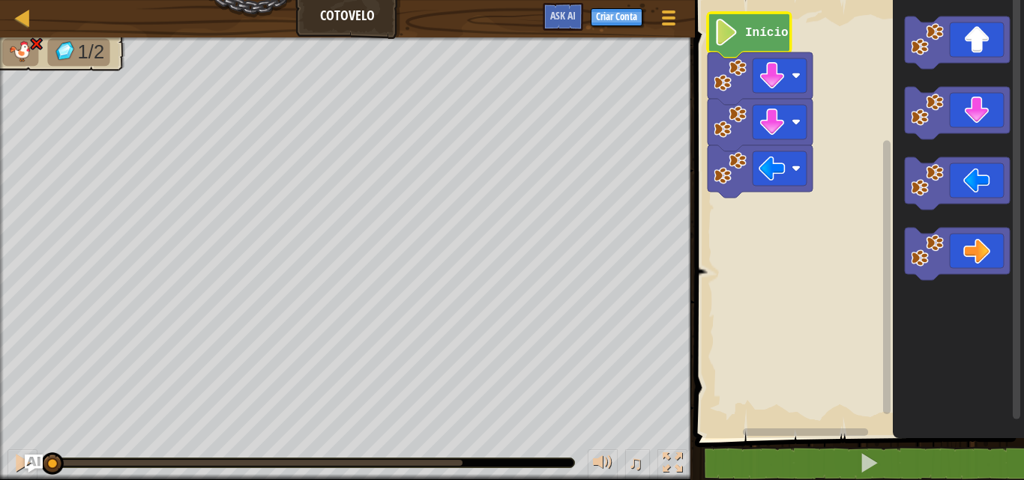
click at [722, 22] on image "Espaço de trabalho do Blockly" at bounding box center [725, 32] width 25 height 27
click at [722, 25] on image "Espaço de trabalho do Blockly" at bounding box center [725, 32] width 25 height 27
click at [722, 46] on image "Espaço de trabalho do Blockly" at bounding box center [725, 32] width 25 height 27
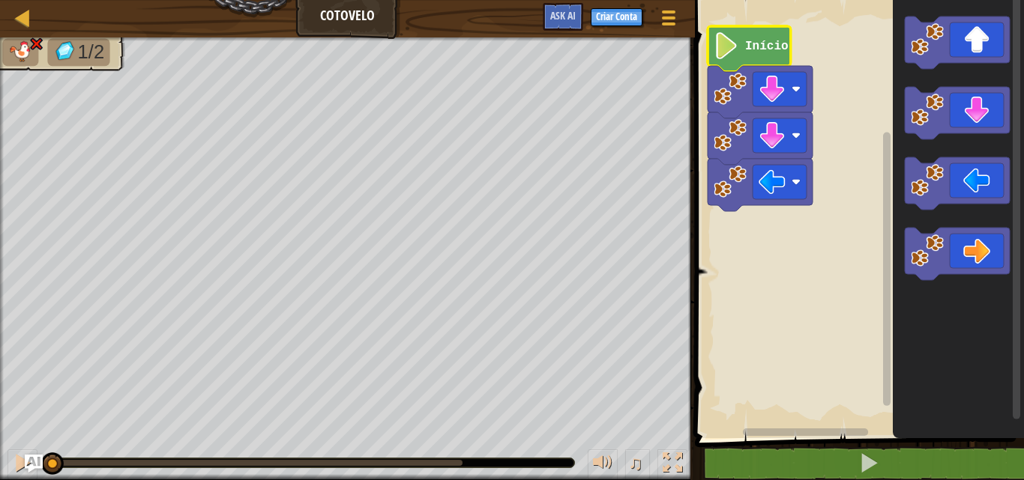
click at [727, 46] on image "Espaço de trabalho do Blockly" at bounding box center [725, 45] width 25 height 27
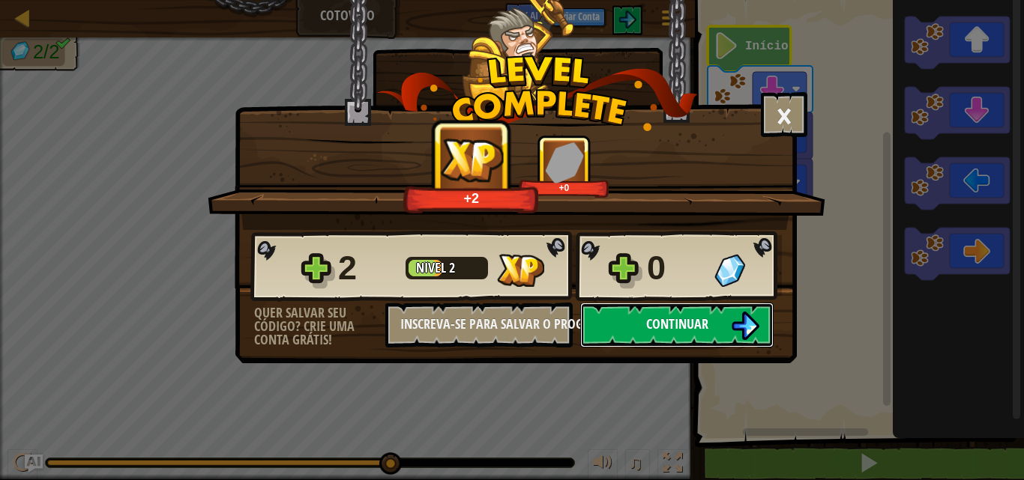
click at [667, 320] on span "Continuar" at bounding box center [677, 324] width 62 height 19
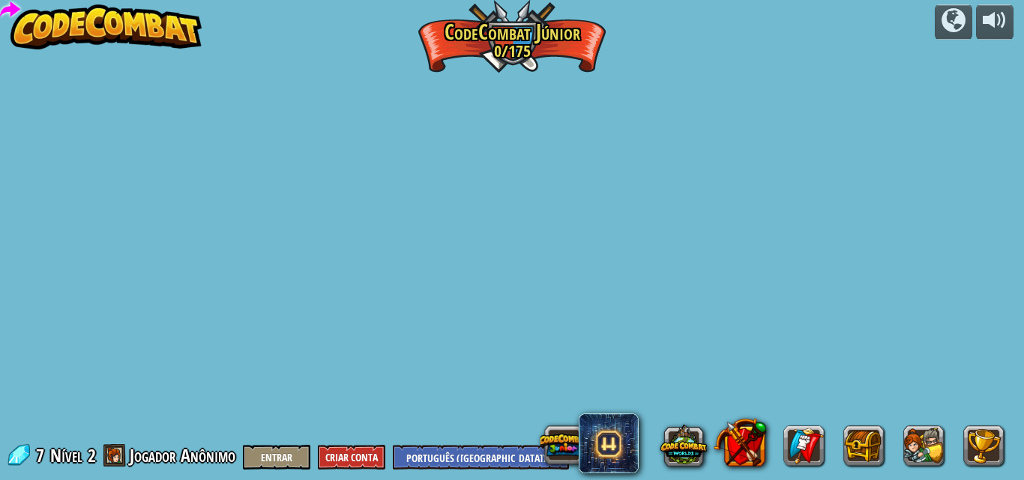
select select "pt-BR"
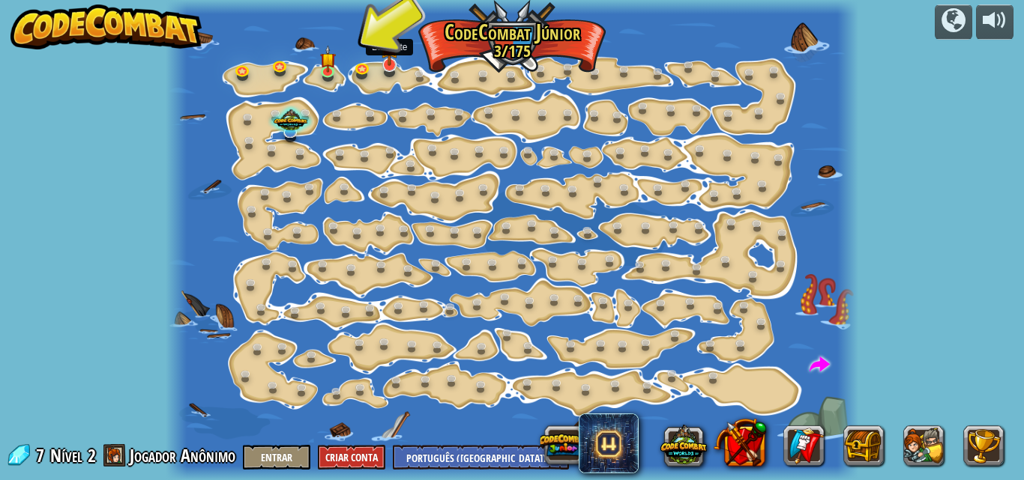
click at [385, 64] on img at bounding box center [389, 45] width 19 height 42
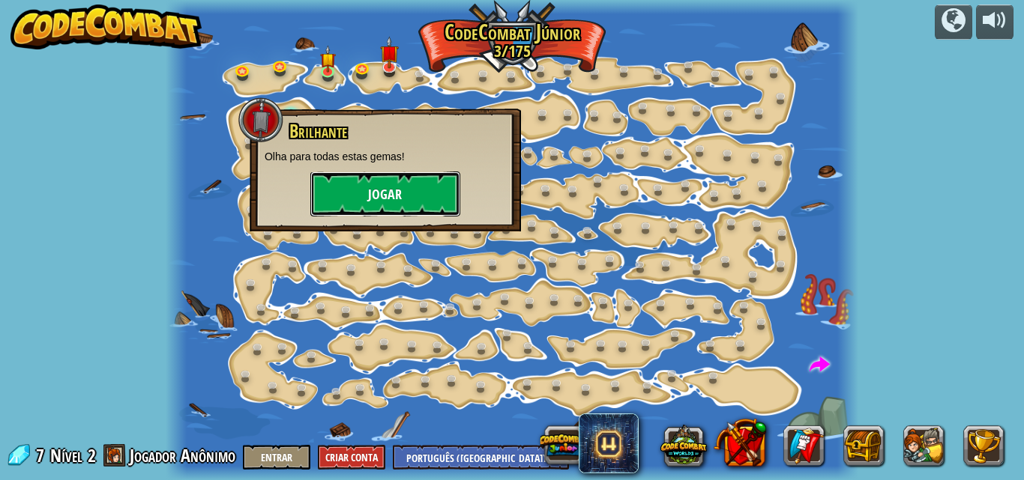
click at [399, 194] on button "Jogar" at bounding box center [385, 194] width 150 height 45
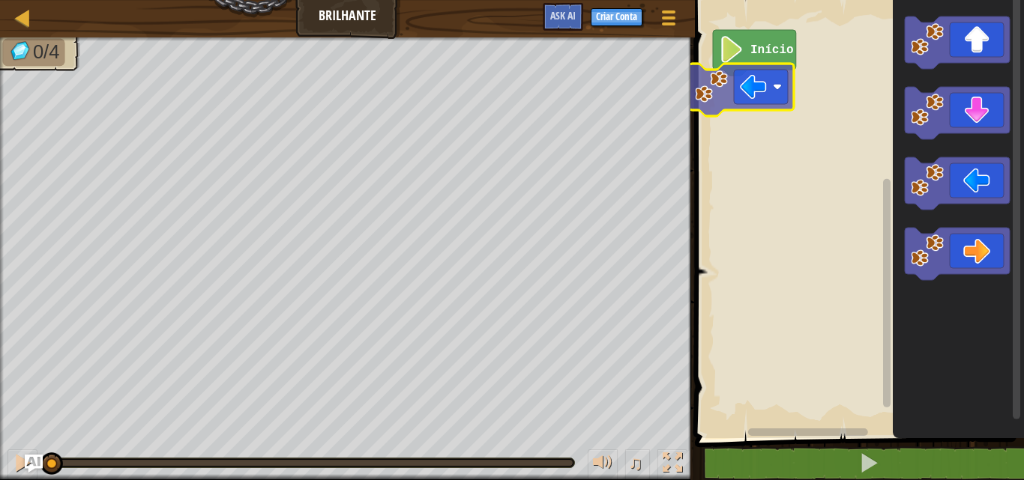
click at [780, 93] on div "Início" at bounding box center [856, 216] width 333 height 446
click at [780, 93] on rect "Espaço de trabalho do Blockly" at bounding box center [761, 87] width 54 height 34
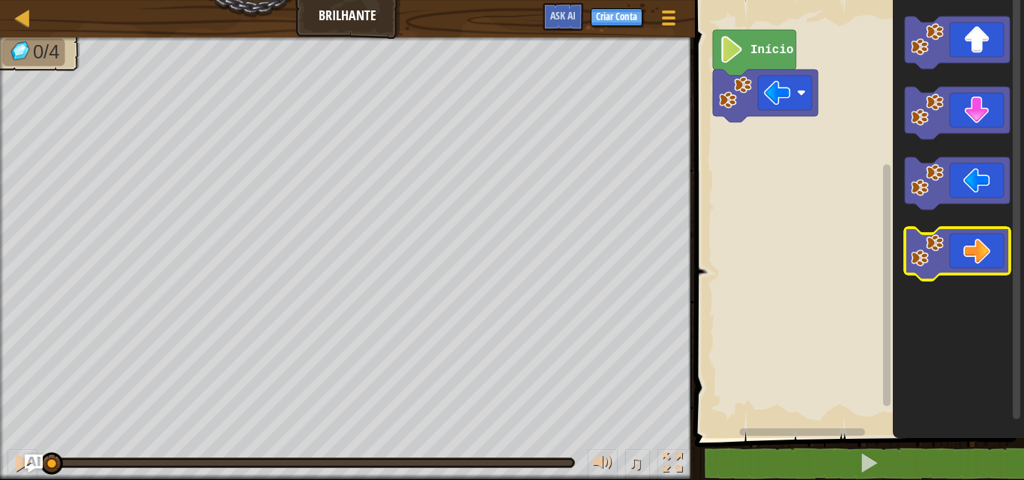
click at [968, 181] on icon "Espaço de trabalho do Blockly" at bounding box center [956, 183] width 105 height 52
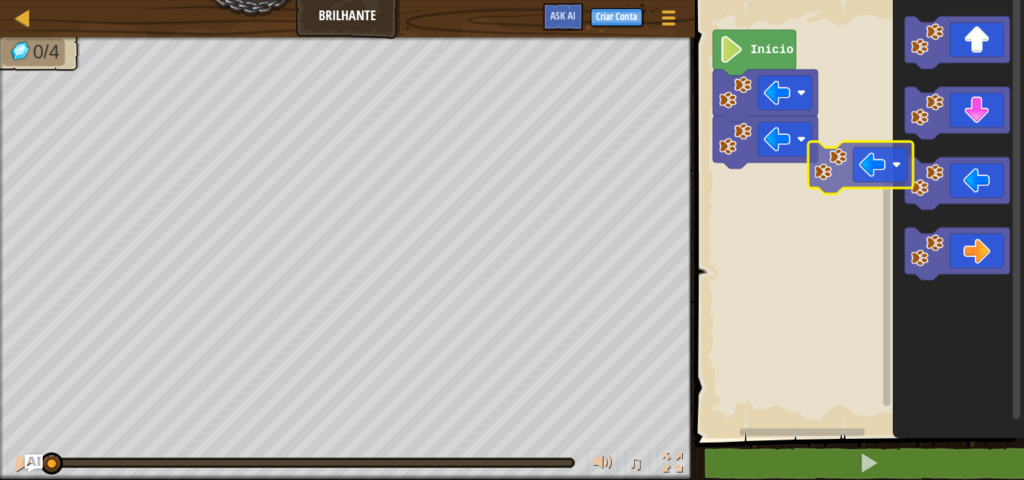
click at [807, 169] on div "Início" at bounding box center [856, 216] width 333 height 446
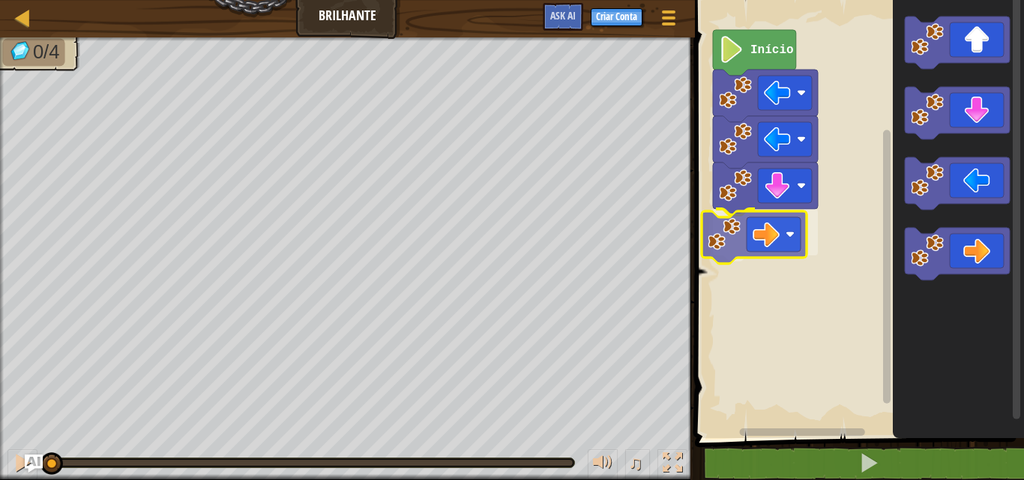
click at [769, 247] on div "Início" at bounding box center [856, 216] width 333 height 446
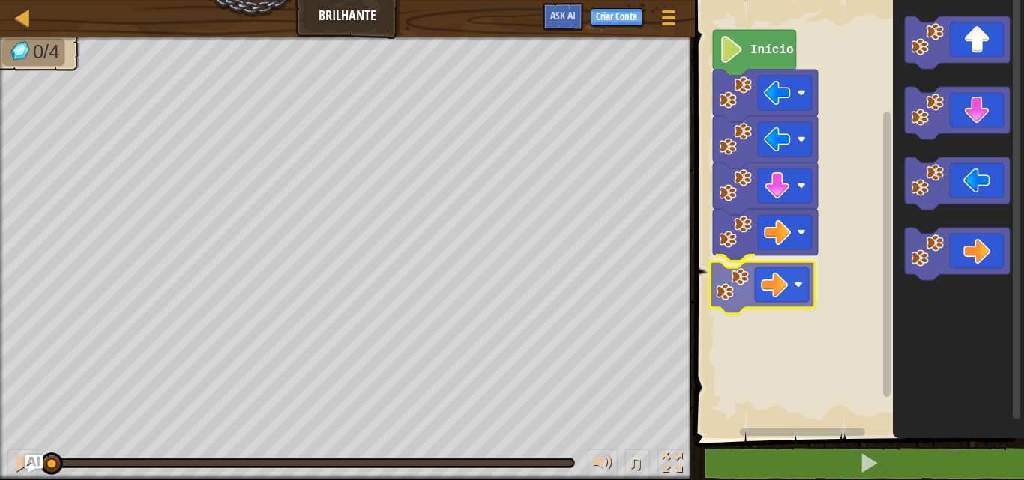
click at [665, 291] on div "Mapa Brilhante Menu do Jogo Criar Conta Ask AI 1 הההההההההההההההההההההההההההההה…" at bounding box center [512, 240] width 1024 height 480
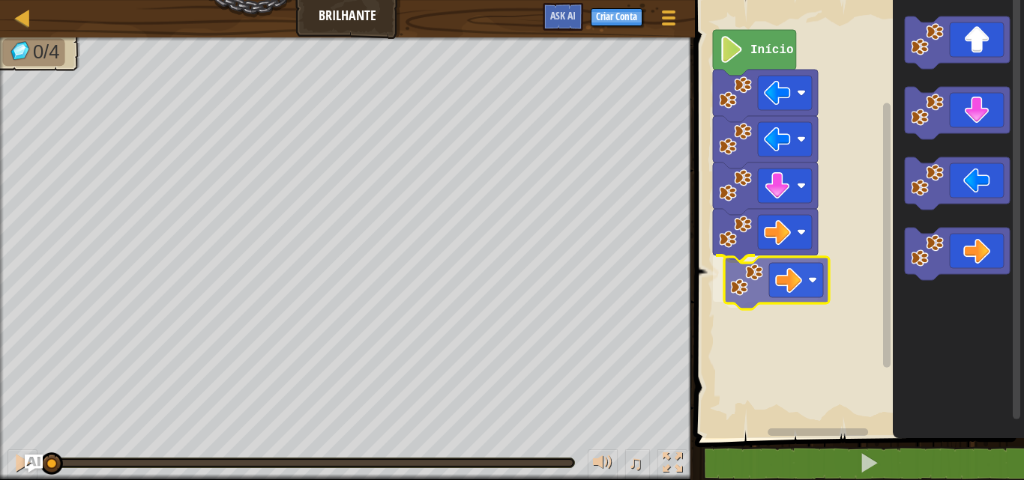
click at [757, 280] on div "Início" at bounding box center [856, 216] width 333 height 446
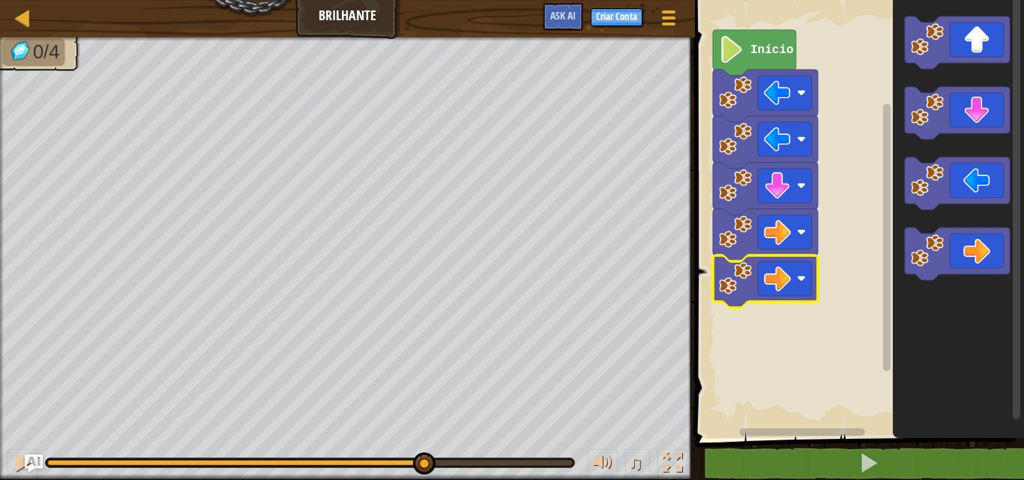
drag, startPoint x: 46, startPoint y: 457, endPoint x: 513, endPoint y: 466, distance: 467.7
click at [435, 462] on div at bounding box center [424, 464] width 22 height 22
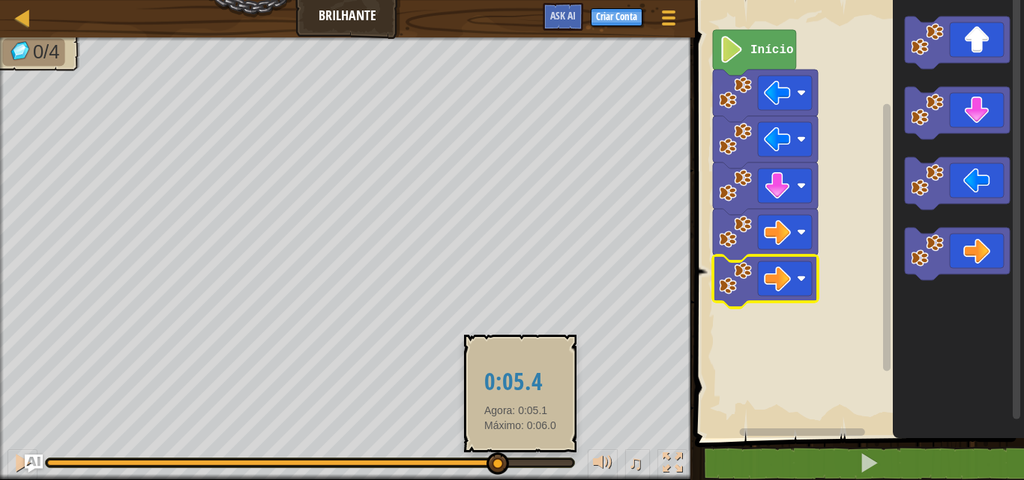
click at [524, 465] on div at bounding box center [310, 463] width 528 height 9
click at [523, 430] on div "0:05.4 Agora: 0:05.1 Máximo: 0:06.0" at bounding box center [523, 394] width 93 height 92
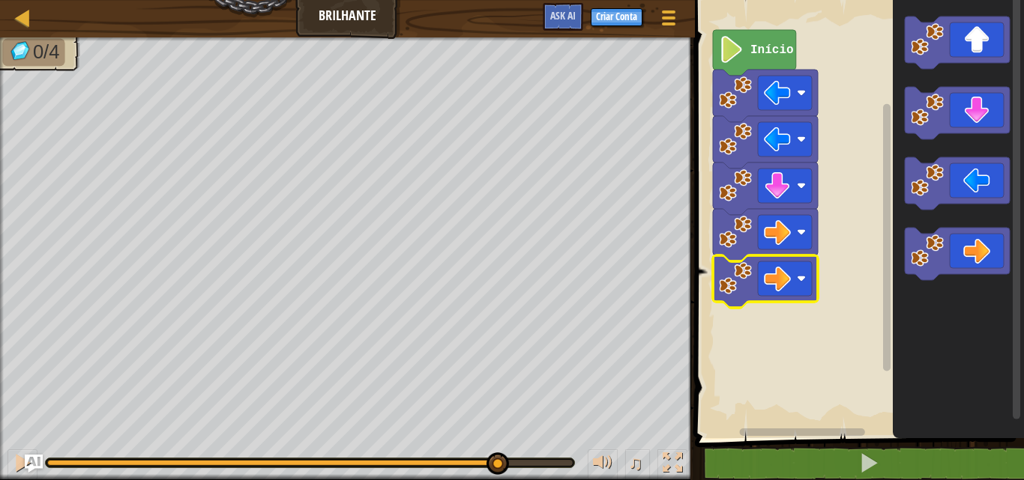
click at [522, 429] on div "0:05.4 Agora: 0:05.1 Máximo: 0:06.0" at bounding box center [523, 394] width 93 height 92
drag, startPoint x: 497, startPoint y: 453, endPoint x: 617, endPoint y: 459, distance: 120.0
click at [619, 458] on div "♫" at bounding box center [347, 459] width 695 height 45
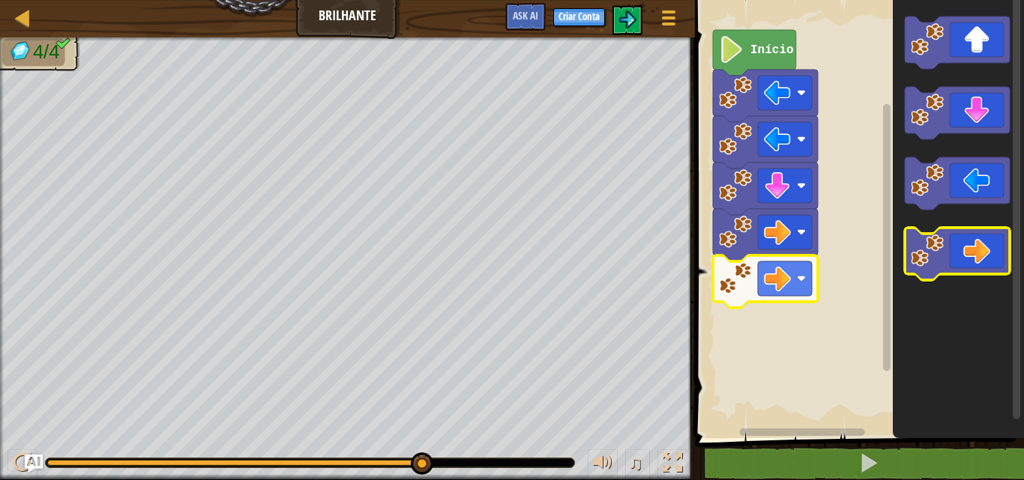
click at [972, 268] on icon "Espaço de trabalho do Blockly" at bounding box center [956, 254] width 105 height 52
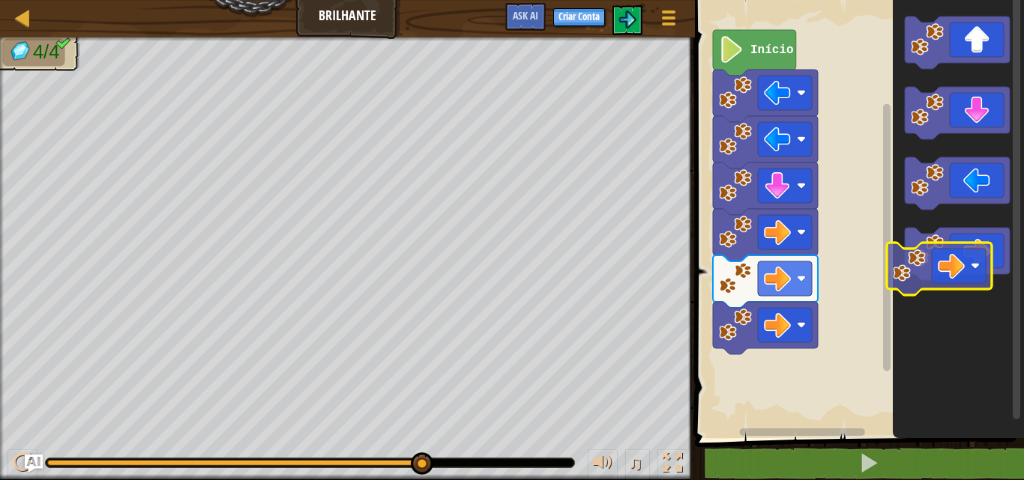
click at [839, 355] on div "Início" at bounding box center [856, 216] width 333 height 446
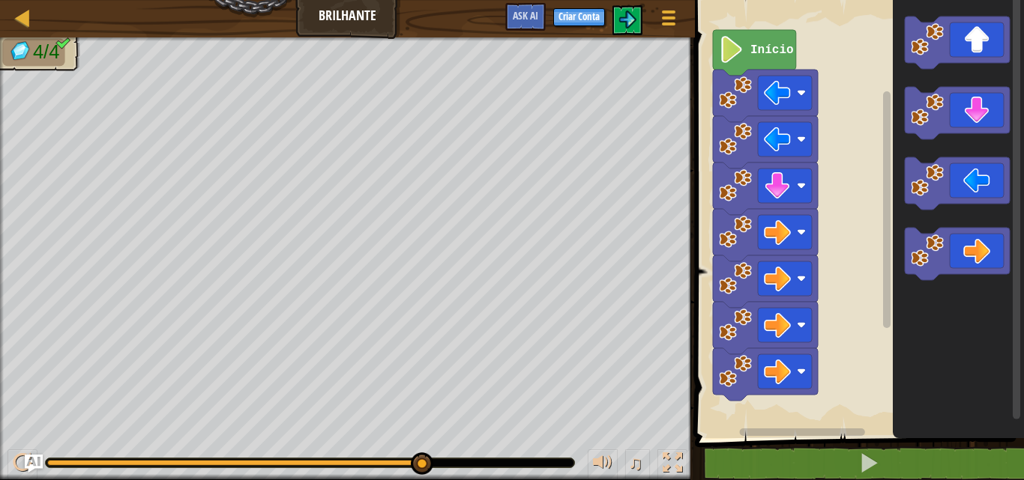
drag, startPoint x: 420, startPoint y: 459, endPoint x: 572, endPoint y: 453, distance: 152.2
click at [425, 458] on div at bounding box center [422, 460] width 22 height 22
drag, startPoint x: 432, startPoint y: 455, endPoint x: 469, endPoint y: 459, distance: 37.7
drag, startPoint x: 424, startPoint y: 455, endPoint x: 538, endPoint y: 468, distance: 114.6
click at [548, 466] on div at bounding box center [310, 463] width 528 height 9
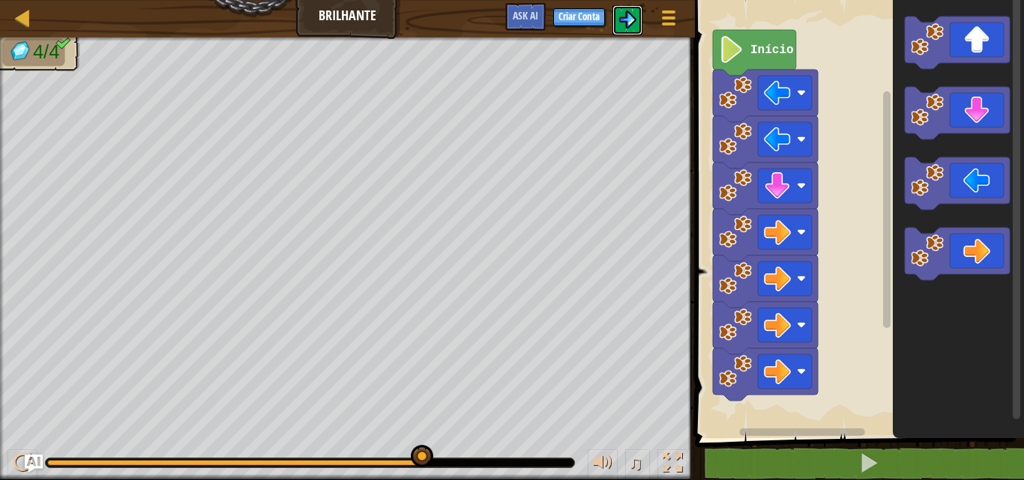
click at [620, 10] on button at bounding box center [627, 20] width 30 height 30
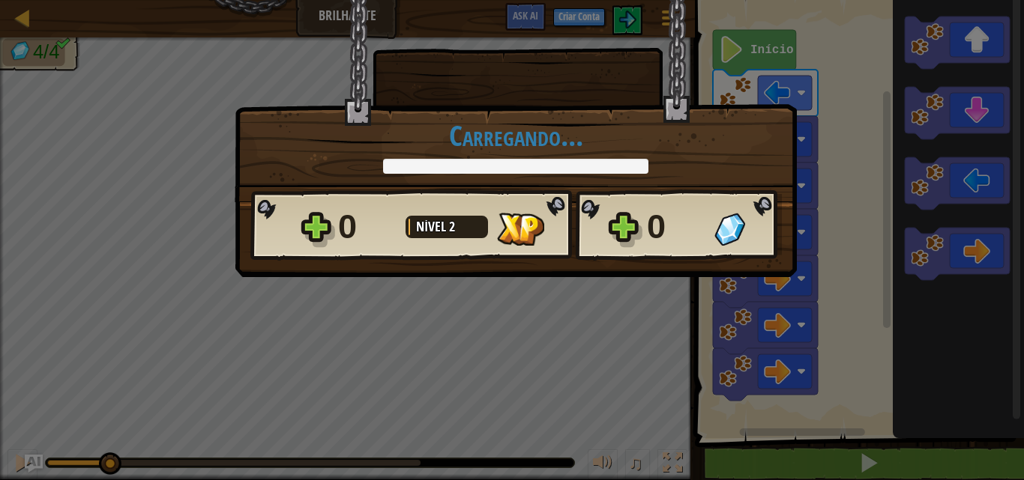
click at [671, 262] on div "× Este nível foi divertido? Carregando... Reticulating Splines... Carregando...…" at bounding box center [516, 138] width 562 height 277
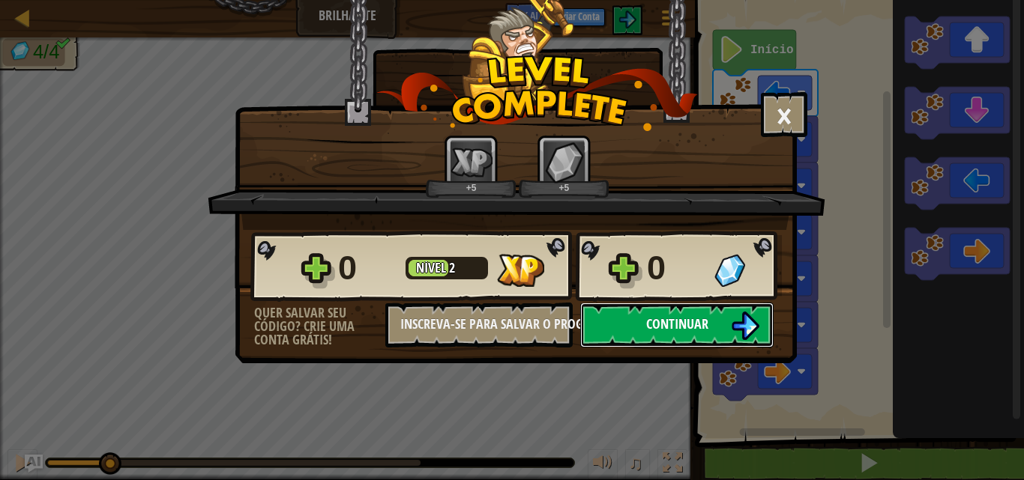
click at [615, 312] on button "Continuar" at bounding box center [676, 325] width 193 height 45
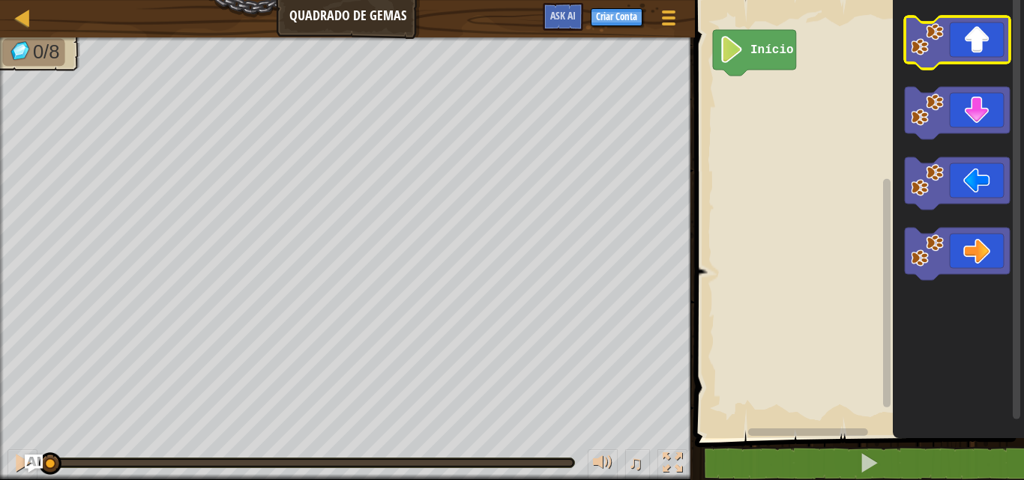
click at [994, 43] on icon "Espaço de trabalho do Blockly" at bounding box center [956, 42] width 105 height 52
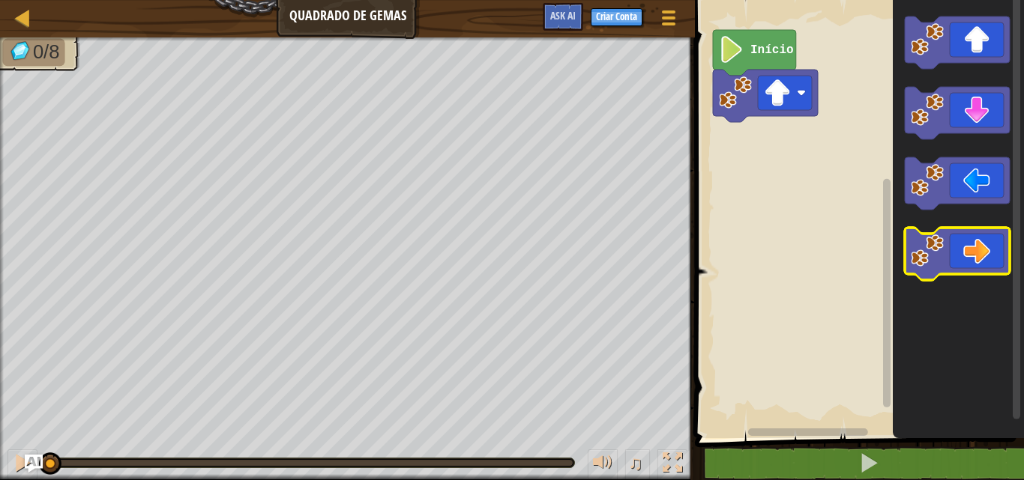
click at [972, 259] on icon "Espaço de trabalho do Blockly" at bounding box center [956, 254] width 105 height 52
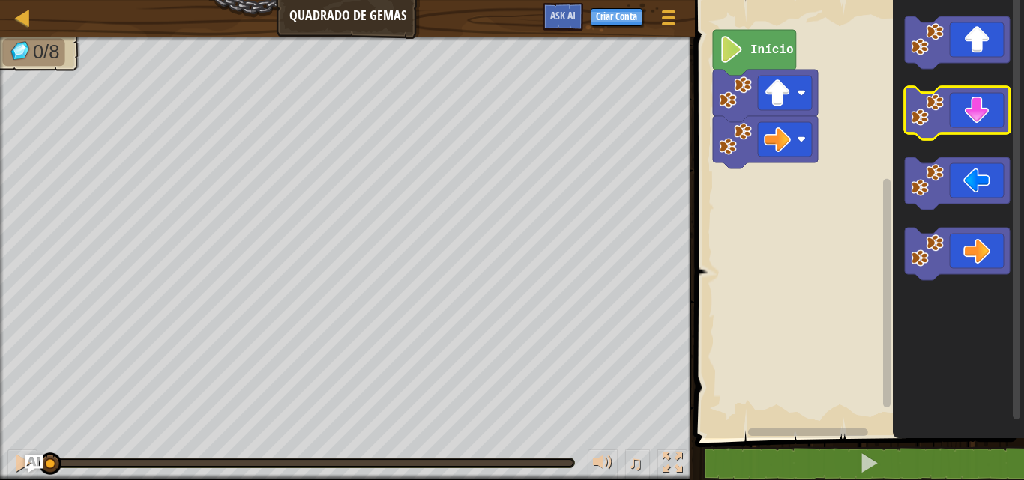
click at [981, 103] on icon "Espaço de trabalho do Blockly" at bounding box center [956, 113] width 105 height 52
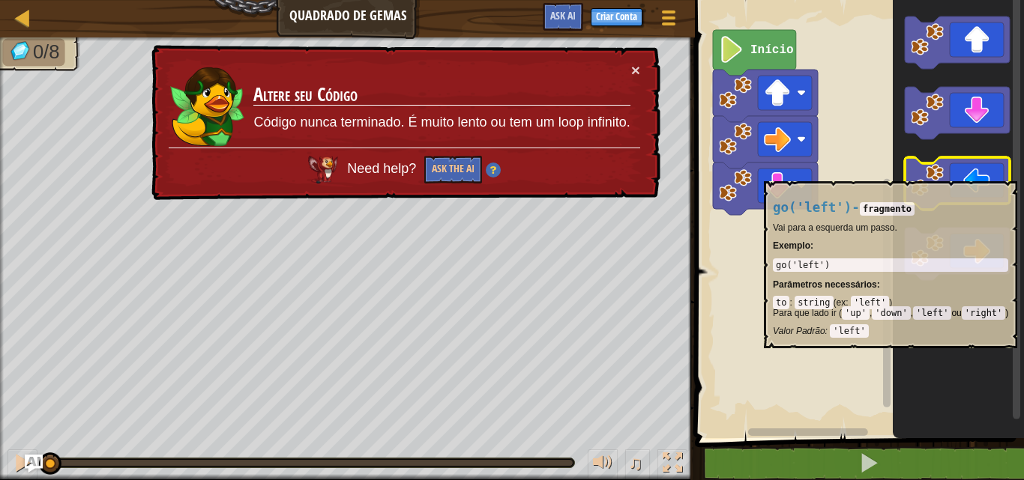
click at [940, 174] on image "Espaço de trabalho do Blockly" at bounding box center [926, 180] width 33 height 33
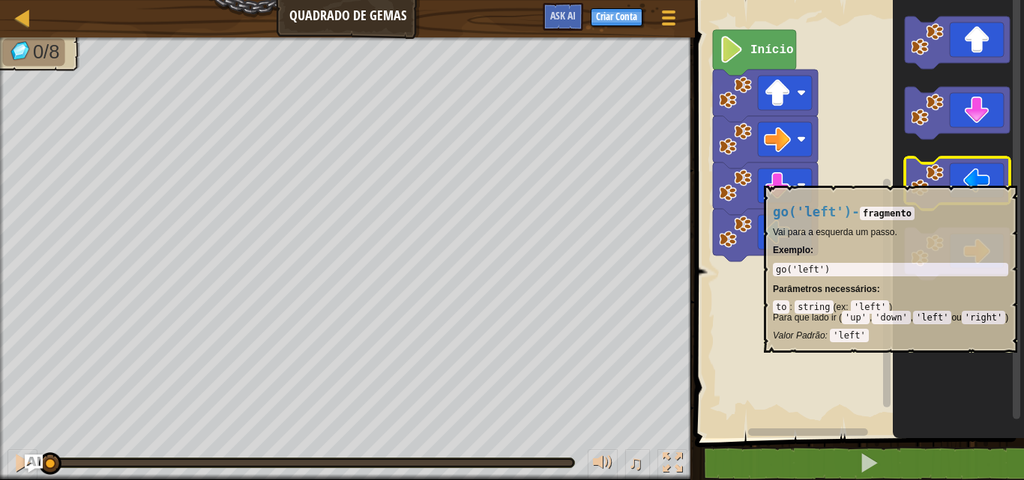
click at [967, 184] on icon "Espaço de trabalho do Blockly" at bounding box center [956, 183] width 105 height 52
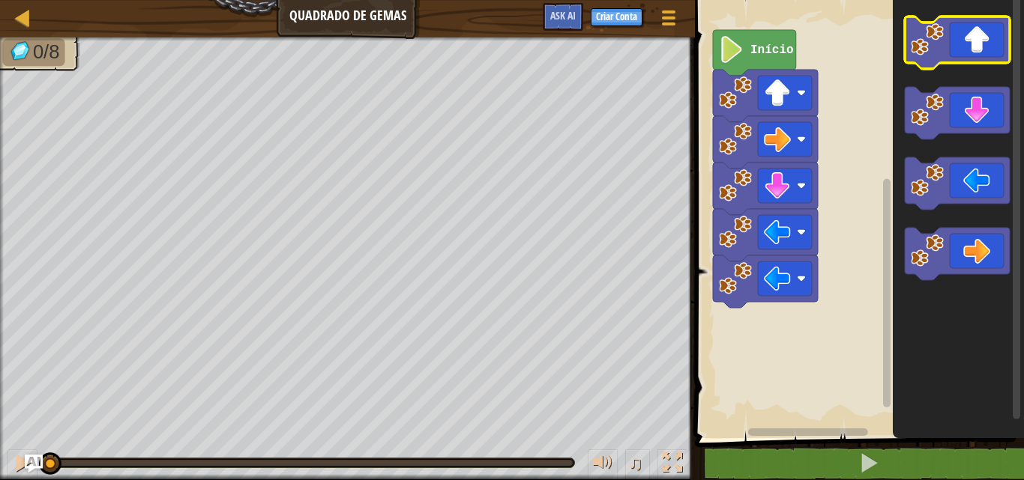
click at [978, 38] on icon "Espaço de trabalho do Blockly" at bounding box center [956, 42] width 105 height 52
click at [948, 34] on icon "Espaço de trabalho do Blockly" at bounding box center [956, 42] width 105 height 52
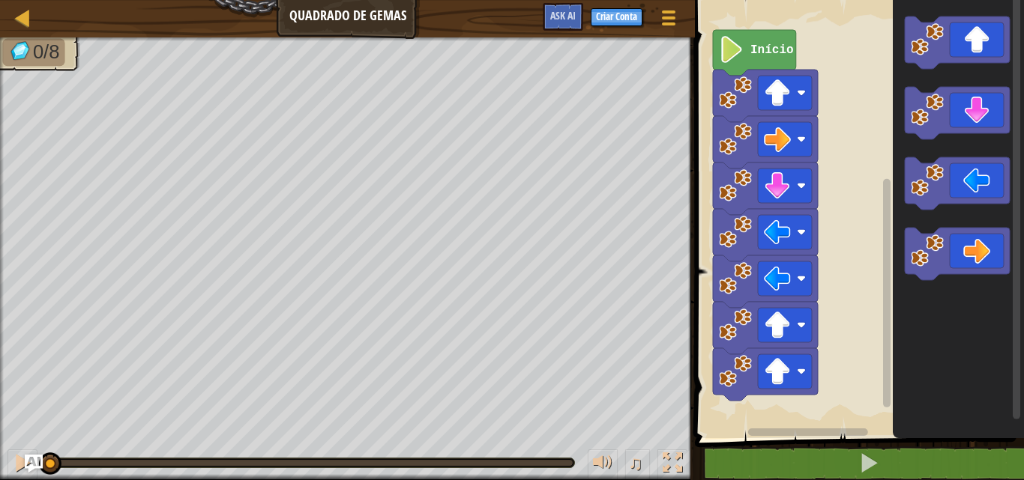
click at [773, 46] on text "Início" at bounding box center [771, 49] width 43 height 13
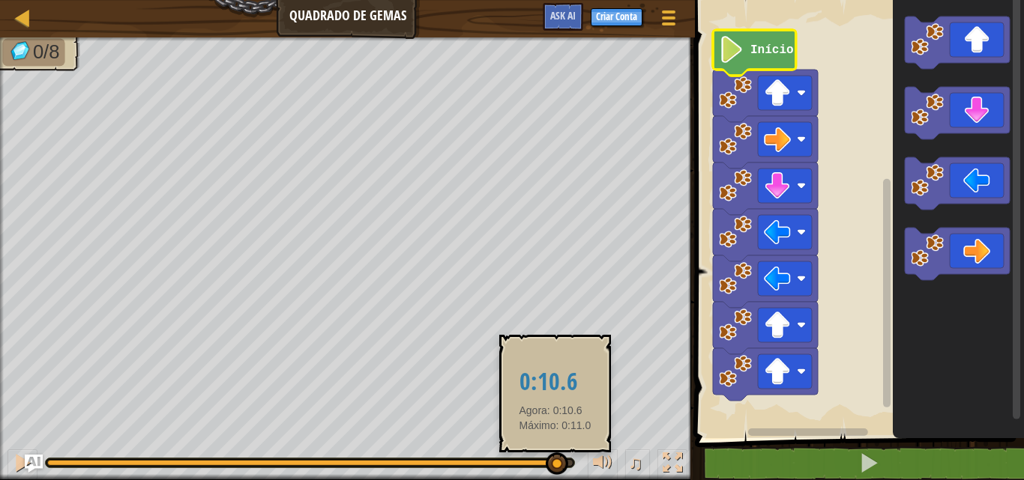
drag, startPoint x: 49, startPoint y: 456, endPoint x: 551, endPoint y: 464, distance: 502.1
click at [557, 462] on div at bounding box center [557, 464] width 22 height 22
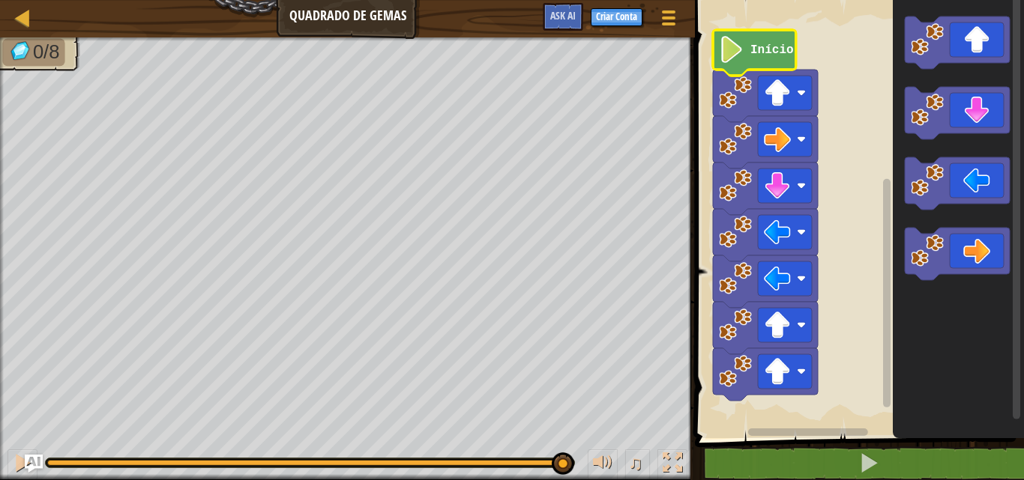
click at [736, 62] on image "Espaço de trabalho do Blockly" at bounding box center [731, 49] width 25 height 27
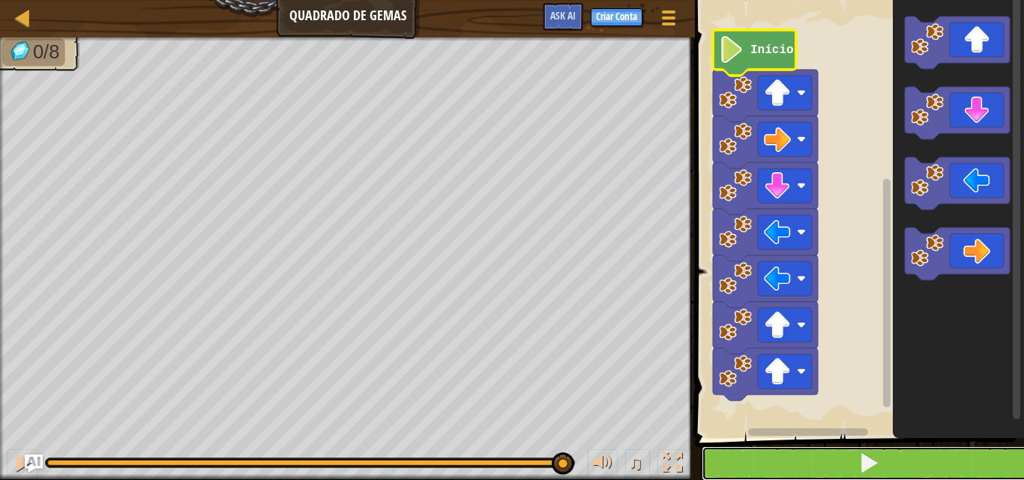
click at [791, 460] on button at bounding box center [867, 464] width 333 height 34
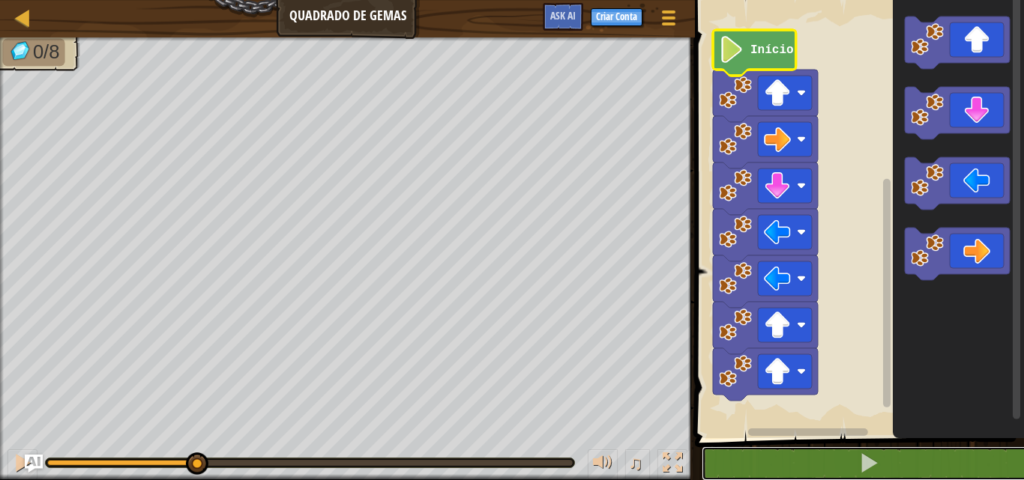
drag, startPoint x: 48, startPoint y: 461, endPoint x: 336, endPoint y: 478, distance: 288.3
click at [336, 478] on div "♫" at bounding box center [347, 459] width 695 height 45
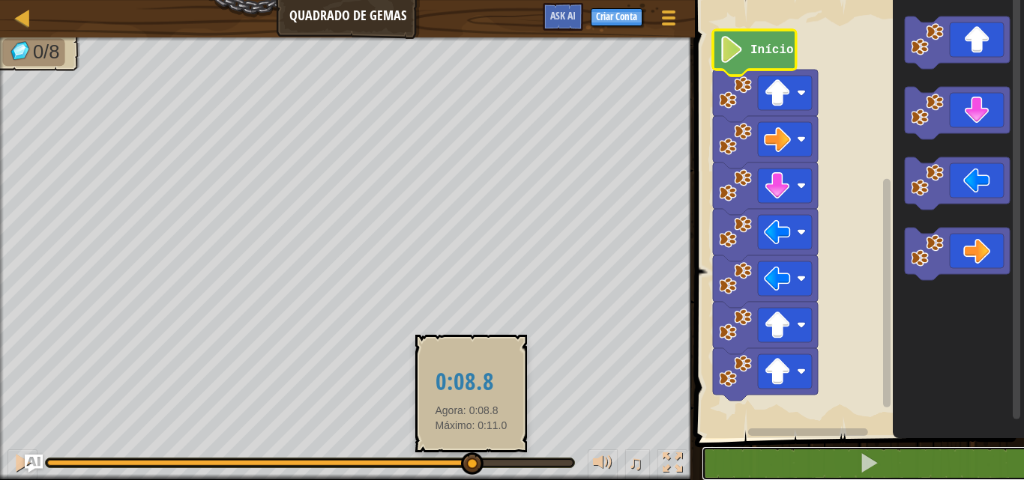
drag, startPoint x: 341, startPoint y: 457, endPoint x: 485, endPoint y: 453, distance: 143.9
click at [483, 453] on div at bounding box center [472, 464] width 22 height 22
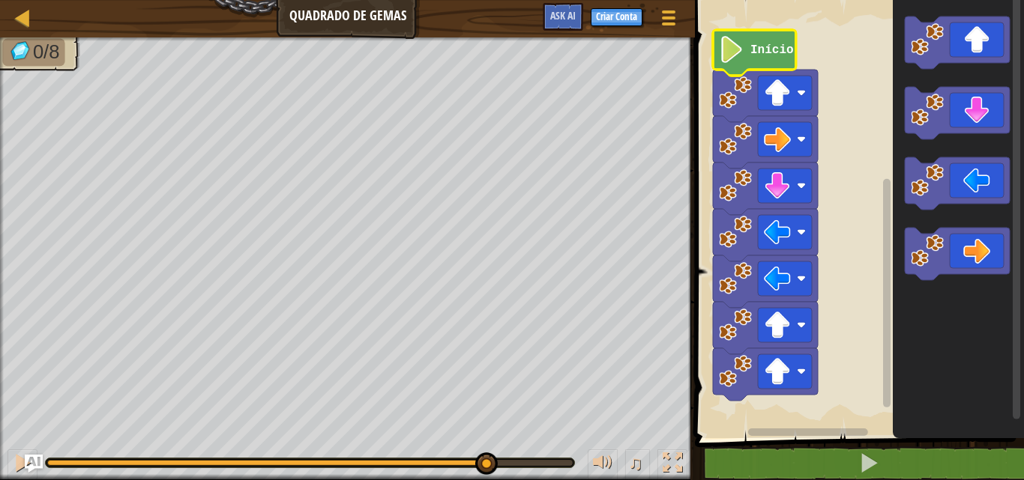
click at [726, 57] on image "Espaço de trabalho do Blockly" at bounding box center [731, 49] width 25 height 27
drag, startPoint x: 495, startPoint y: 459, endPoint x: 608, endPoint y: 453, distance: 112.5
click at [612, 453] on div "♫" at bounding box center [347, 459] width 695 height 45
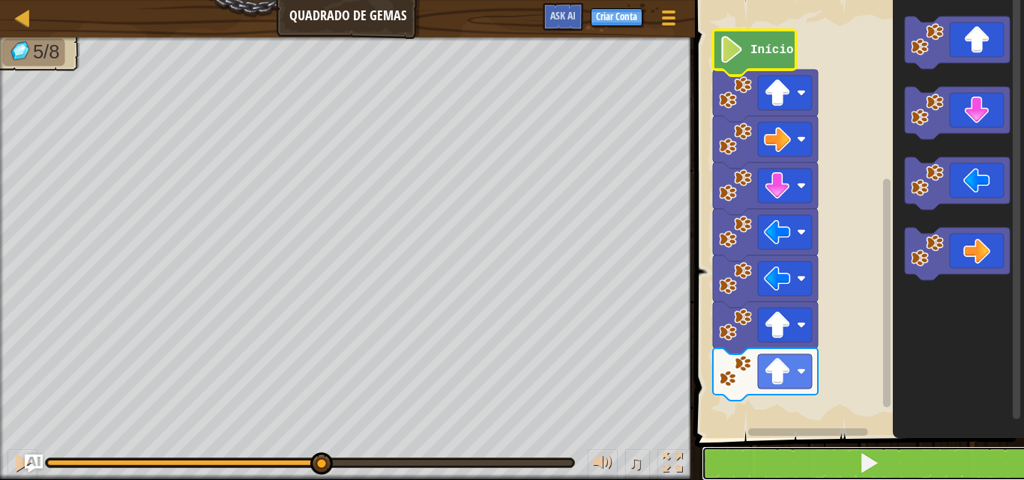
click at [817, 458] on button at bounding box center [867, 464] width 333 height 34
click at [817, 457] on button at bounding box center [867, 464] width 333 height 34
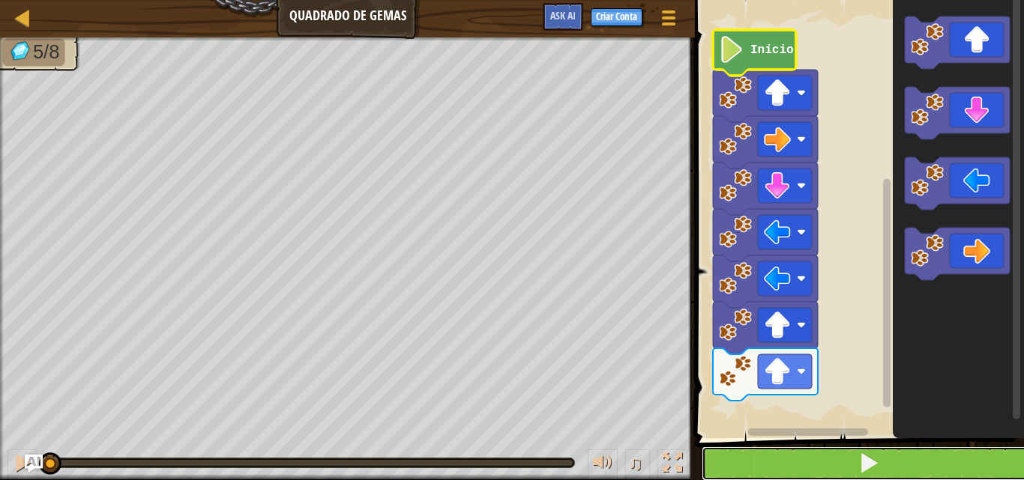
click at [817, 457] on button at bounding box center [867, 464] width 333 height 34
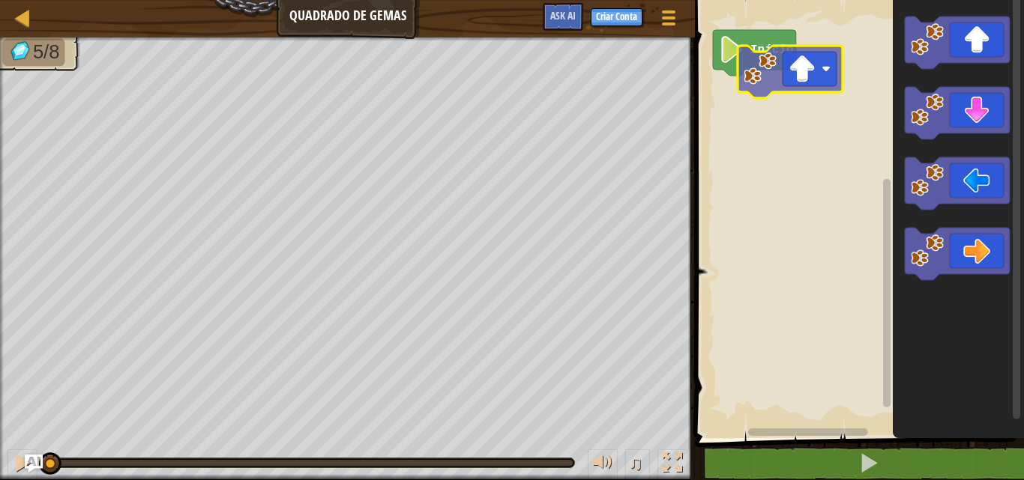
click at [731, 71] on div "Início" at bounding box center [856, 216] width 333 height 446
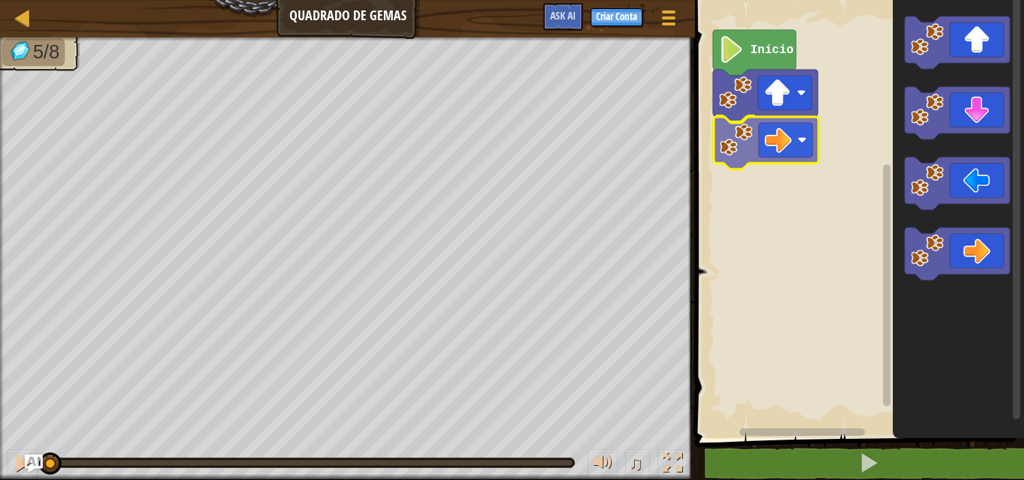
click at [727, 148] on div "Início" at bounding box center [856, 216] width 333 height 446
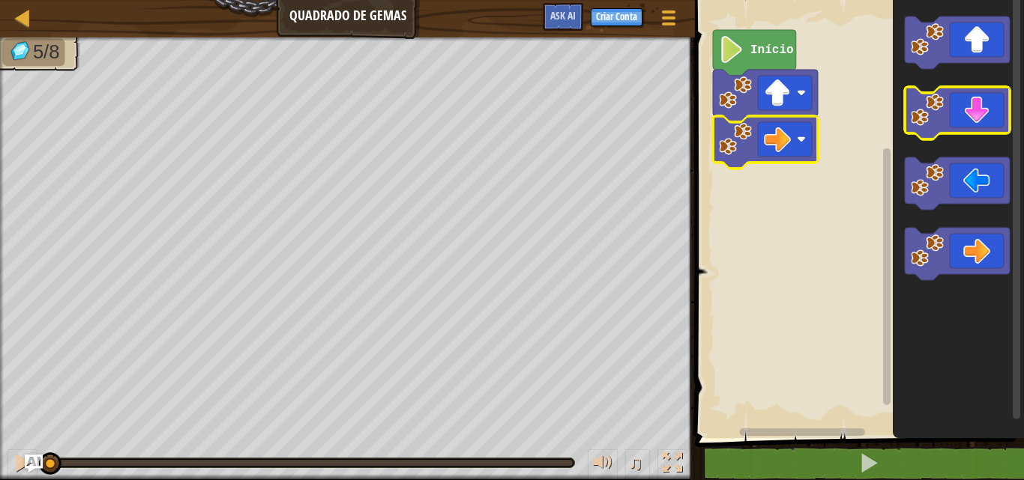
click at [925, 121] on image "Espaço de trabalho do Blockly" at bounding box center [926, 110] width 33 height 33
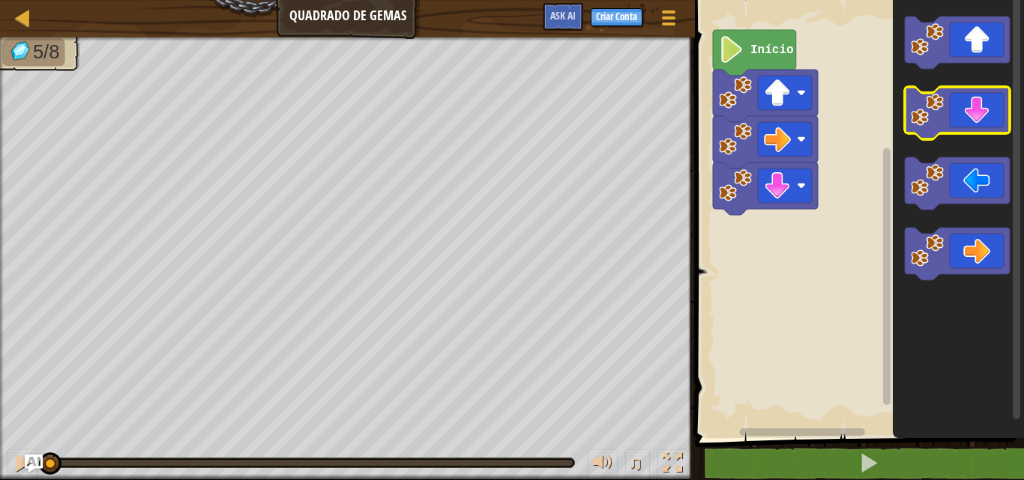
click at [922, 115] on image "Espaço de trabalho do Blockly" at bounding box center [926, 110] width 33 height 33
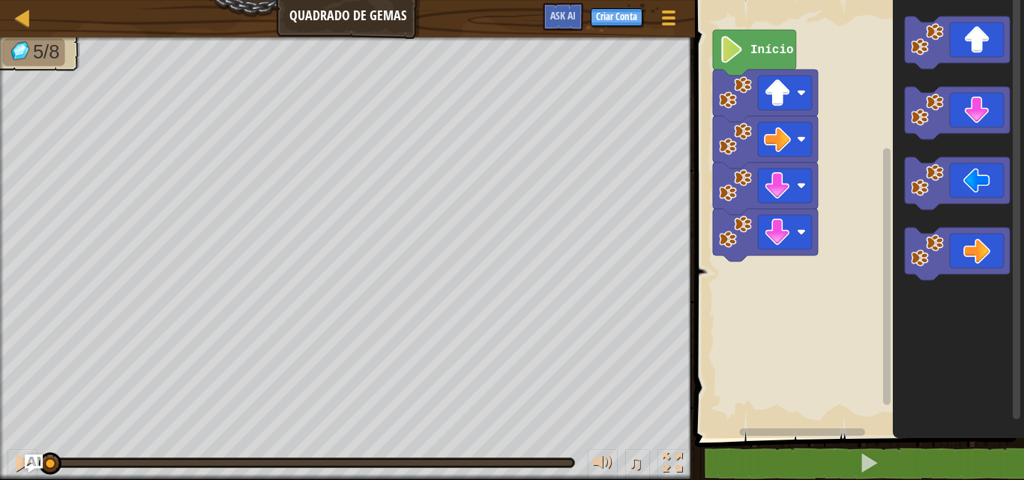
click at [901, 118] on icon "Espaço de trabalho do Blockly" at bounding box center [957, 216] width 131 height 446
click at [934, 178] on image "Espaço de trabalho do Blockly" at bounding box center [926, 180] width 33 height 33
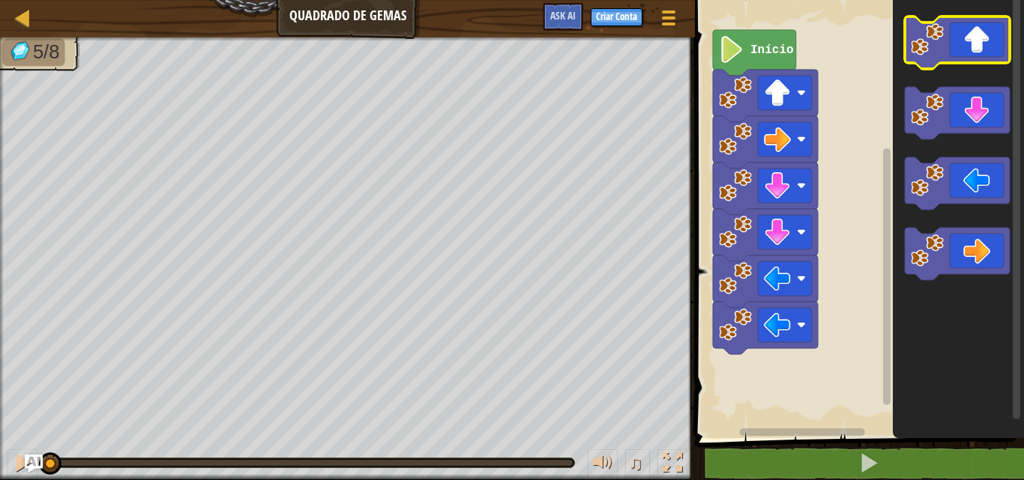
click at [940, 53] on image "Espaço de trabalho do Blockly" at bounding box center [926, 39] width 33 height 33
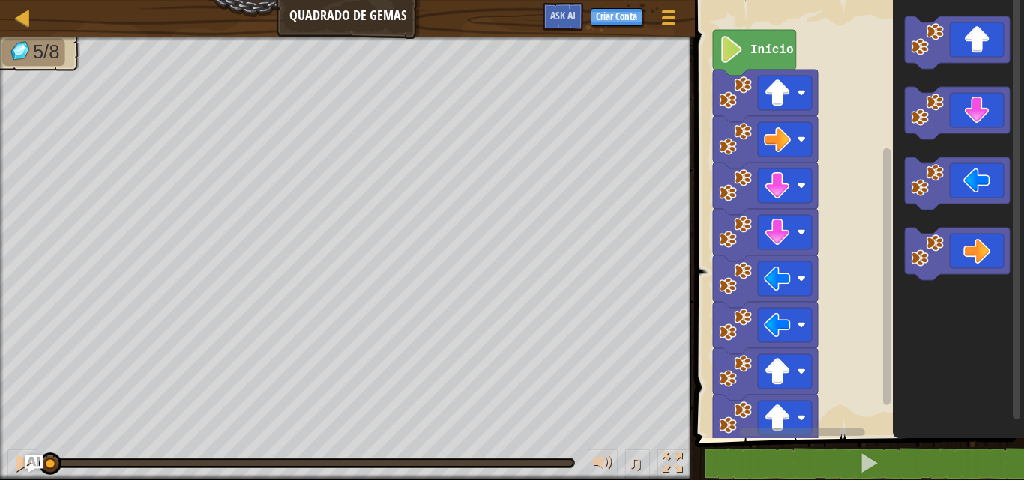
click at [758, 55] on text "Início" at bounding box center [771, 49] width 43 height 13
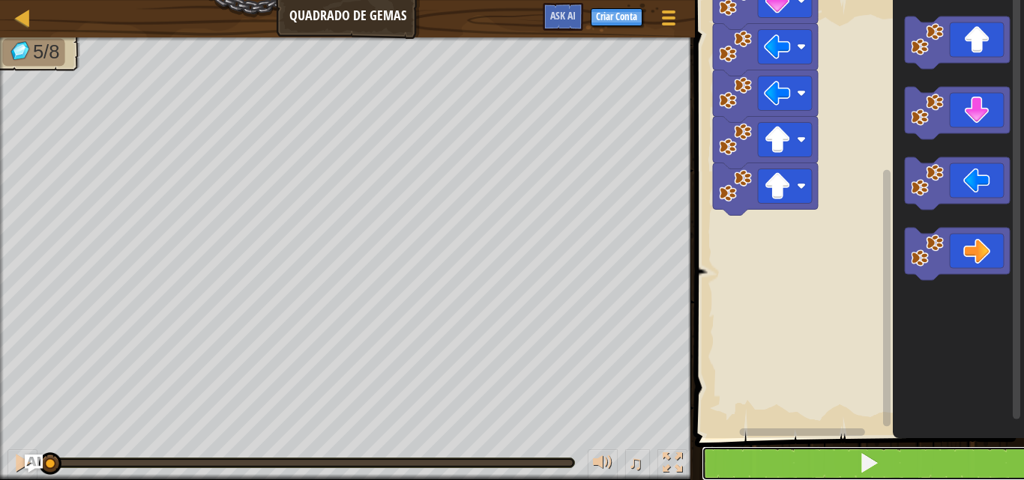
click at [847, 459] on button at bounding box center [867, 464] width 333 height 34
click at [847, 457] on button at bounding box center [867, 464] width 333 height 34
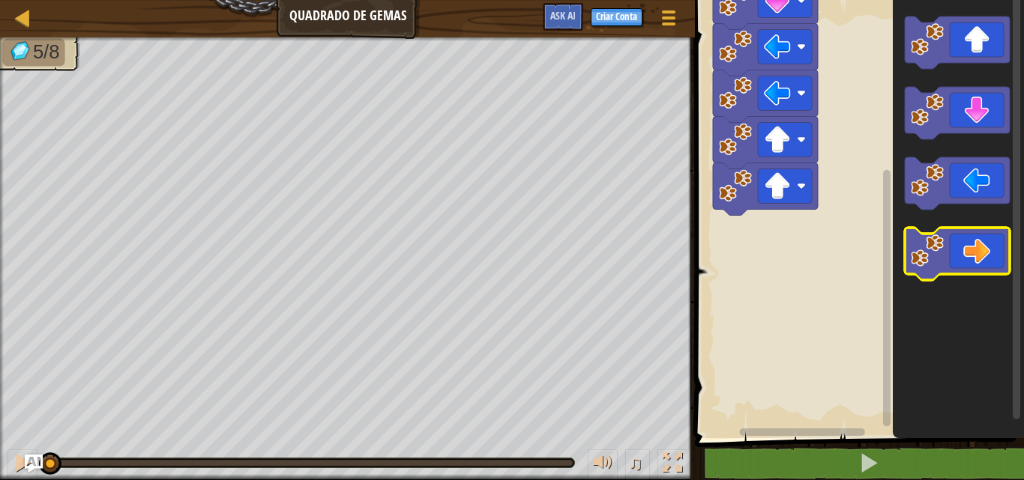
click at [916, 263] on image "Espaço de trabalho do Blockly" at bounding box center [926, 251] width 33 height 33
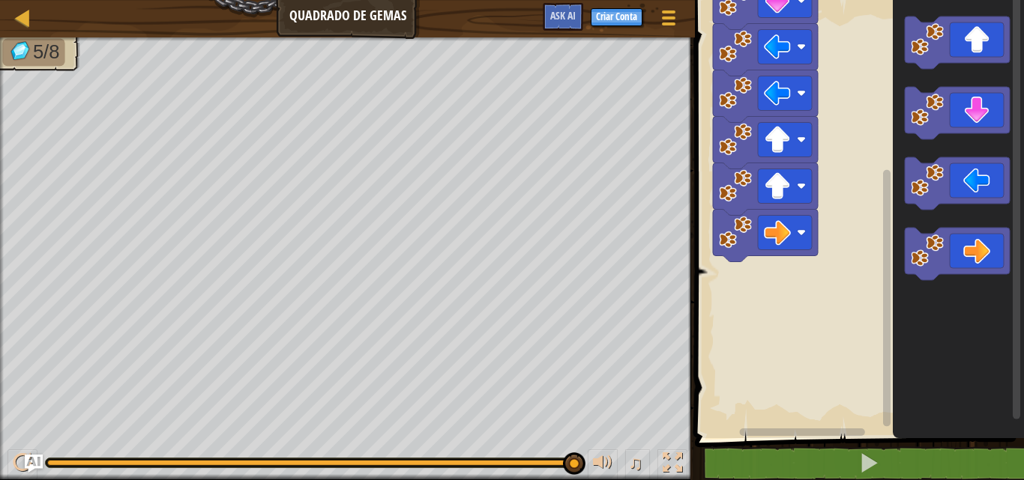
drag, startPoint x: 50, startPoint y: 461, endPoint x: 844, endPoint y: 510, distance: 795.8
click at [844, 0] on html "Mapa Quadrado de Gemas Menu do Jogo Criar Conta Ask AI 1 הההההההההההההההההההההה…" at bounding box center [512, 0] width 1024 height 0
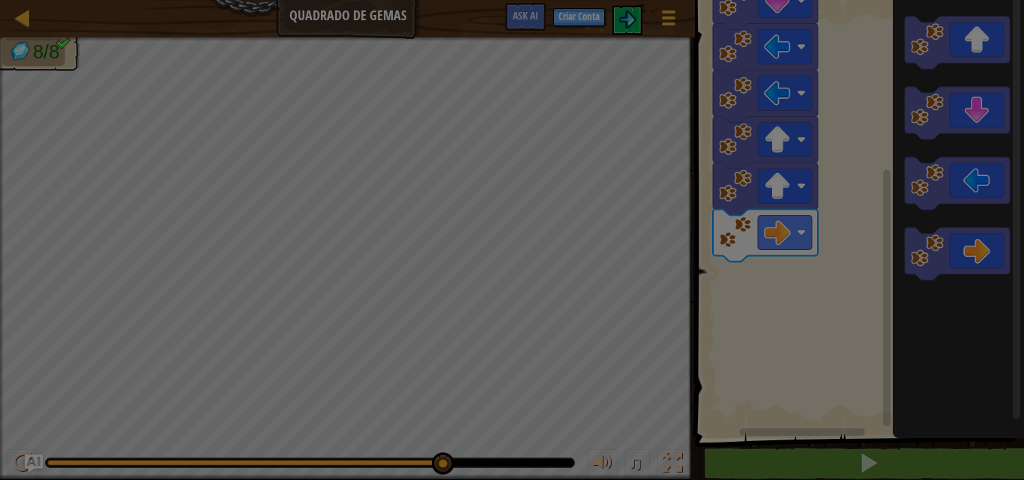
drag, startPoint x: 221, startPoint y: 462, endPoint x: 668, endPoint y: 510, distance: 449.8
click at [668, 1] on html "Mapa Quadrado de Gemas Menu do Jogo Criar Conta Ask AI 1 הההההההההההההההההההההה…" at bounding box center [512, 0] width 1024 height 1
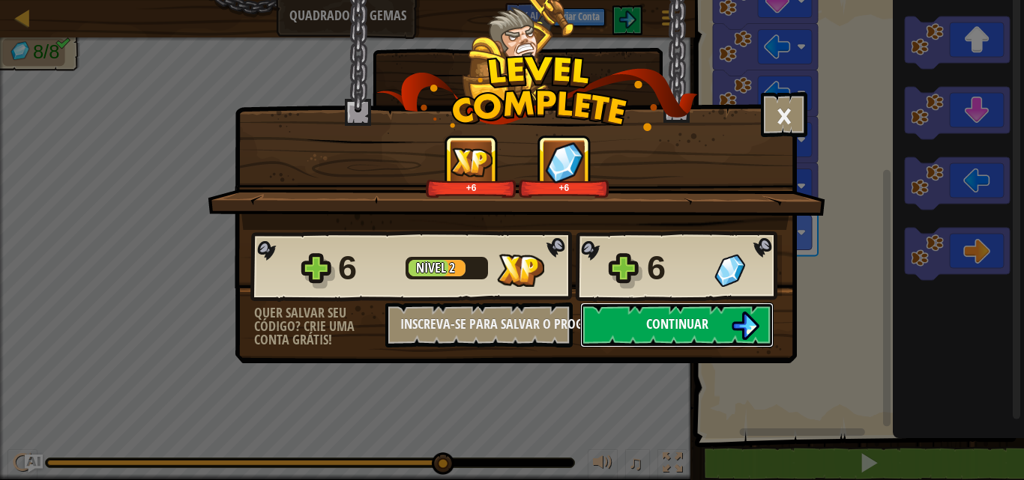
click at [697, 320] on span "Continuar" at bounding box center [677, 324] width 62 height 19
